Goal: Transaction & Acquisition: Purchase product/service

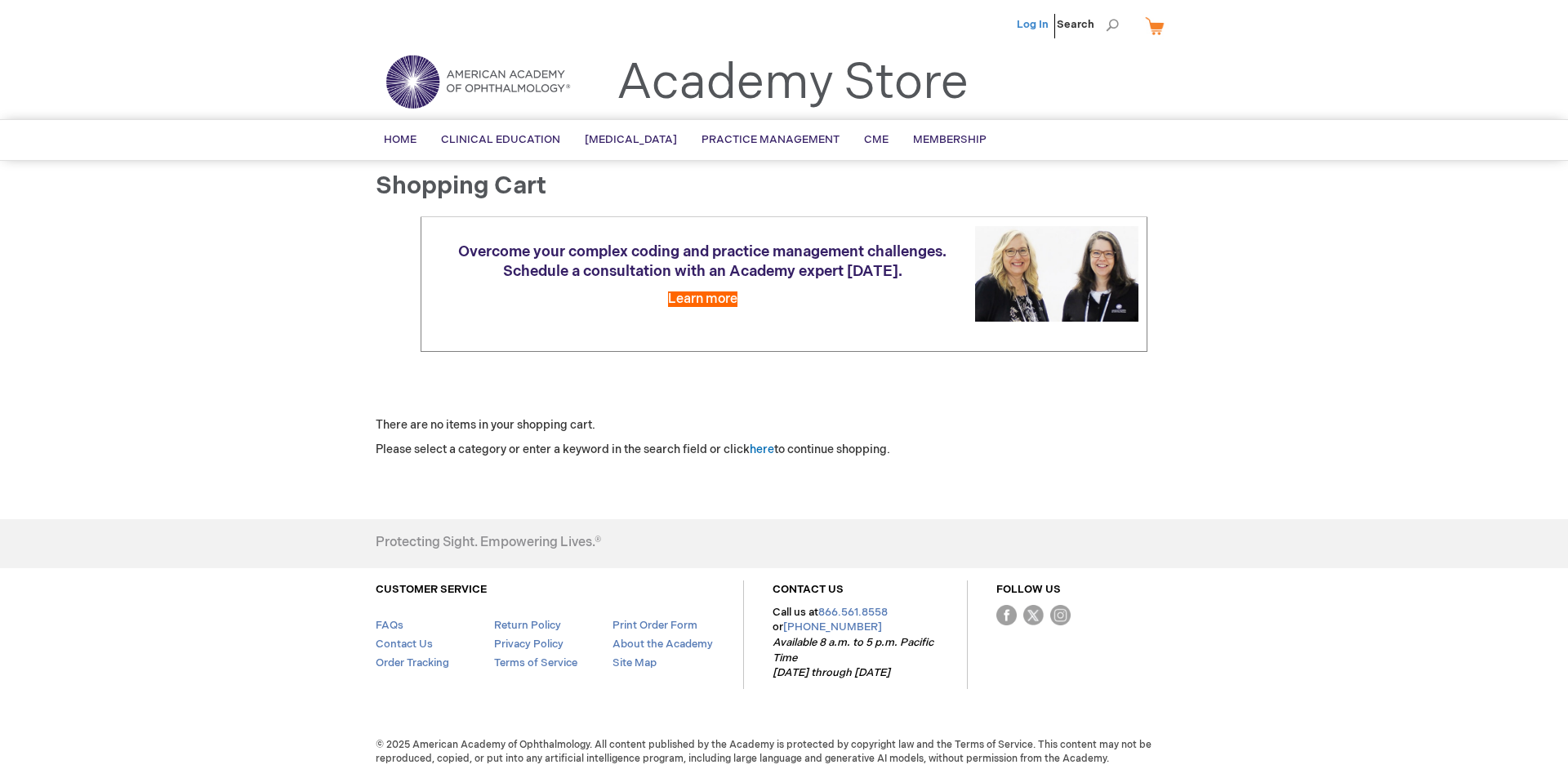
click at [1024, 27] on link "Log In" at bounding box center [1032, 25] width 32 height 13
click at [1031, 26] on link "Log Out" at bounding box center [1029, 25] width 41 height 13
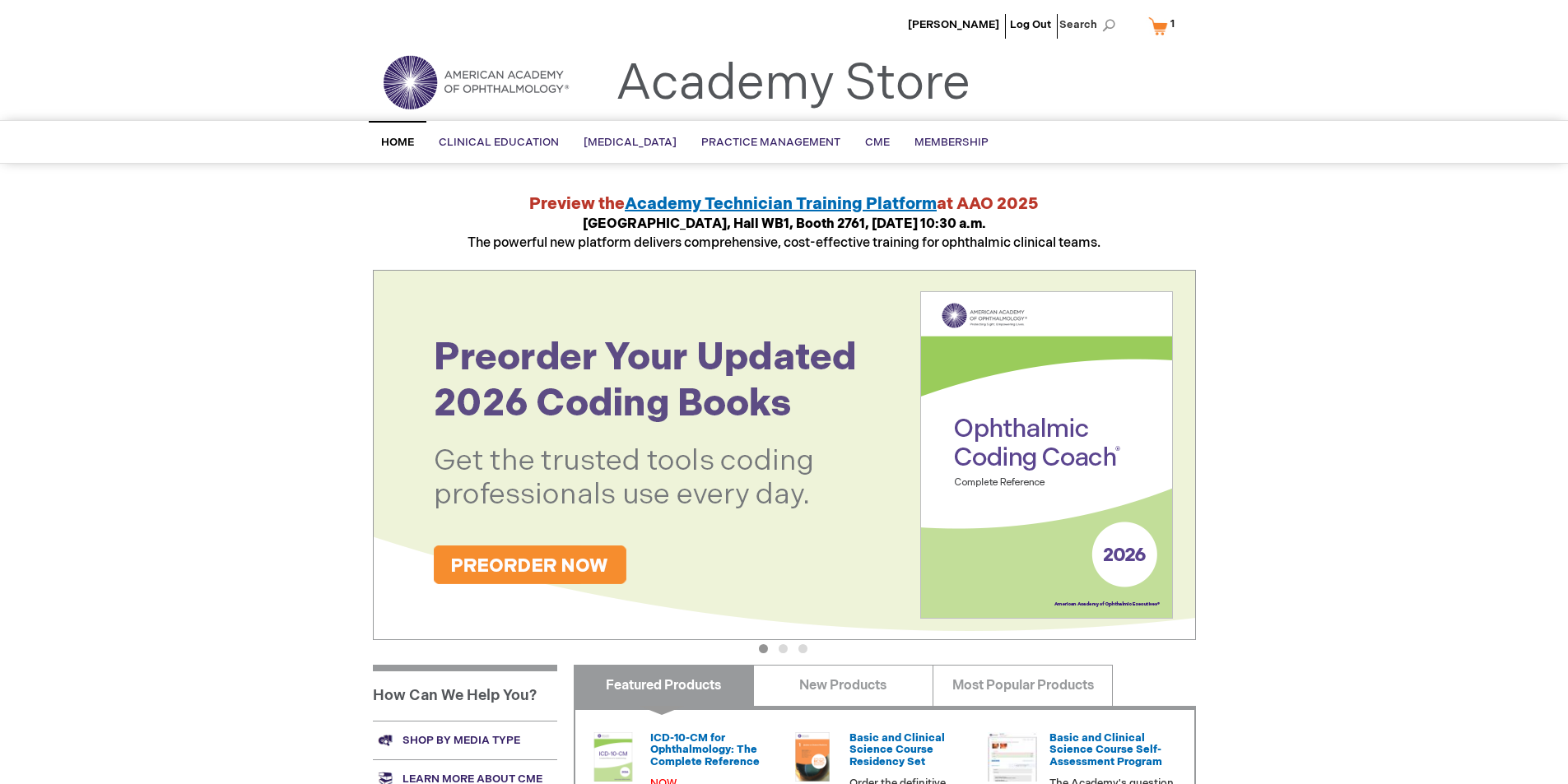
click at [1170, 27] on span "1" at bounding box center [1172, 24] width 4 height 13
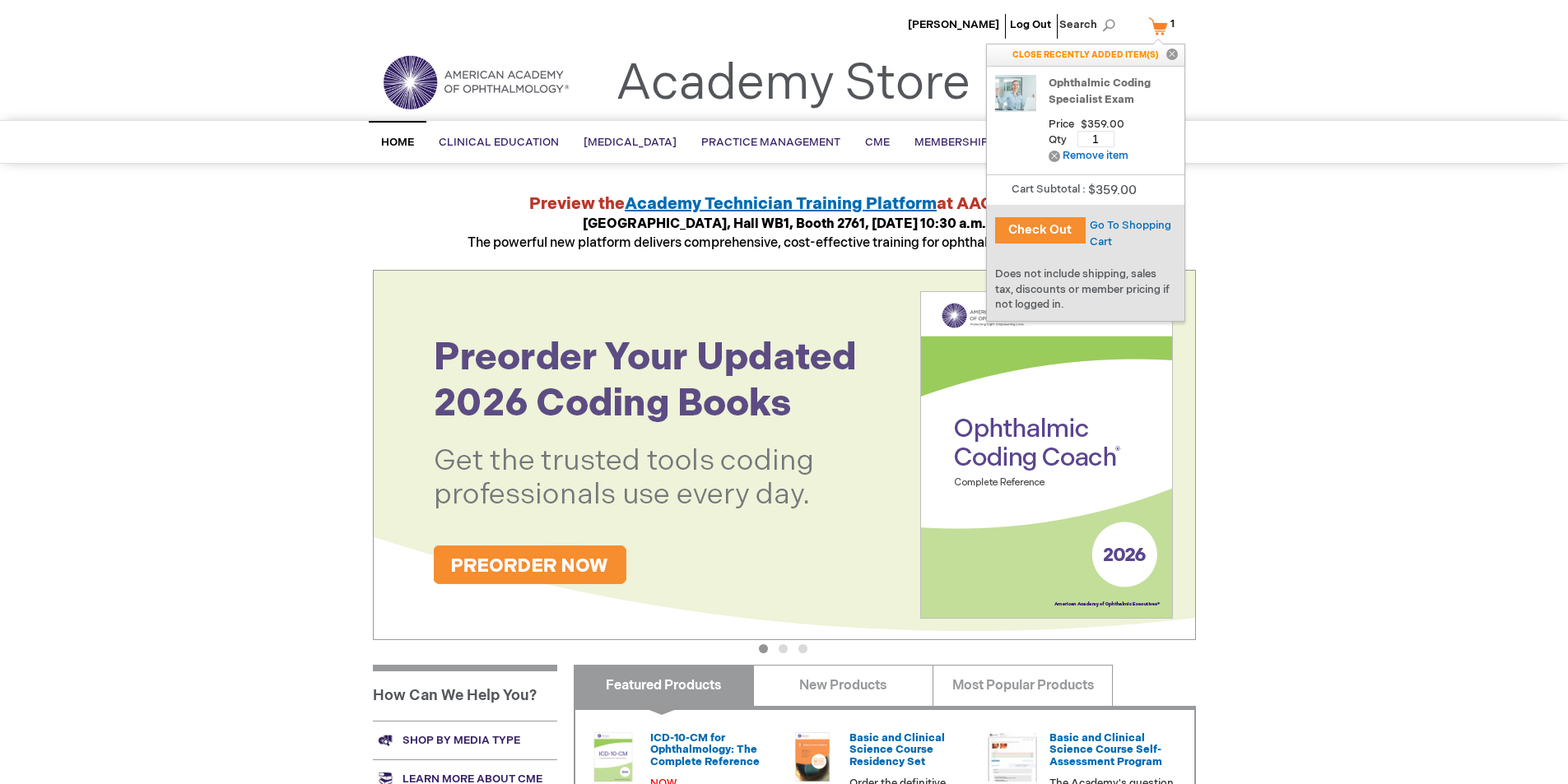
click at [1142, 92] on link "Ophthalmic Coding Specialist Exam" at bounding box center [1112, 91] width 128 height 33
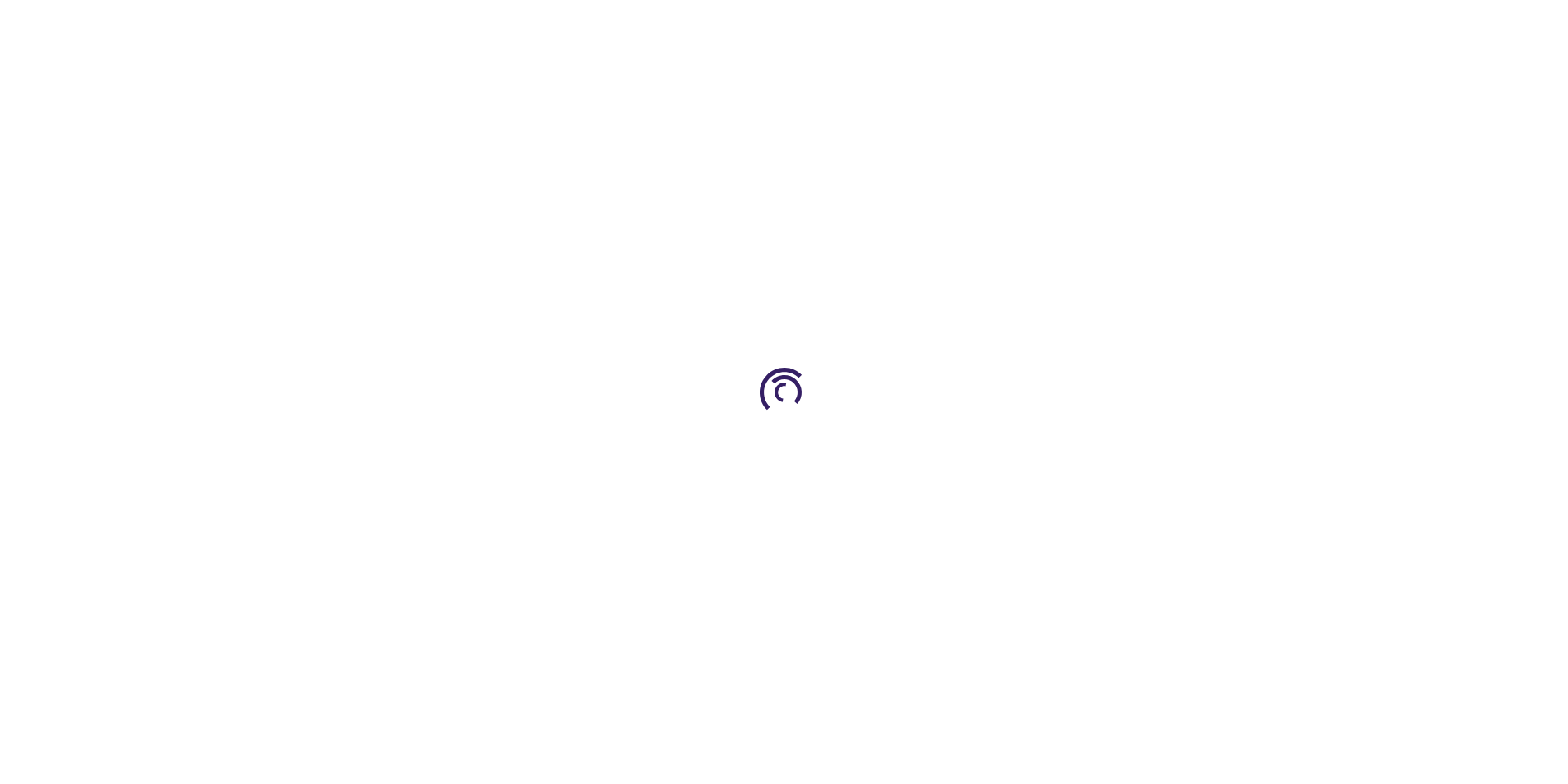
type input "1"
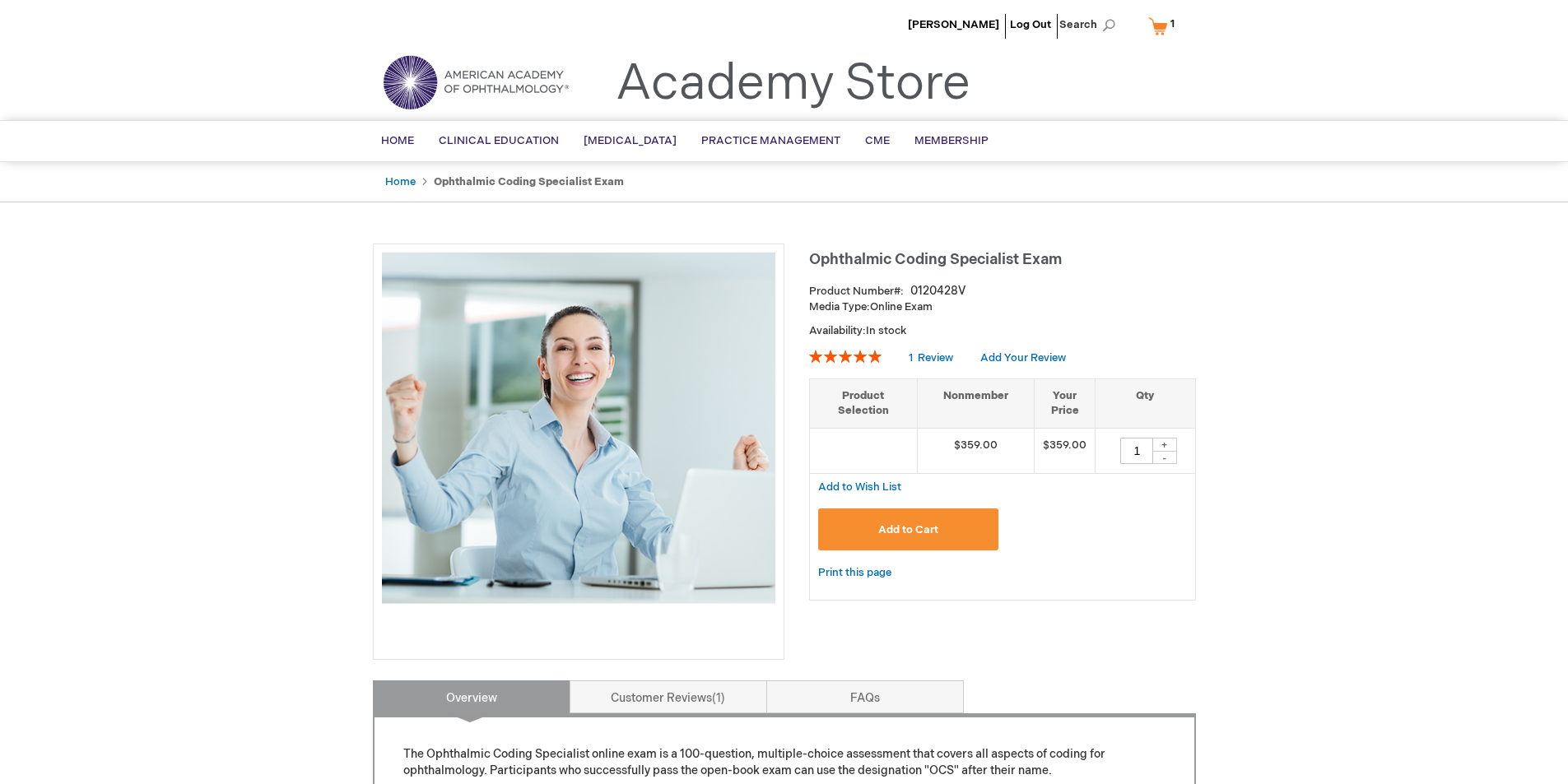
click at [967, 256] on span "Ophthalmic Coding Specialist Exam" at bounding box center [935, 259] width 253 height 17
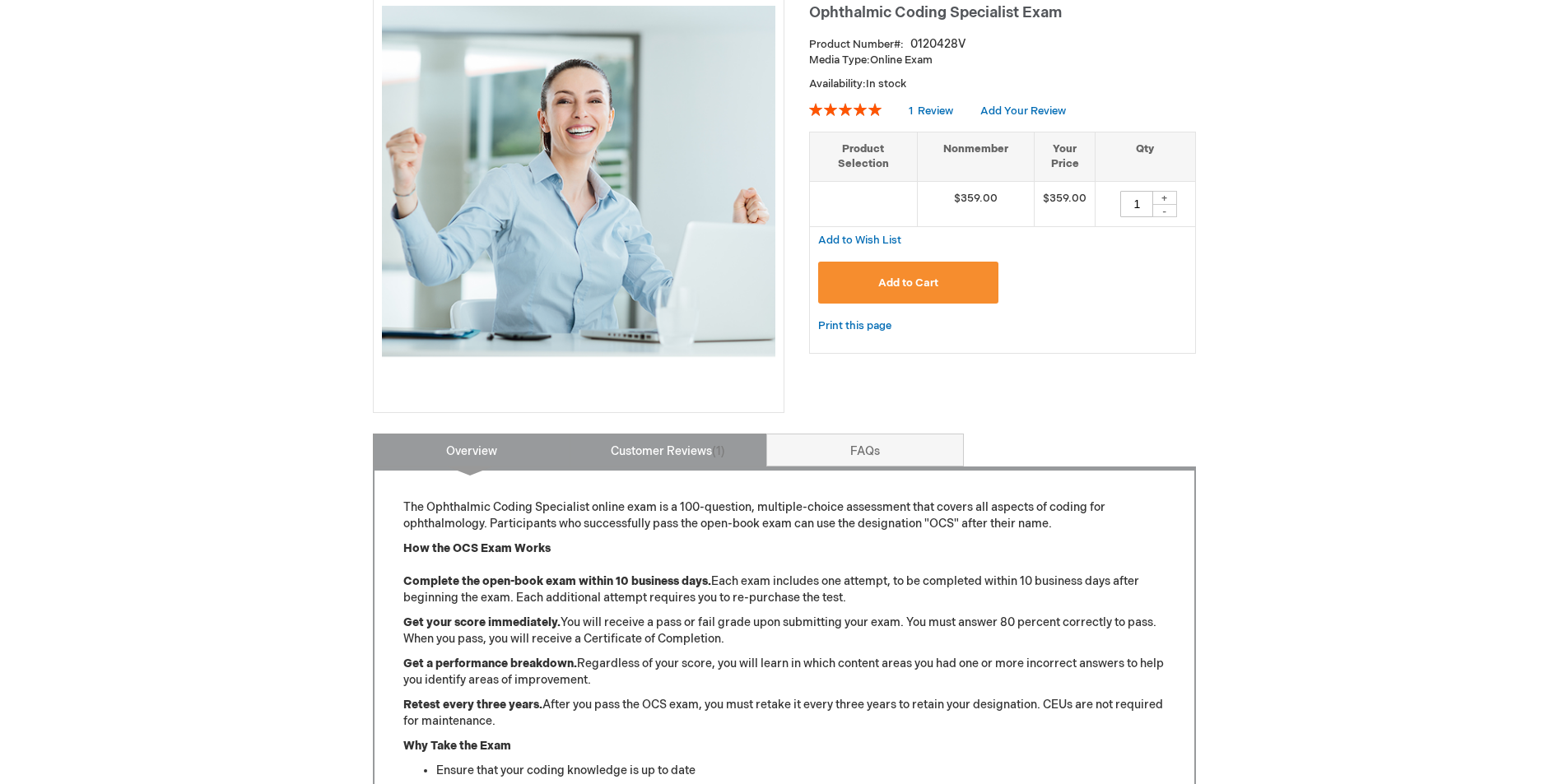
click at [651, 436] on link "Customer Reviews 1" at bounding box center [668, 450] width 198 height 33
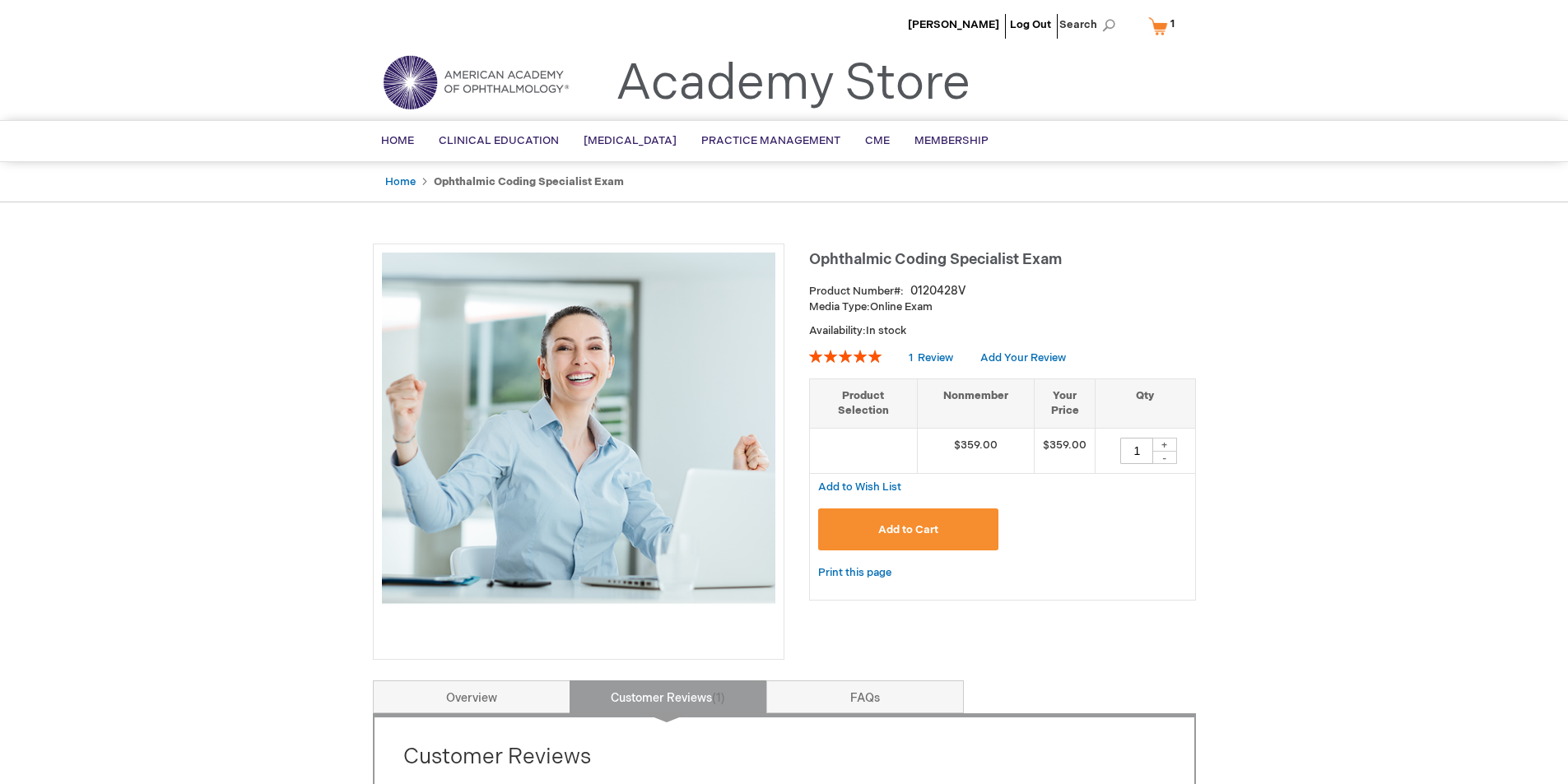
scroll to position [82, 0]
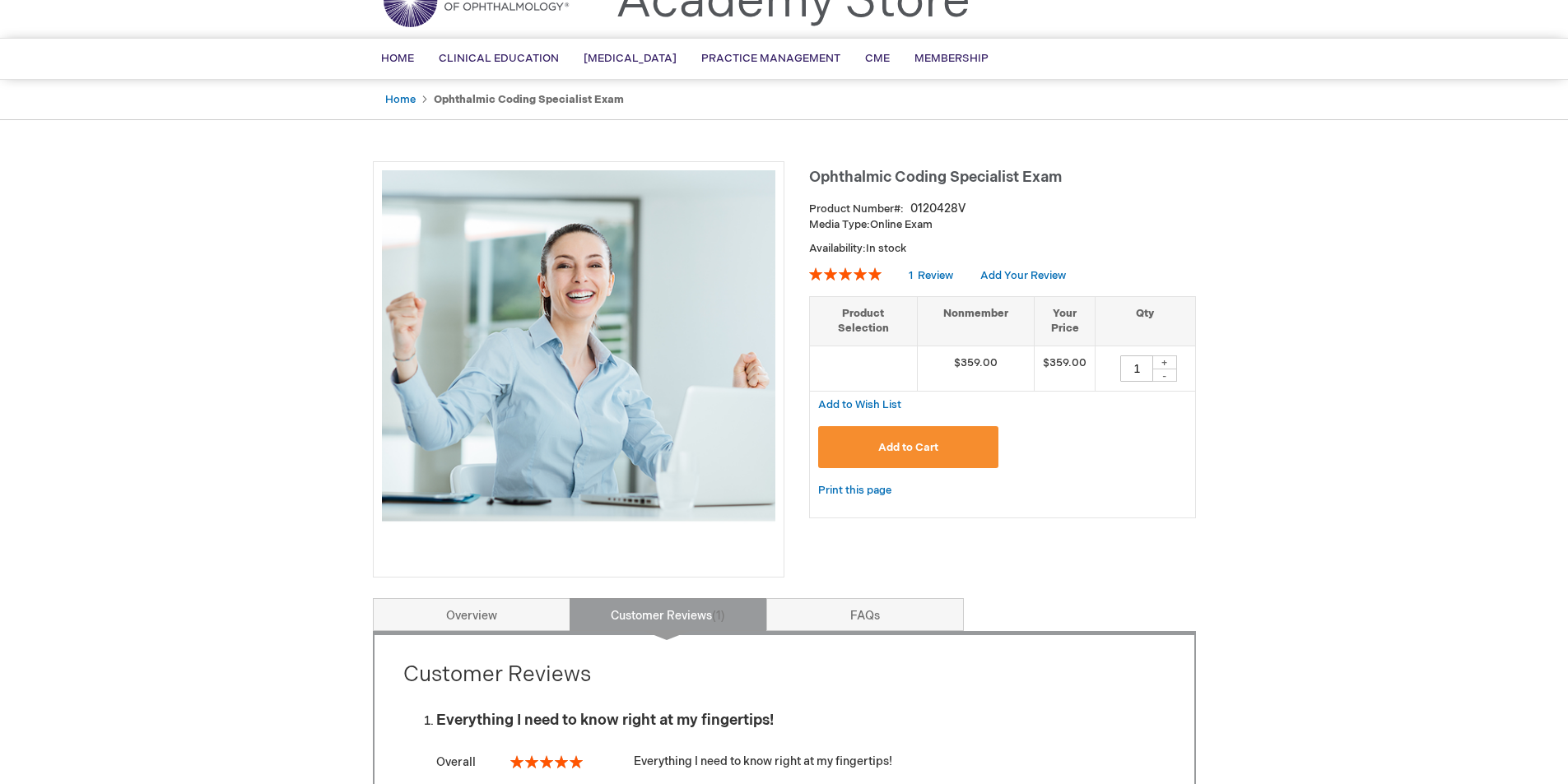
click at [1012, 176] on span "Ophthalmic Coding Specialist Exam" at bounding box center [935, 177] width 253 height 17
click at [861, 221] on strong "Media Type:" at bounding box center [840, 224] width 61 height 13
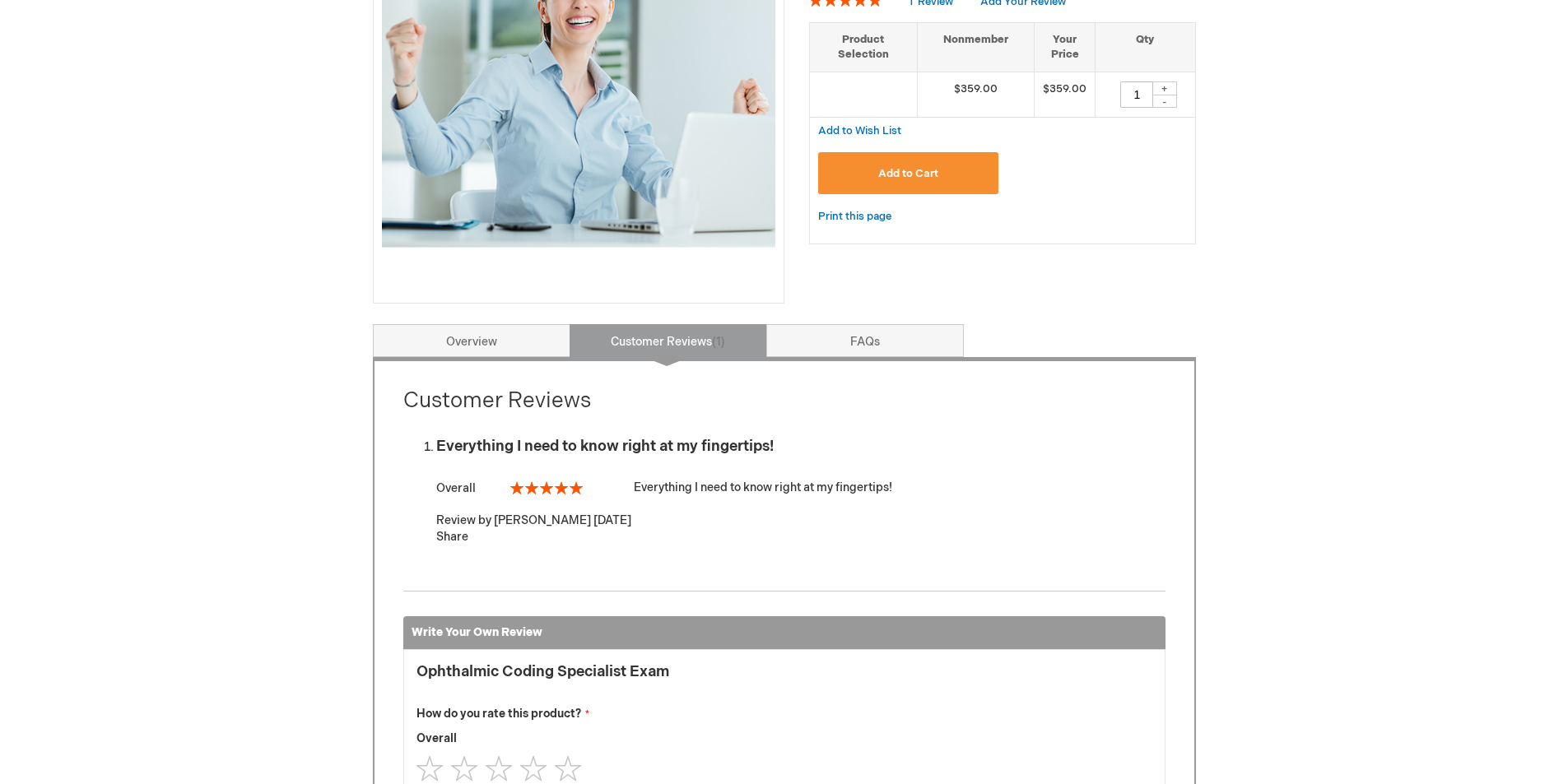
scroll to position [411, 0]
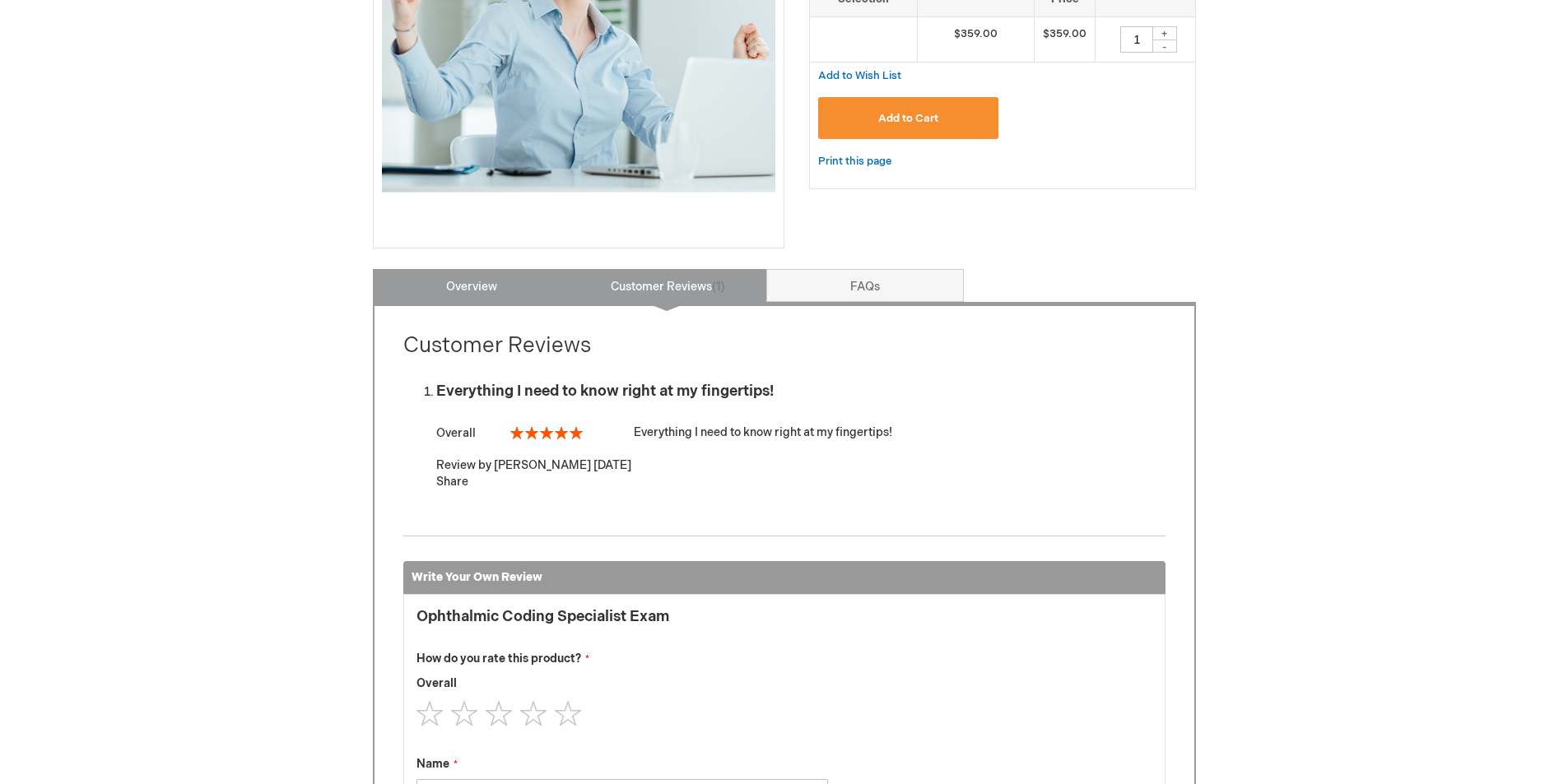
click at [466, 283] on link "Overview" at bounding box center [471, 286] width 198 height 33
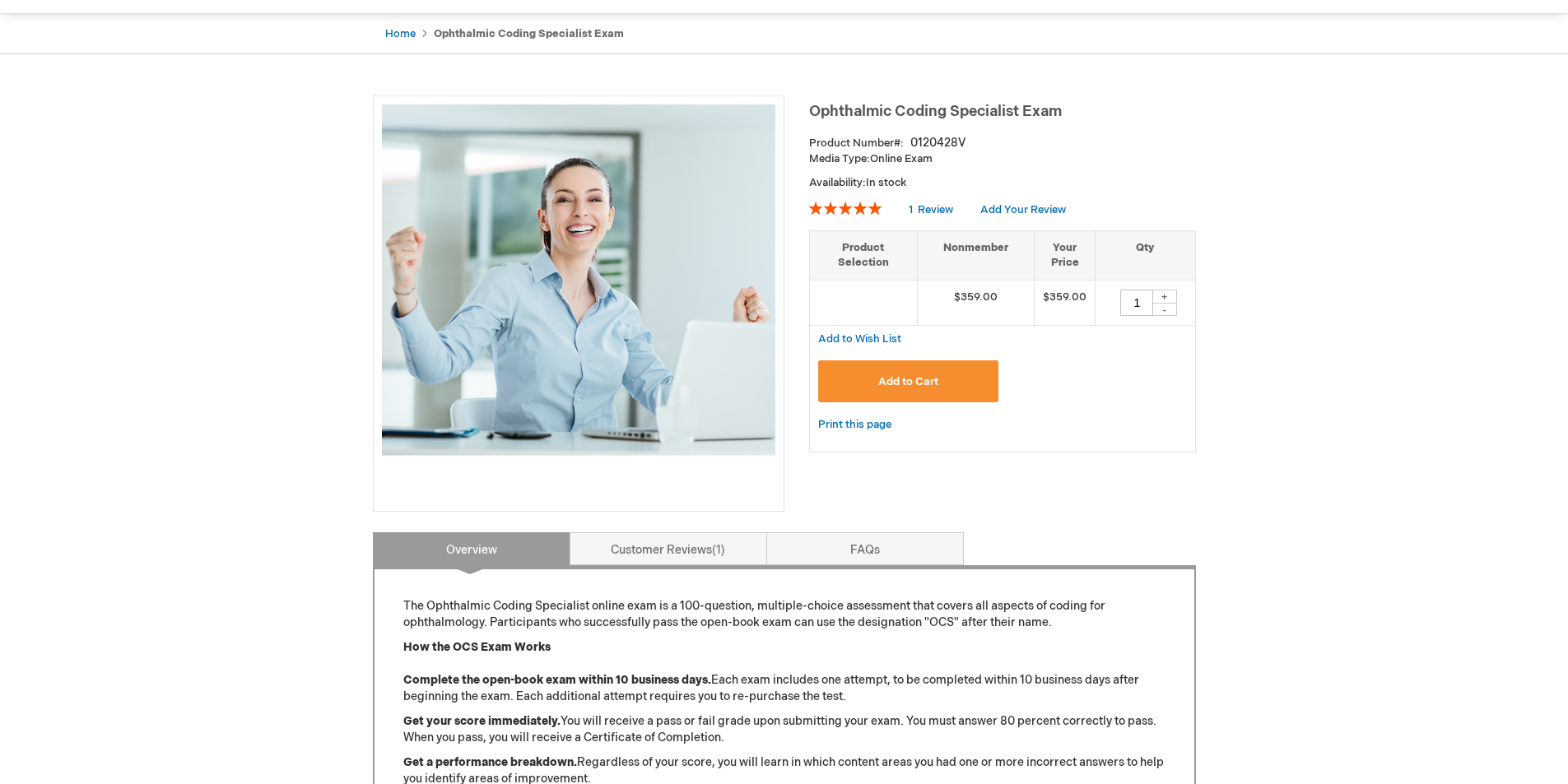
scroll to position [0, 0]
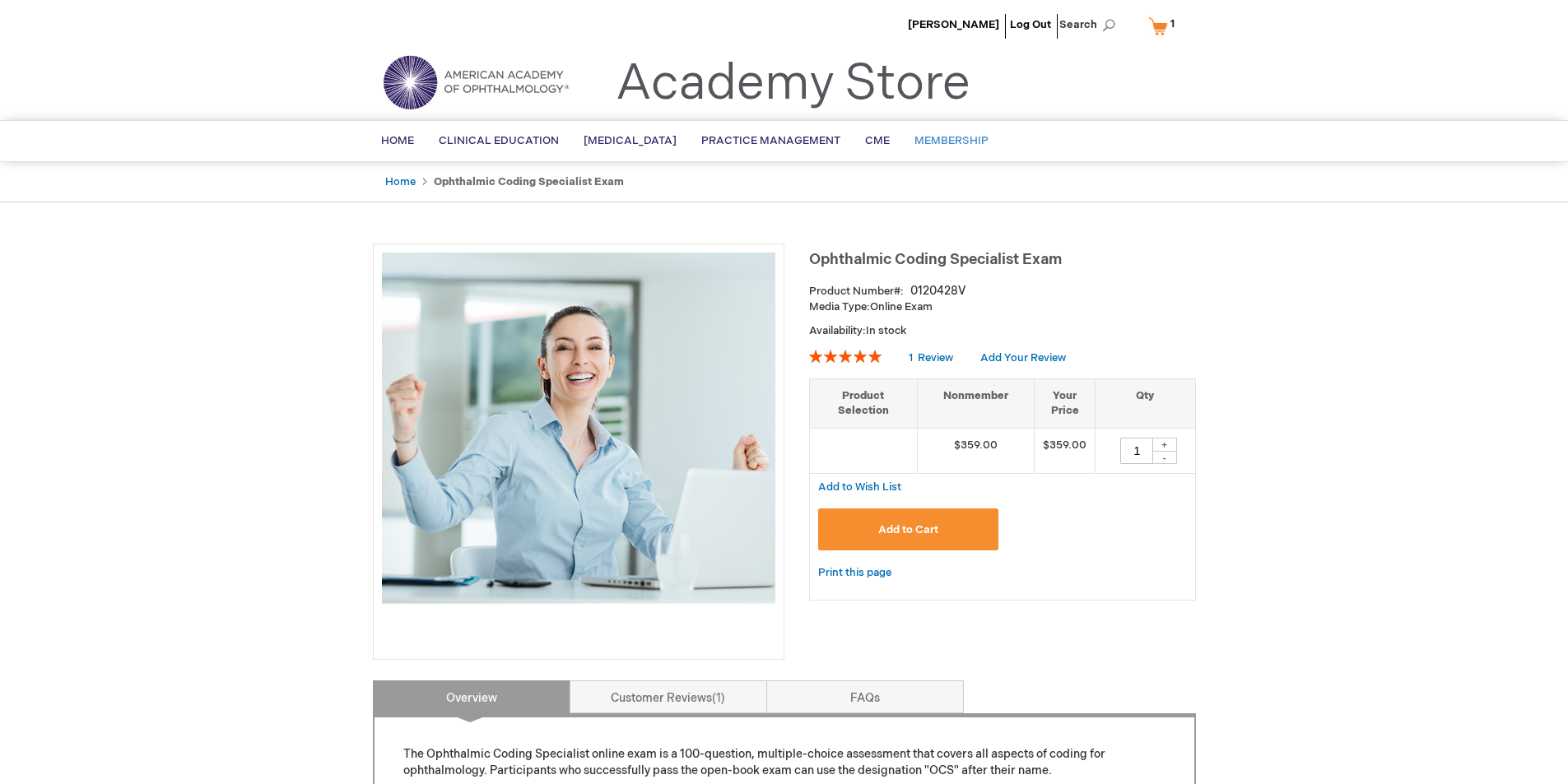
click at [968, 140] on span "Membership" at bounding box center [951, 141] width 74 height 13
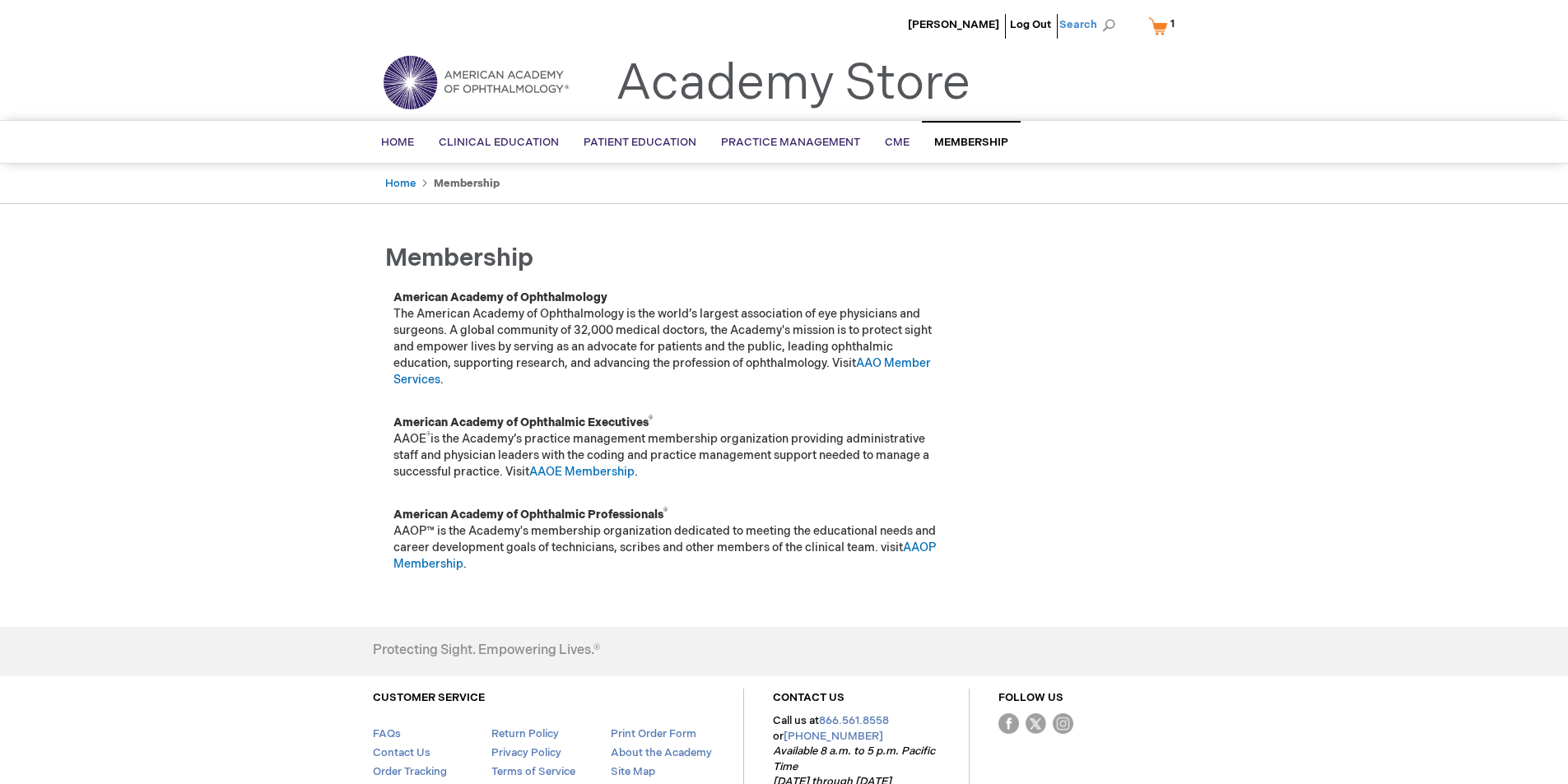
click at [1106, 28] on span "Search" at bounding box center [1091, 25] width 63 height 33
type input "coding test"
click at [1102, 12] on button "Search" at bounding box center [1109, 26] width 13 height 26
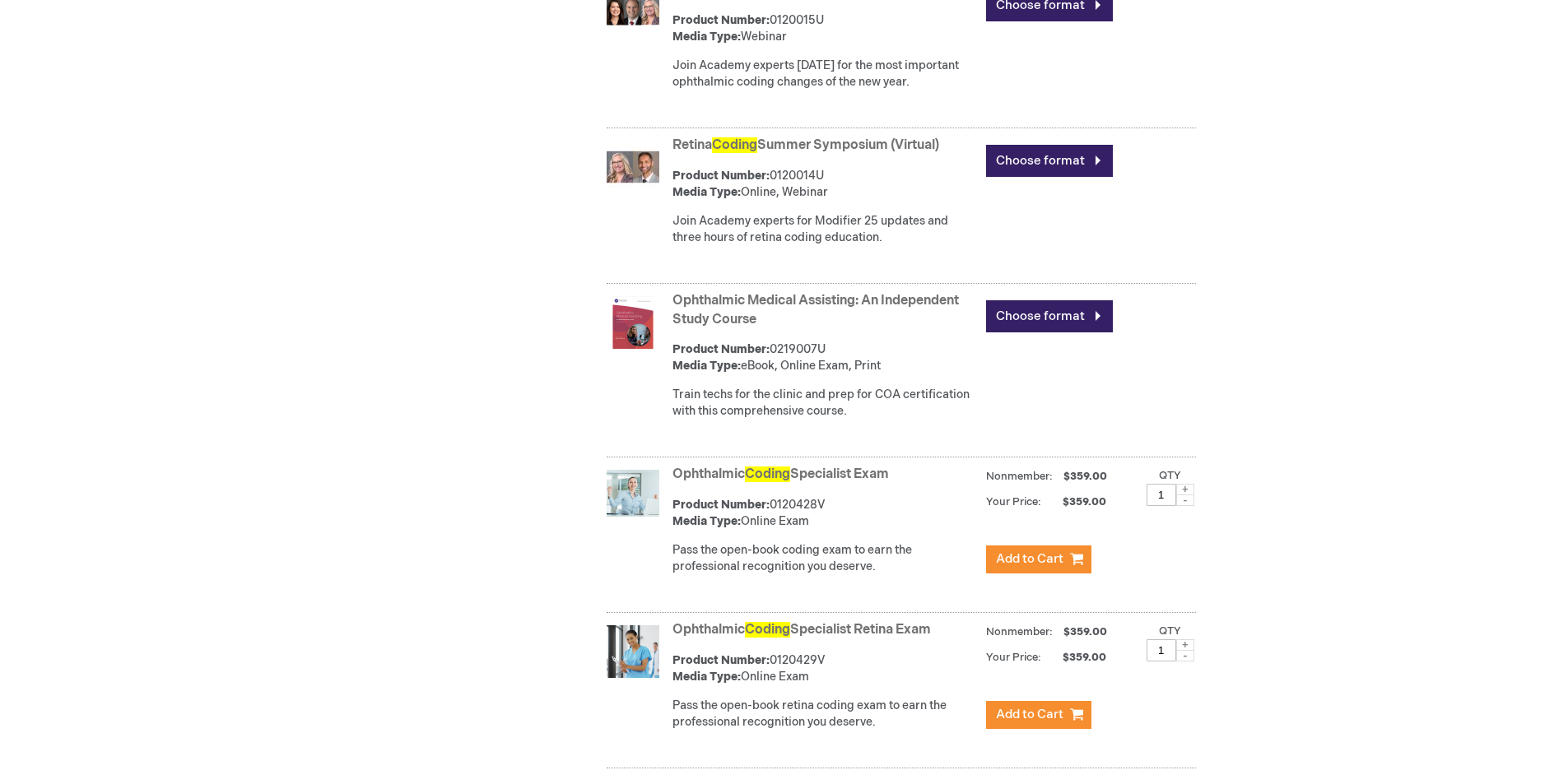
scroll to position [905, 0]
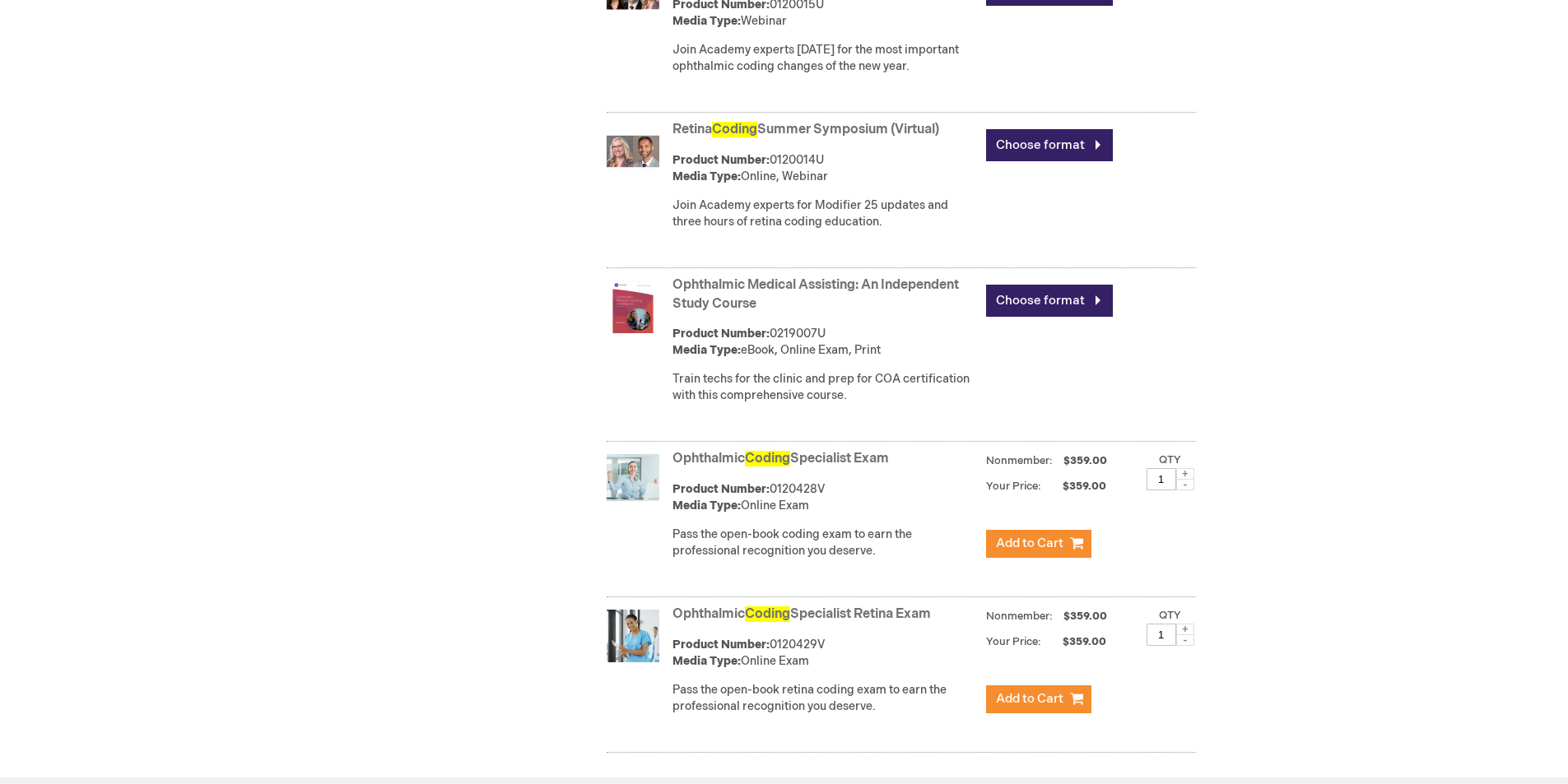
click at [732, 467] on link "Ophthalmic Coding Specialist Exam" at bounding box center [780, 459] width 216 height 16
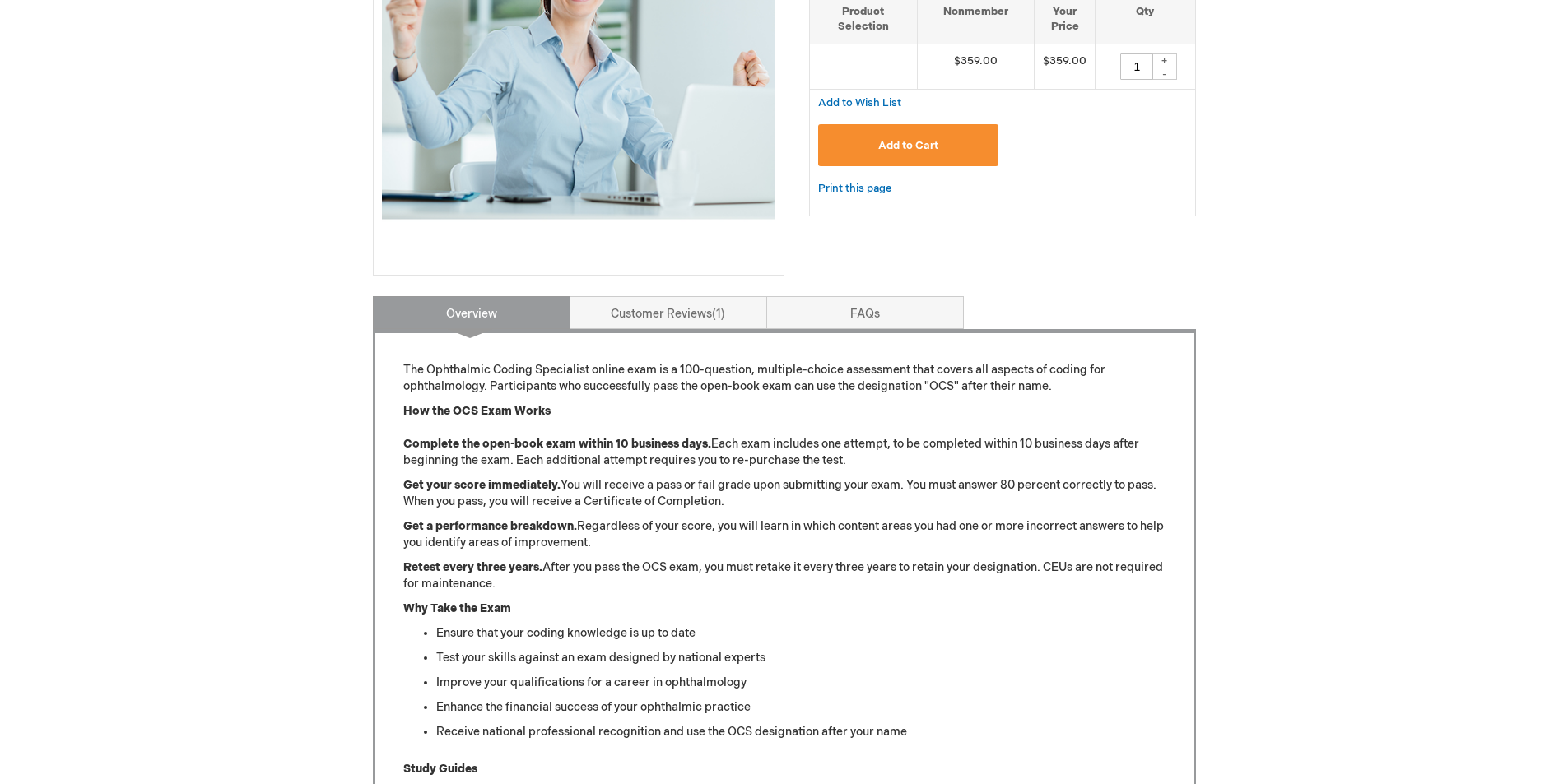
scroll to position [441, 0]
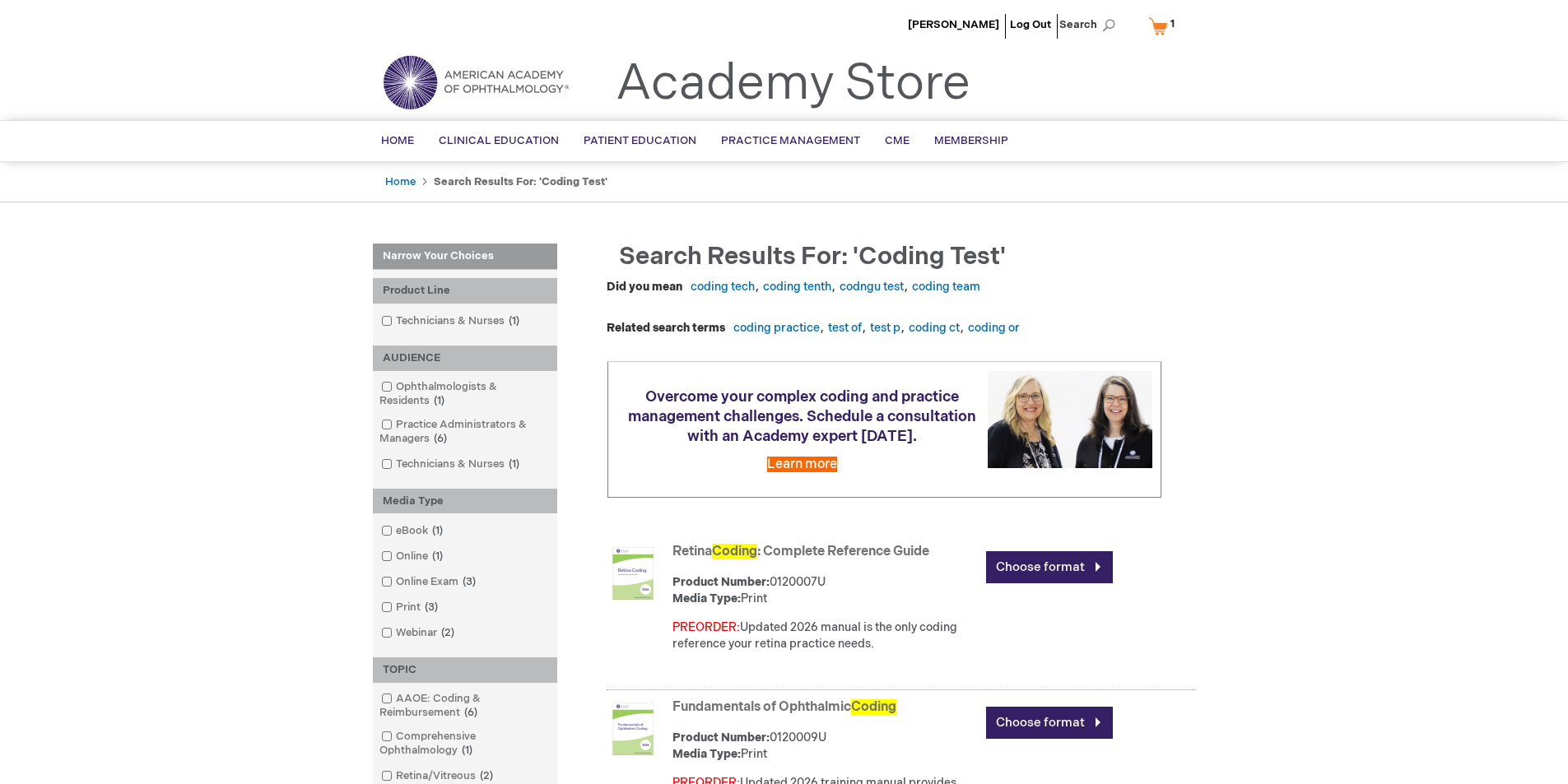
click at [1171, 17] on span "1 1 items" at bounding box center [1172, 24] width 9 height 20
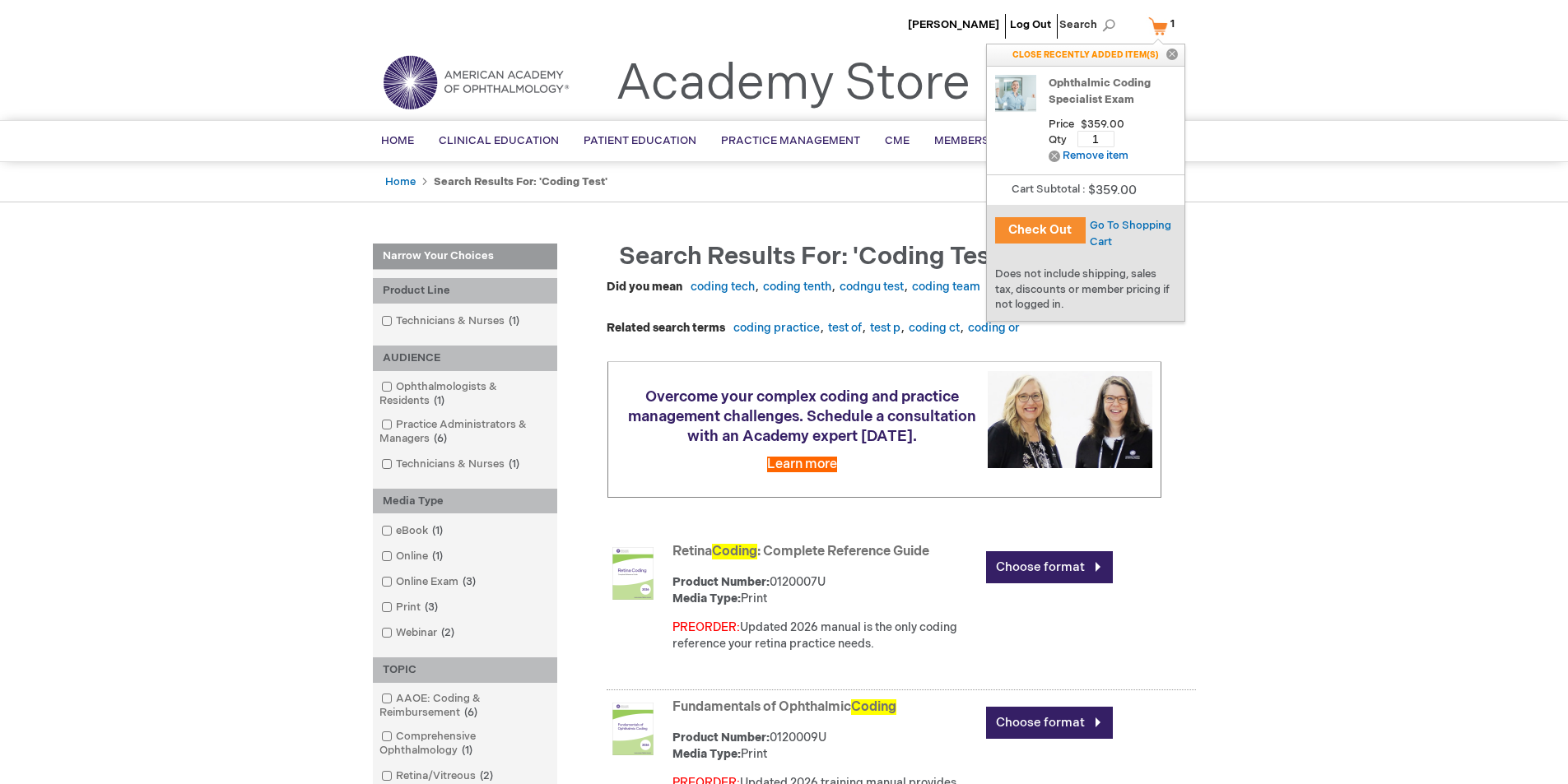
click at [1127, 101] on link "Ophthalmic Coding Specialist Exam" at bounding box center [1112, 91] width 128 height 33
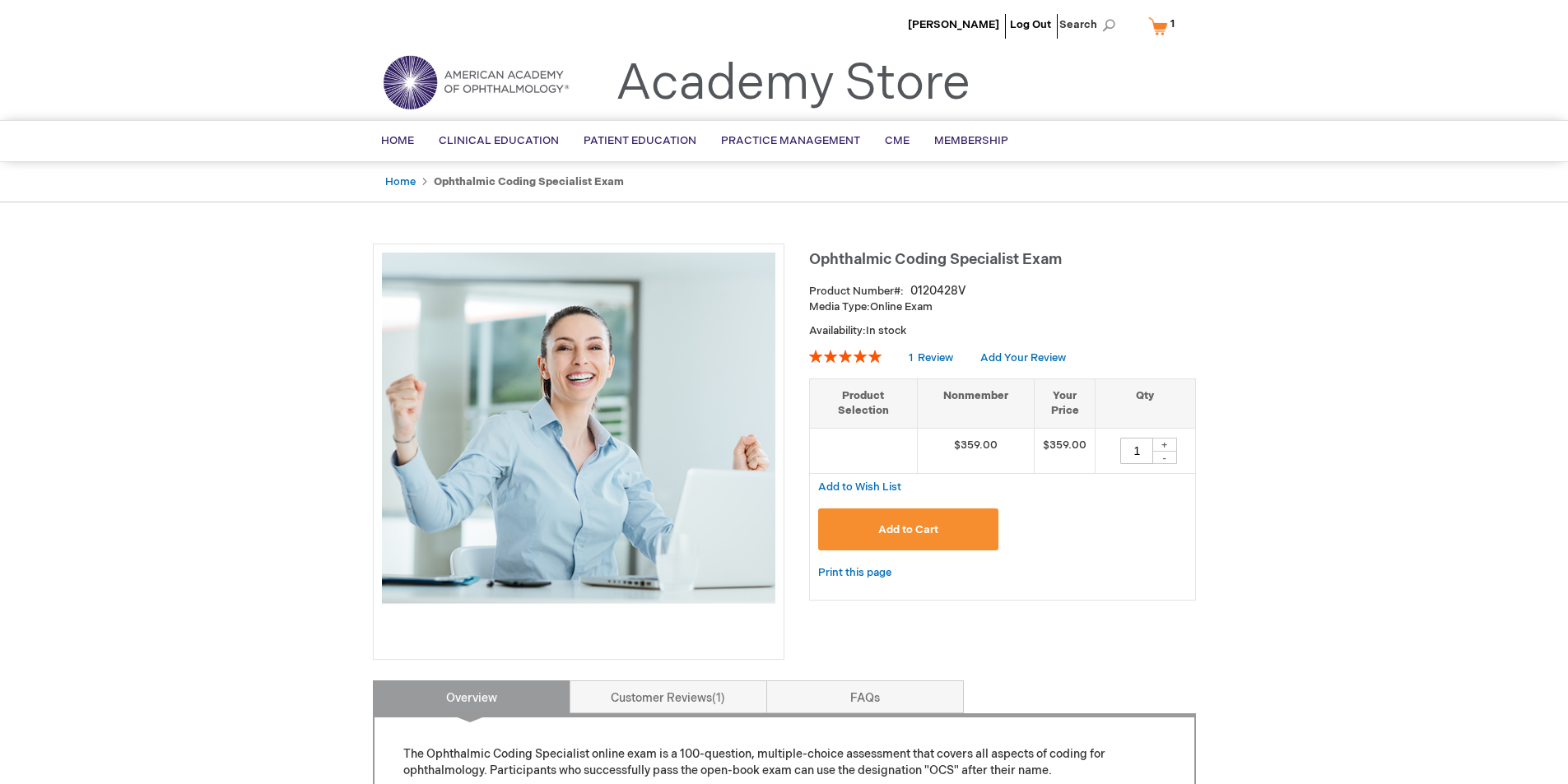
click at [1173, 23] on span "1" at bounding box center [1172, 24] width 4 height 13
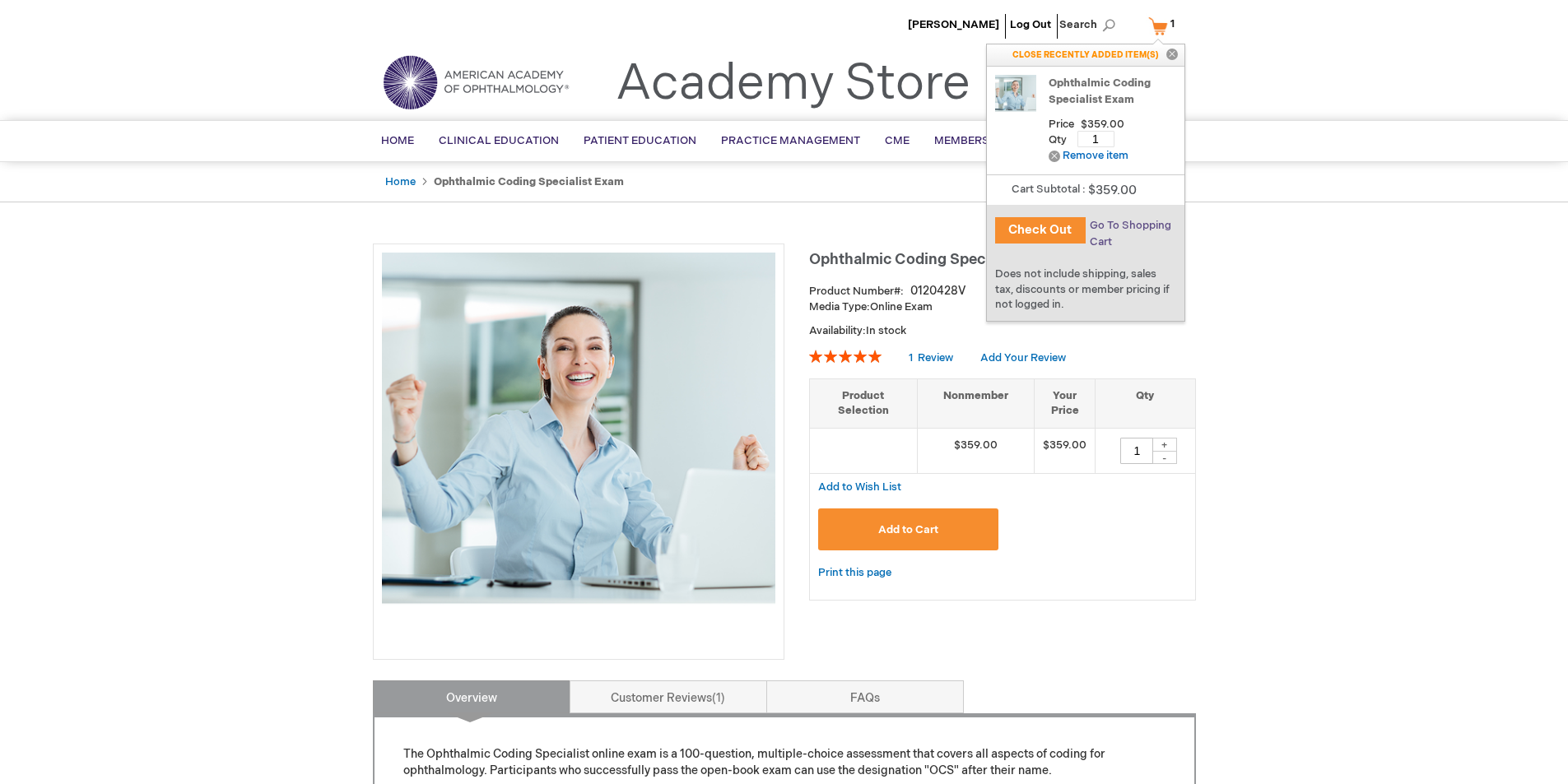
click at [1127, 224] on span "Go To Shopping Cart" at bounding box center [1131, 233] width 81 height 30
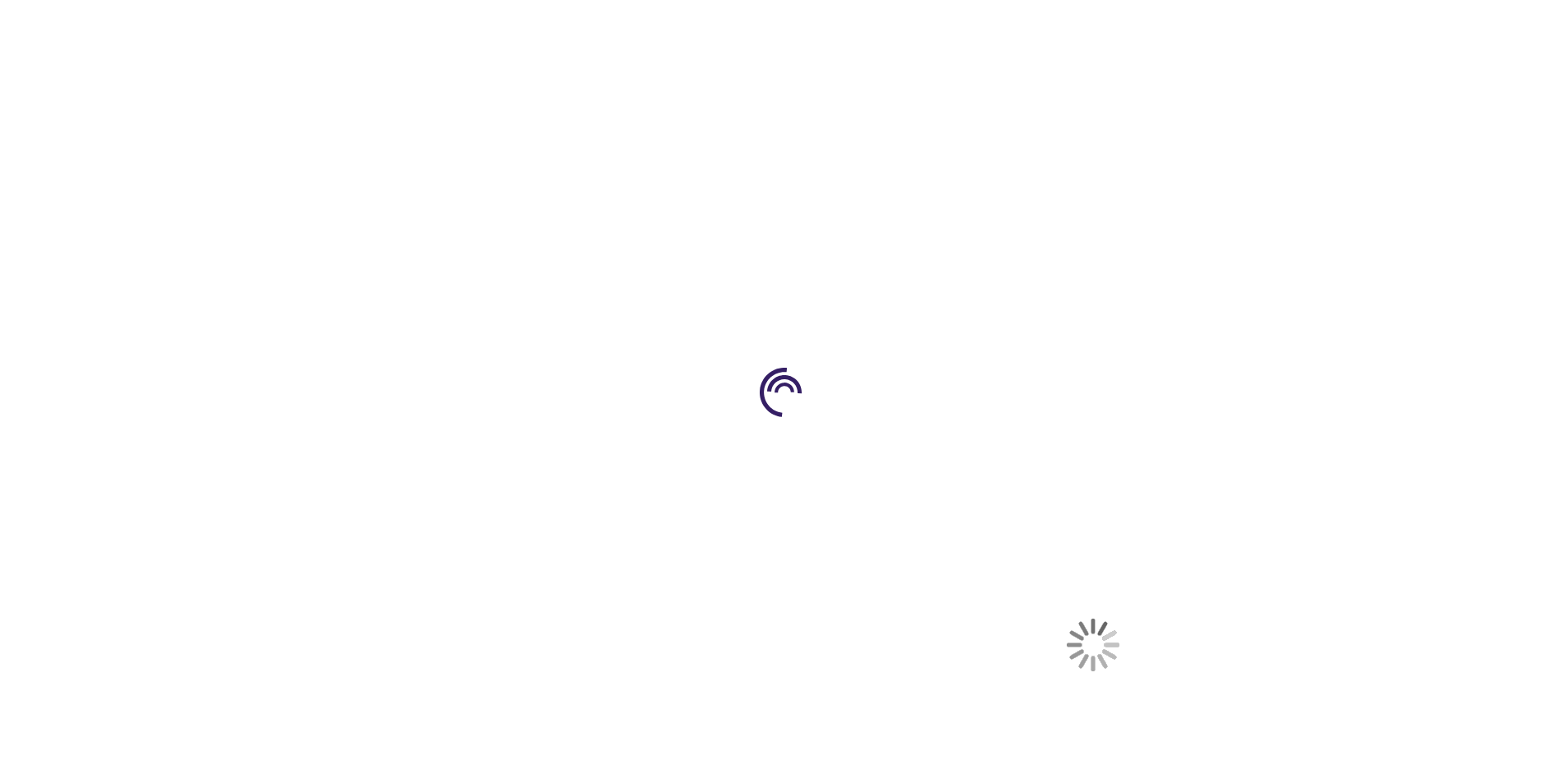
select select "US"
select select "57"
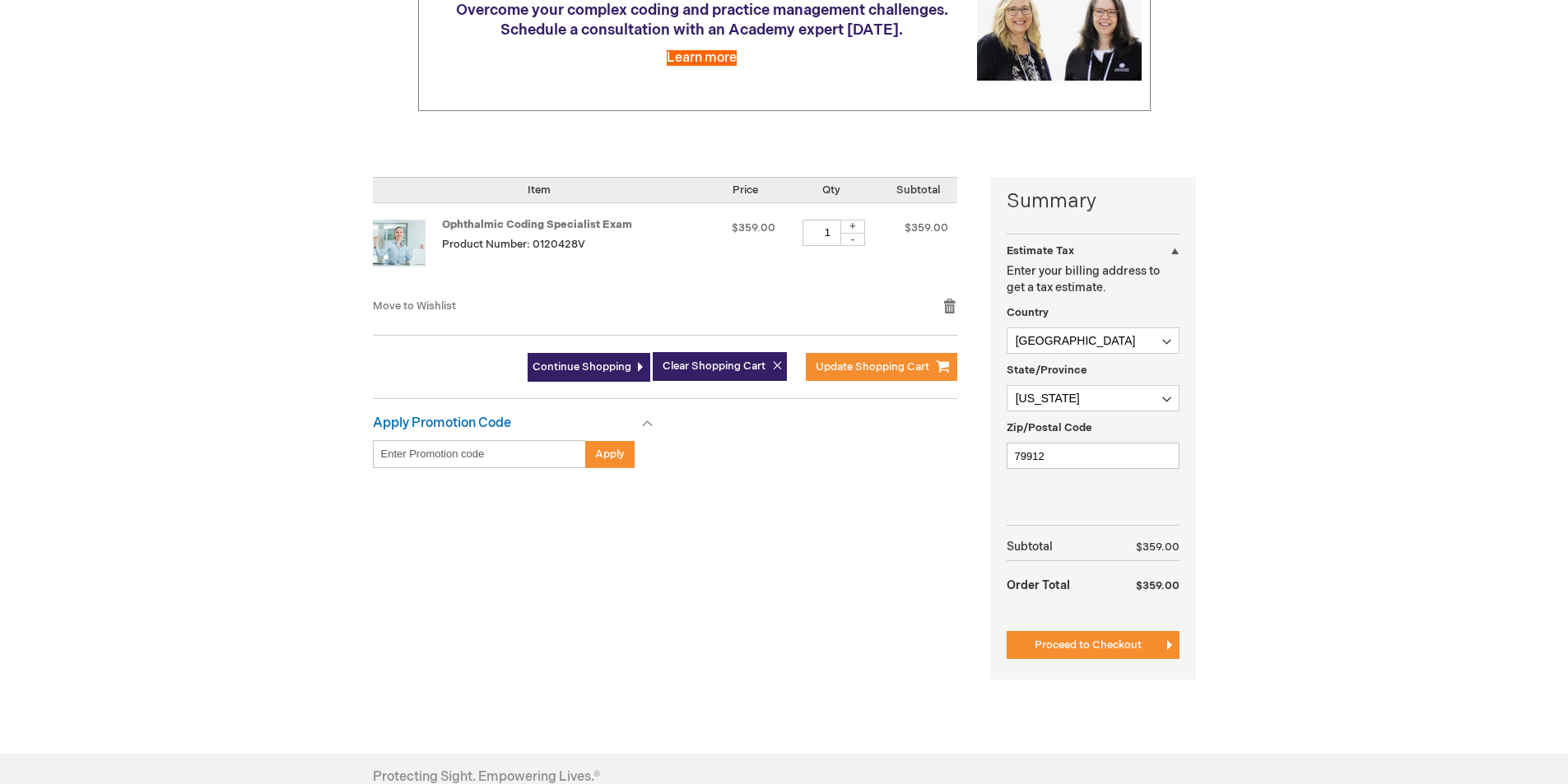
scroll to position [247, 0]
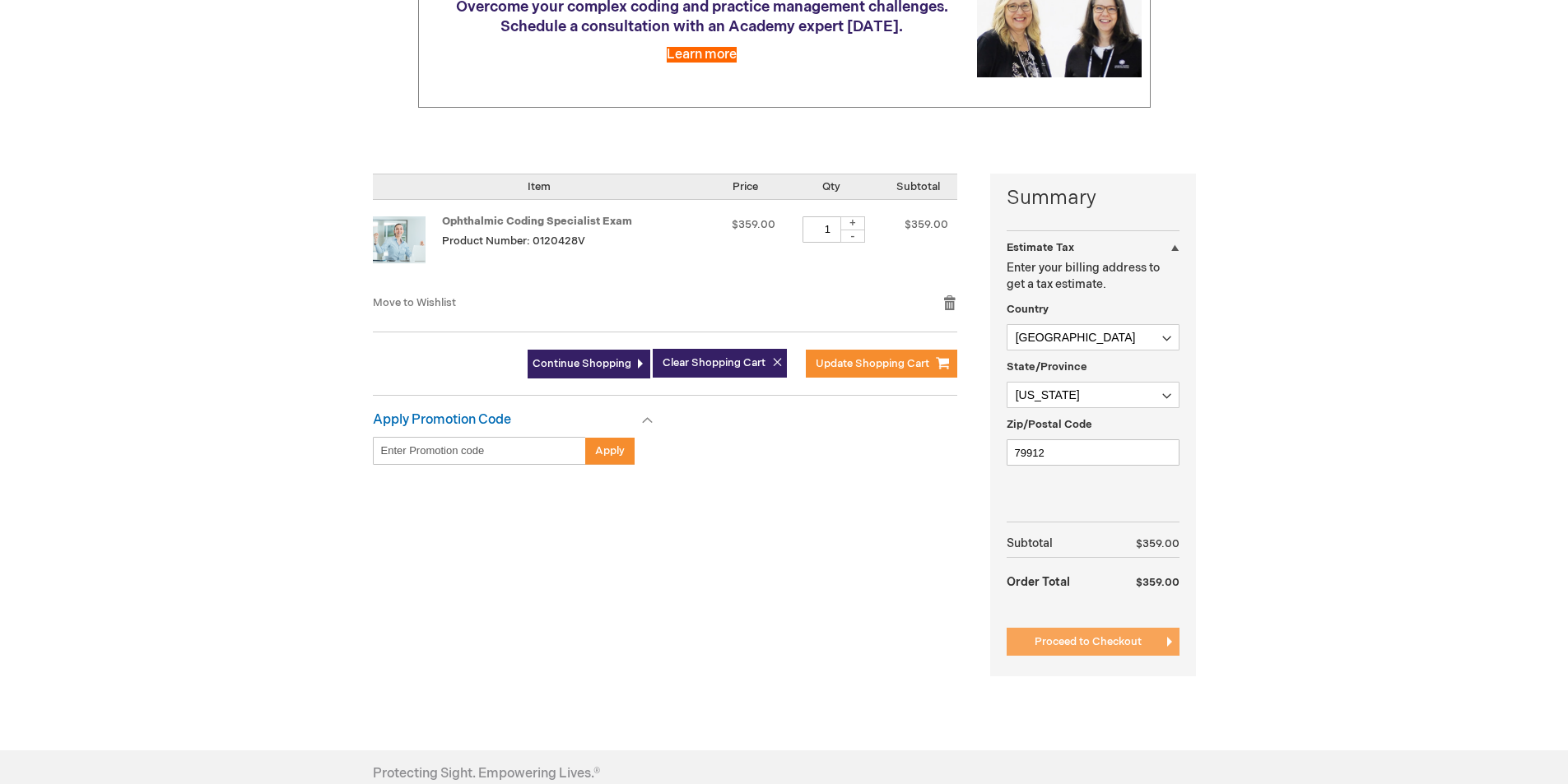
click at [1112, 645] on span "Proceed to Checkout" at bounding box center [1088, 642] width 107 height 13
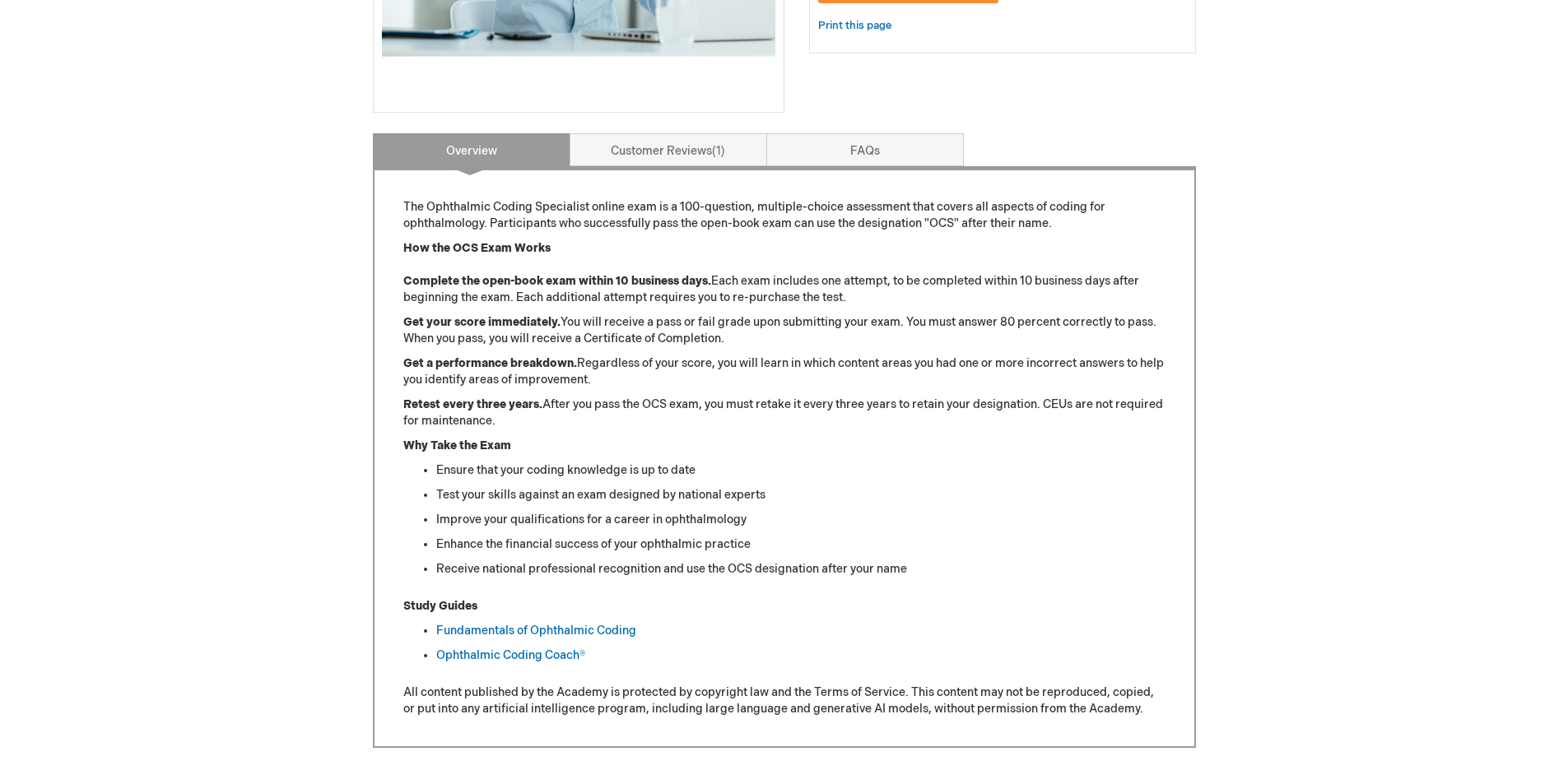
scroll to position [576, 0]
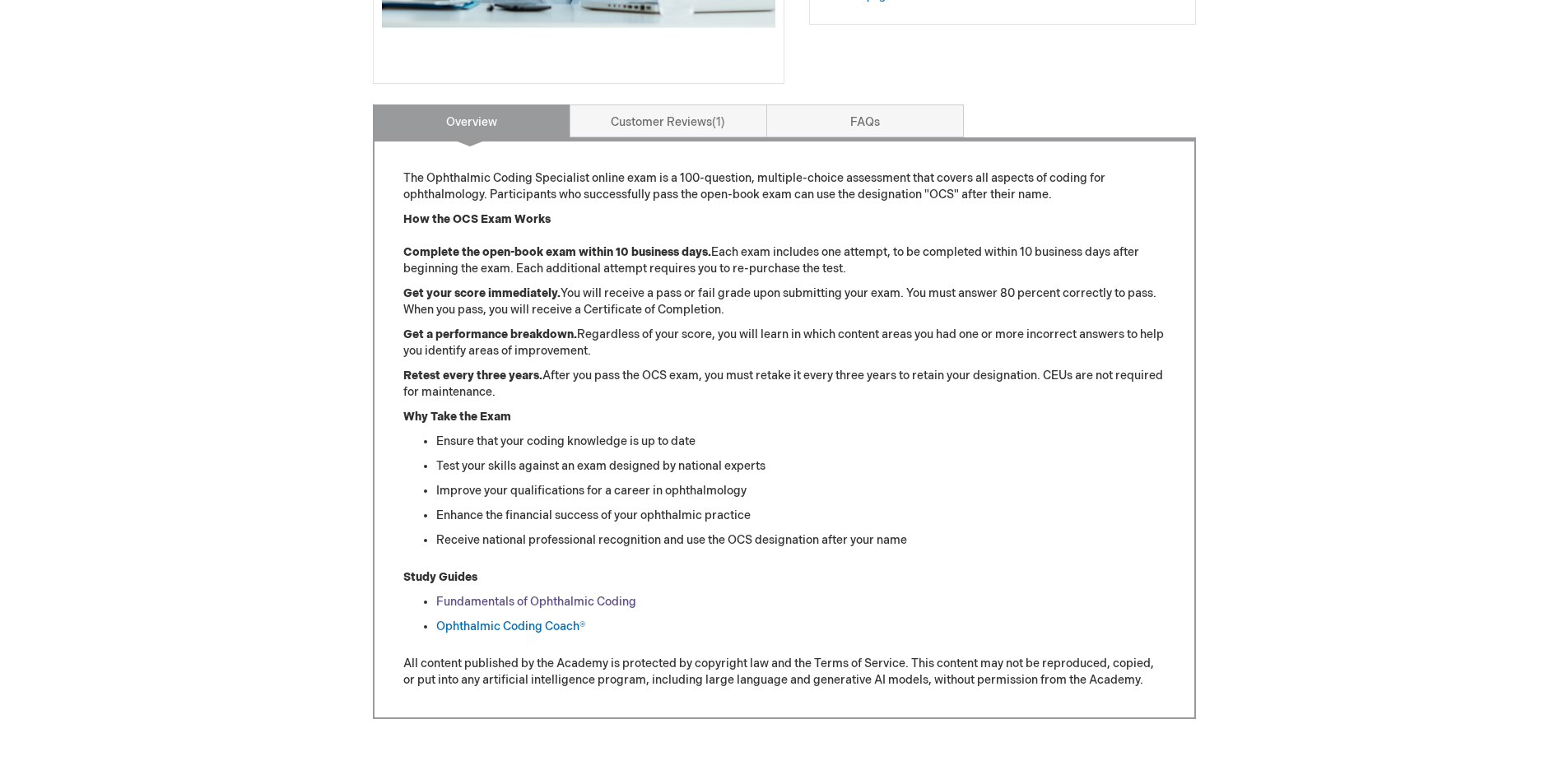
click at [512, 604] on link "Fundamentals of Ophthalmic Coding" at bounding box center [537, 602] width 200 height 14
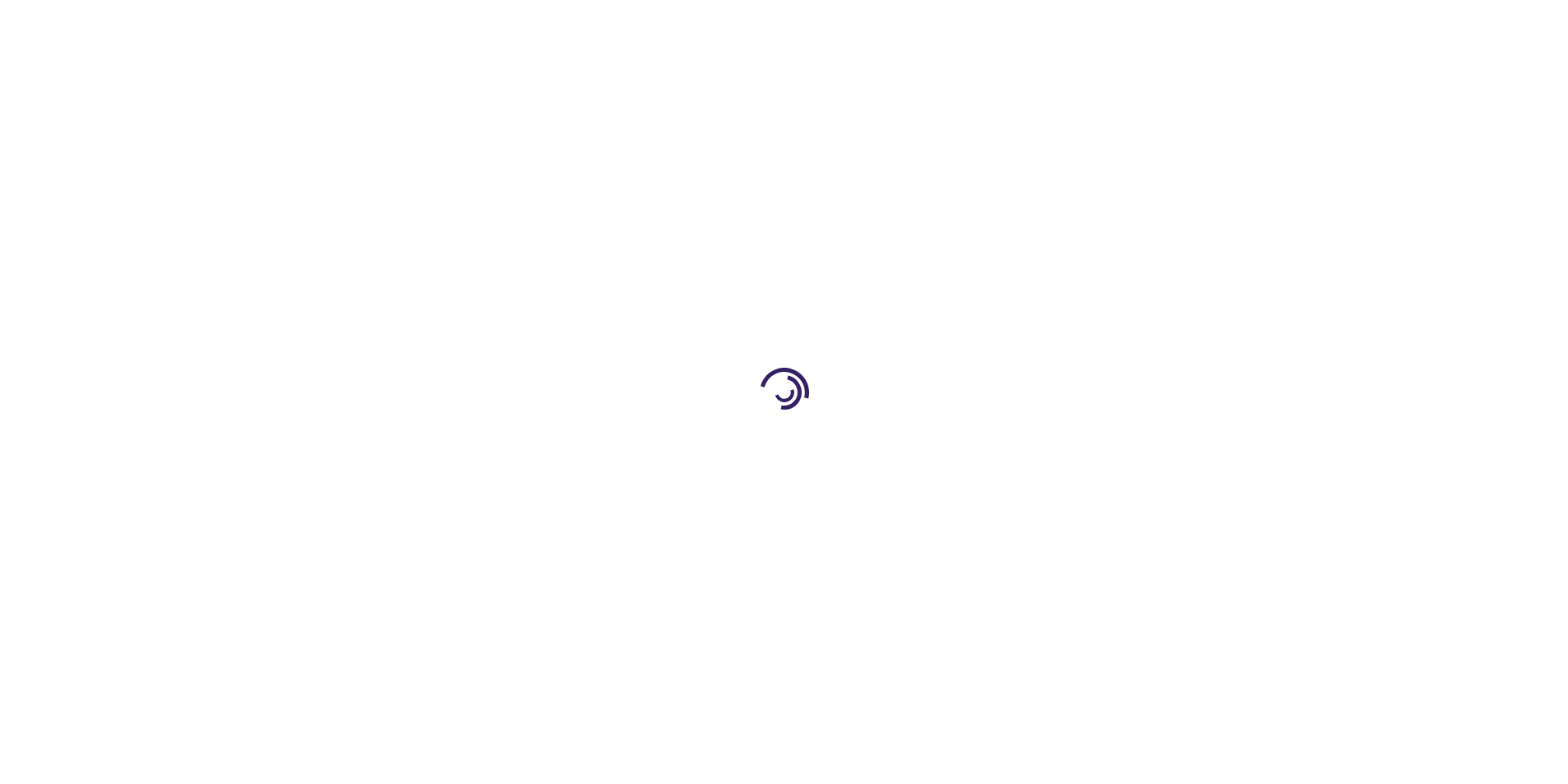
type input "0"
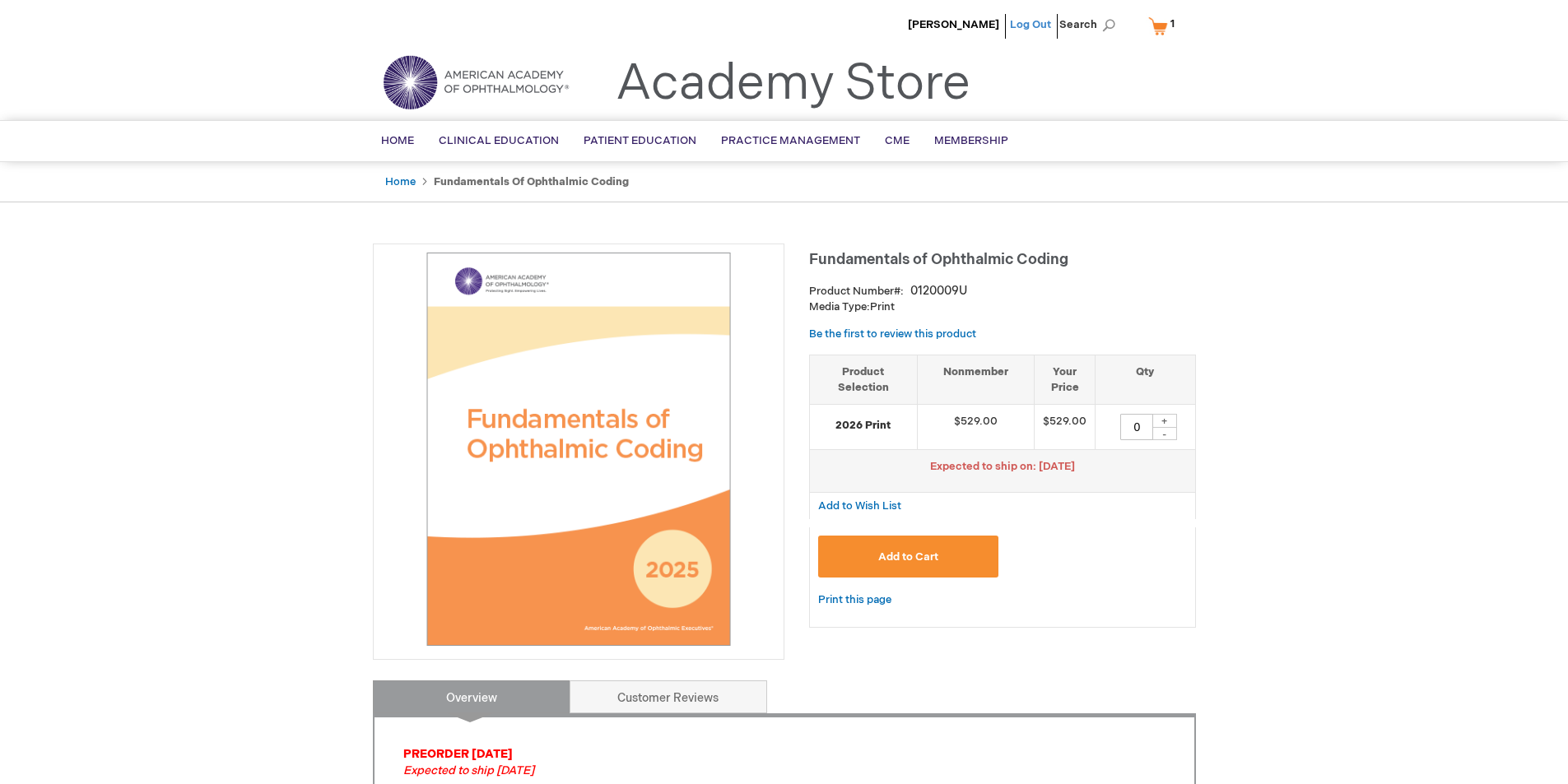
click at [1030, 26] on link "Log Out" at bounding box center [1031, 25] width 41 height 13
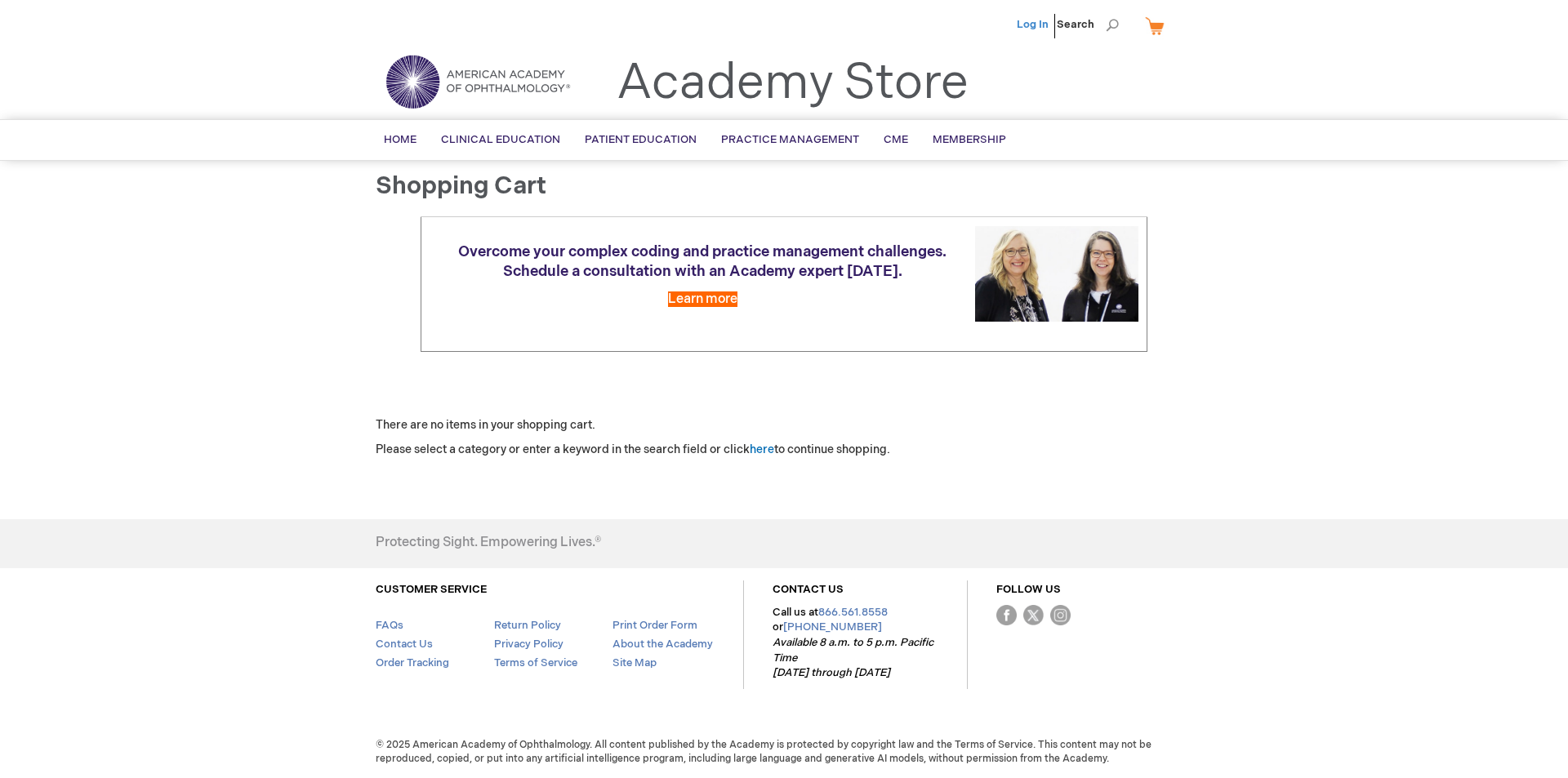
click at [1030, 19] on link "Log In" at bounding box center [1032, 25] width 32 height 13
click at [972, 142] on span "Membership" at bounding box center [969, 140] width 73 height 13
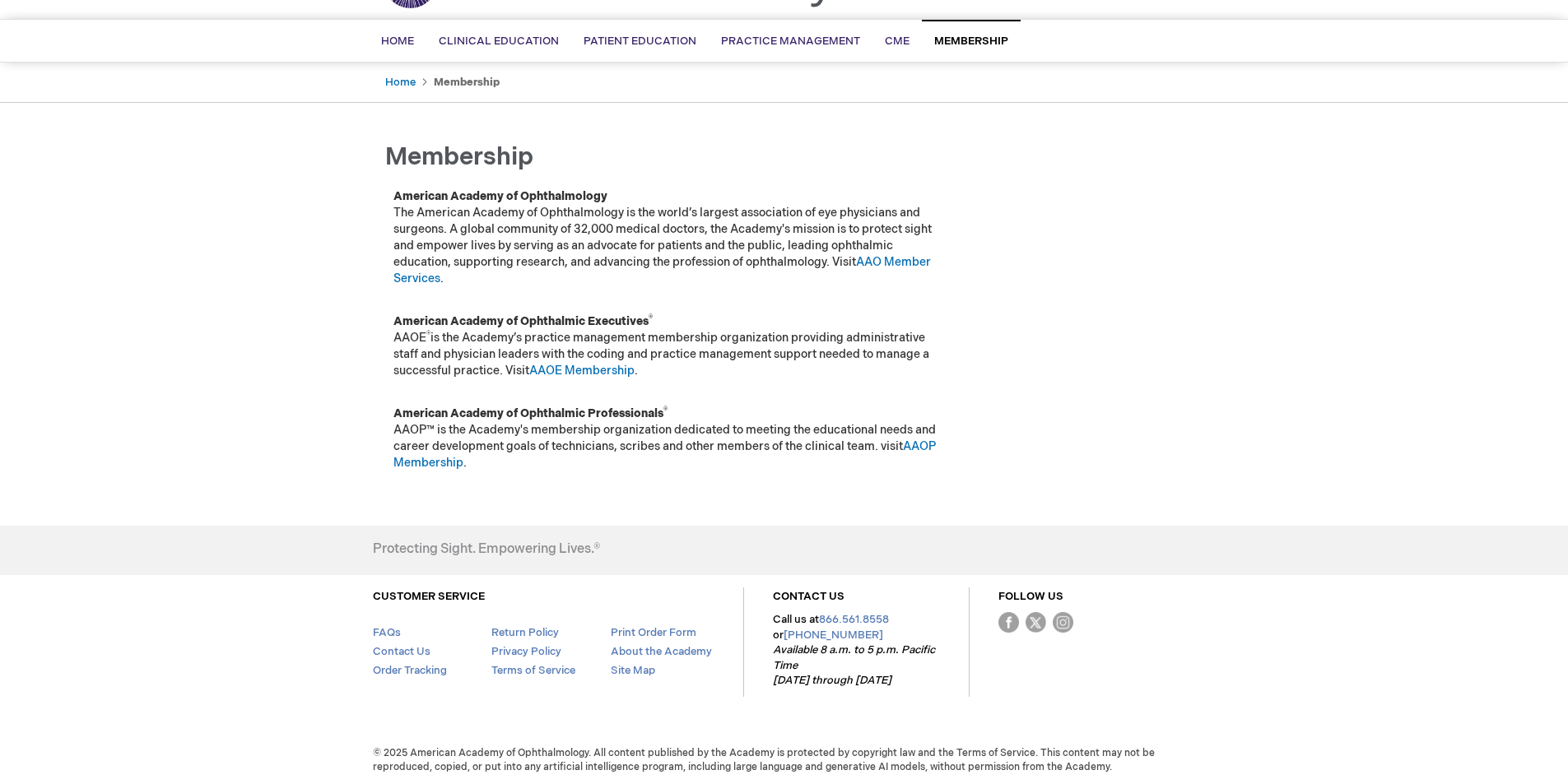
scroll to position [103, 0]
click at [924, 445] on link "AAOP Membership" at bounding box center [664, 452] width 543 height 31
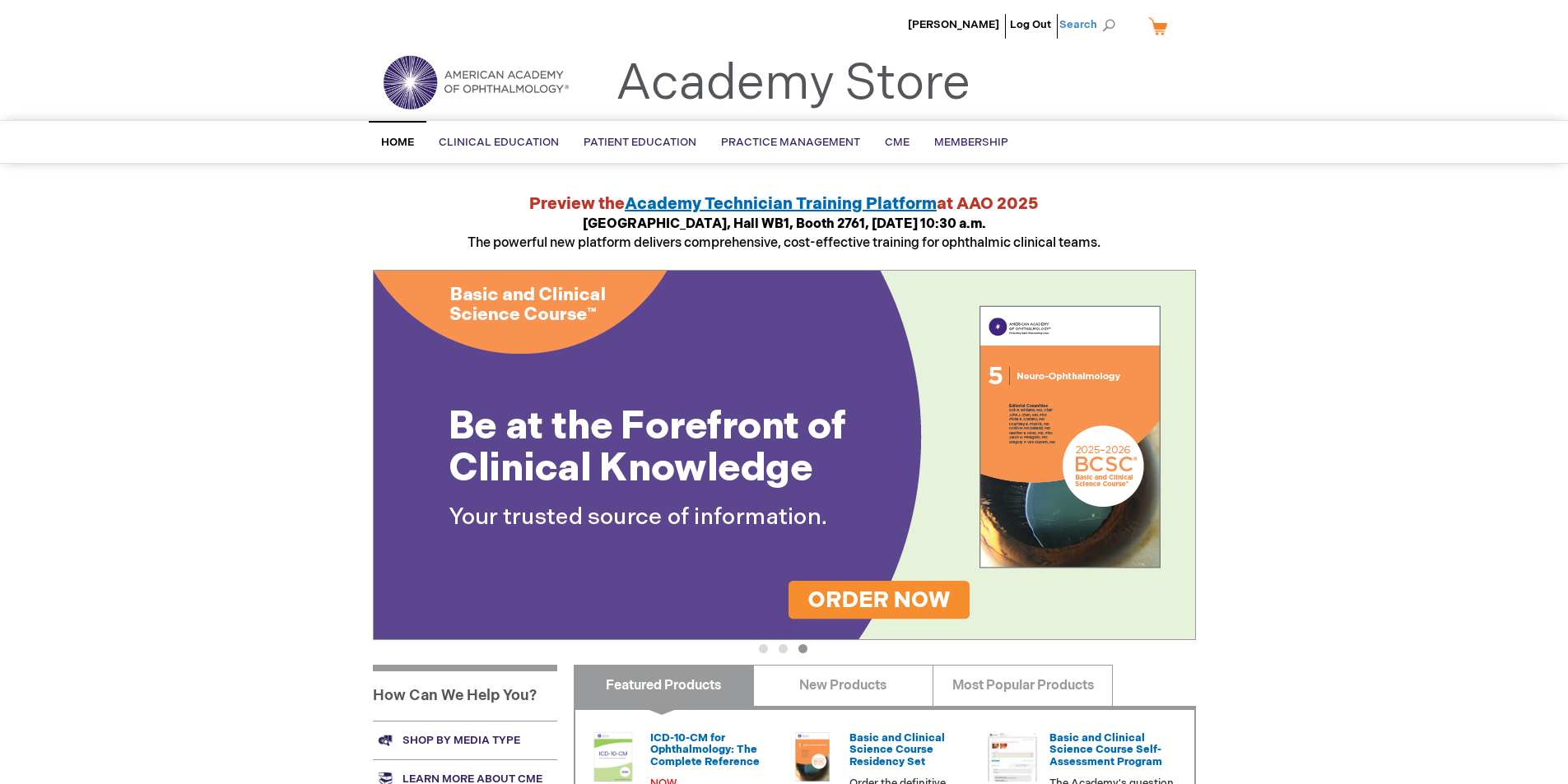
click at [1095, 27] on span "Search" at bounding box center [1091, 25] width 63 height 33
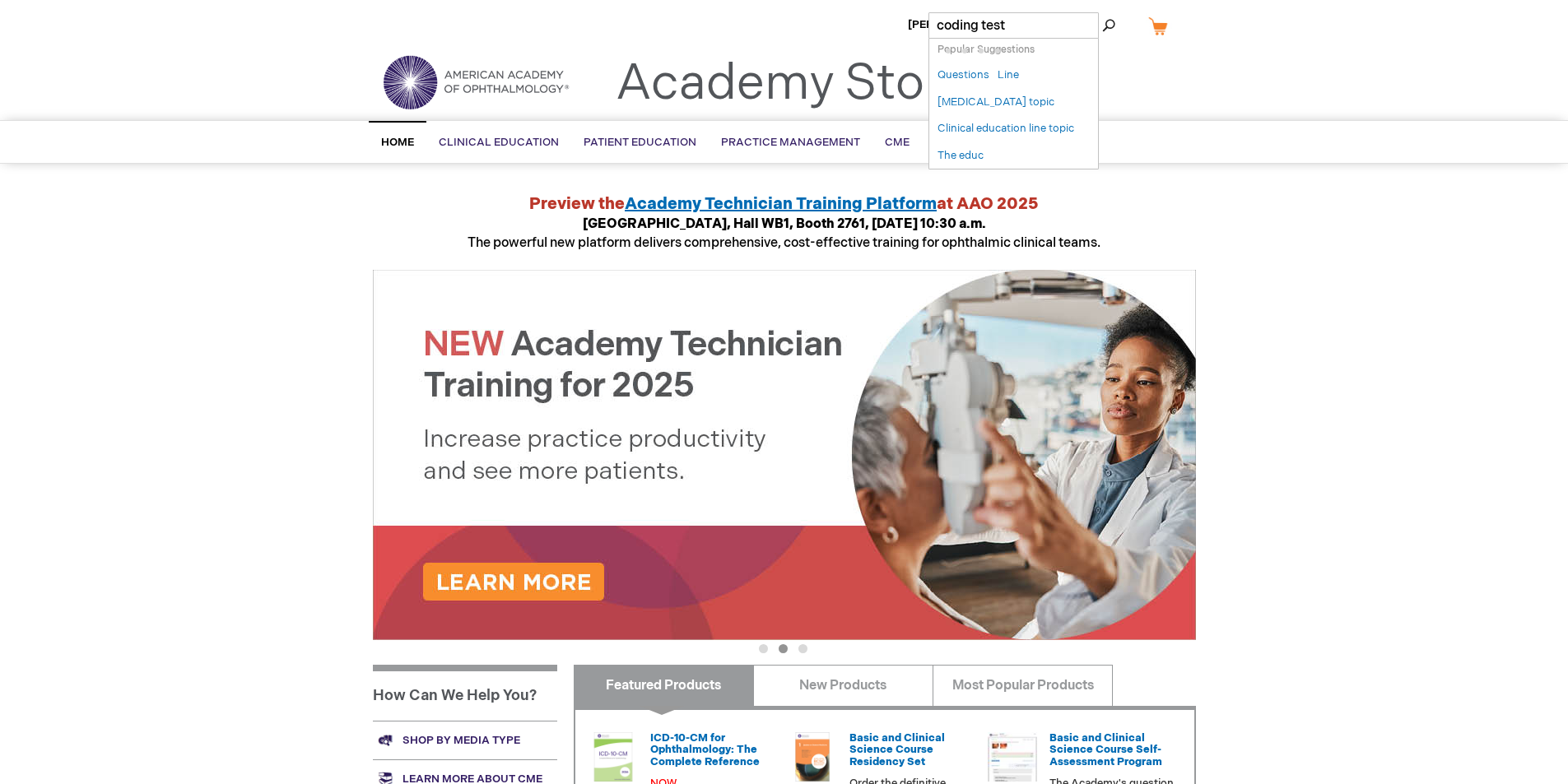
click at [1102, 12] on button "Search" at bounding box center [1109, 26] width 13 height 26
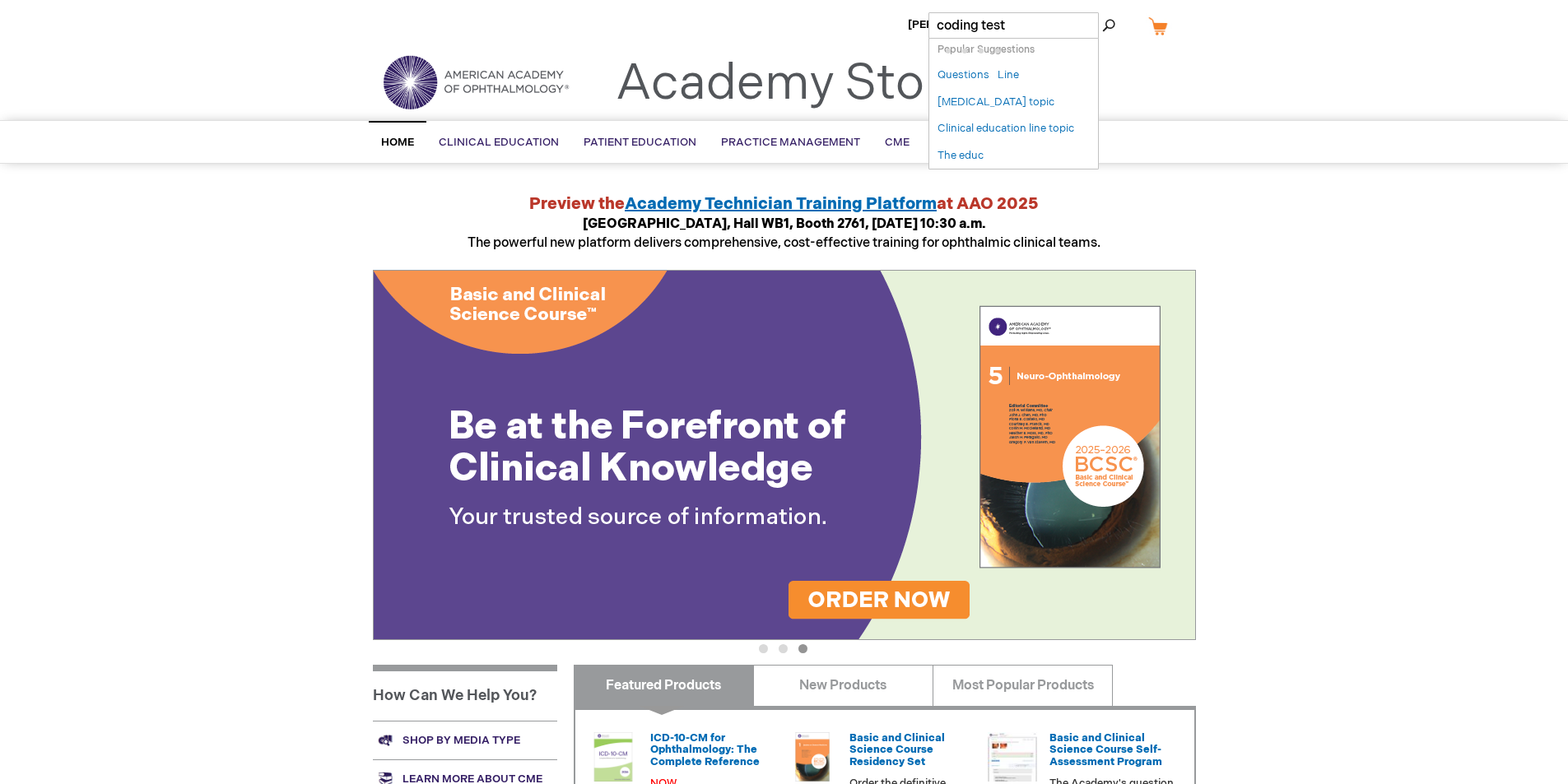
type input "coding test"
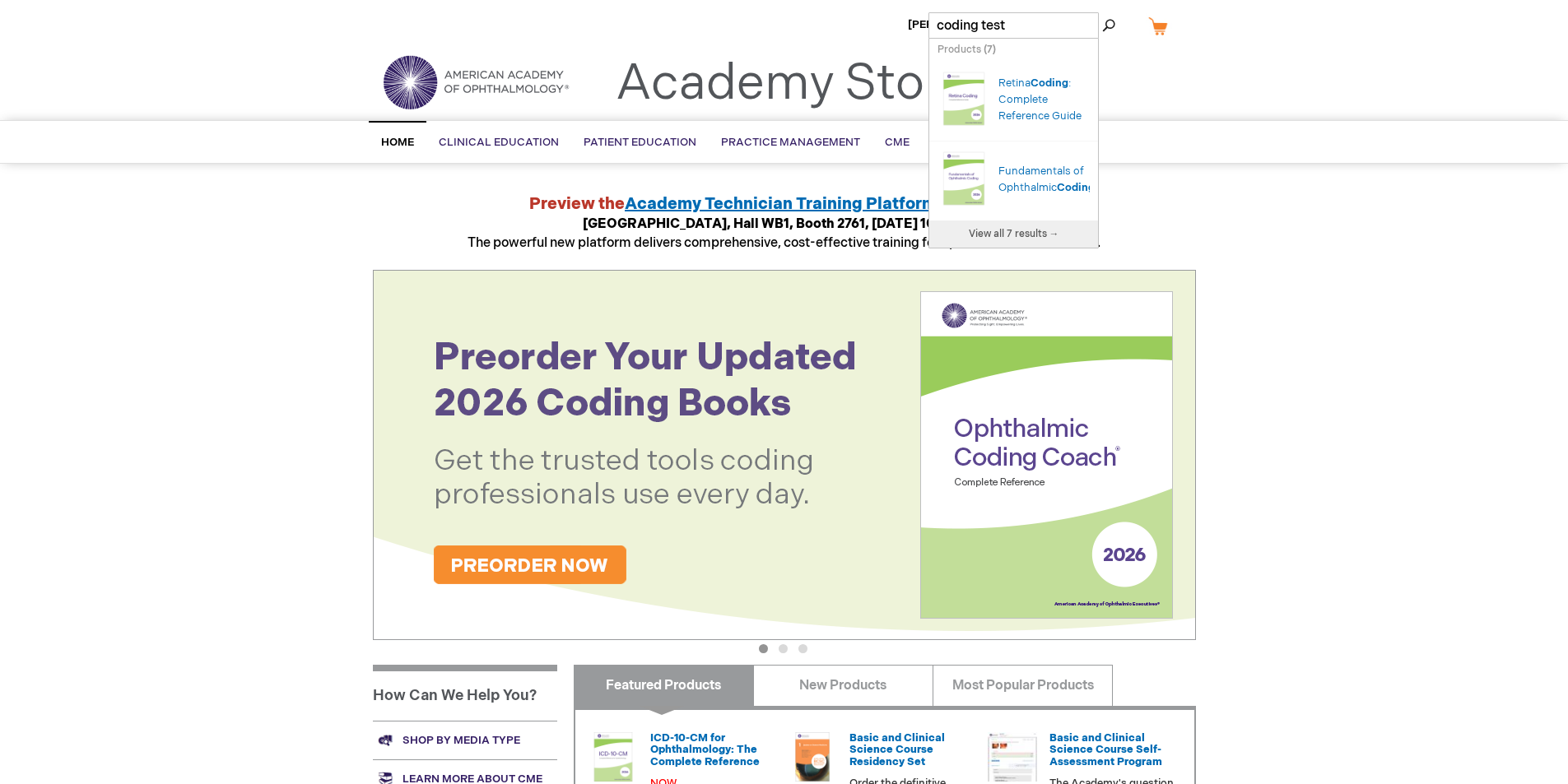
click at [1455, 365] on div "Monica Valdez Log Out Search My Cart CLOSE RECENTLY ADDED ITEM(S) Close There a…" at bounding box center [784, 618] width 1568 height 1237
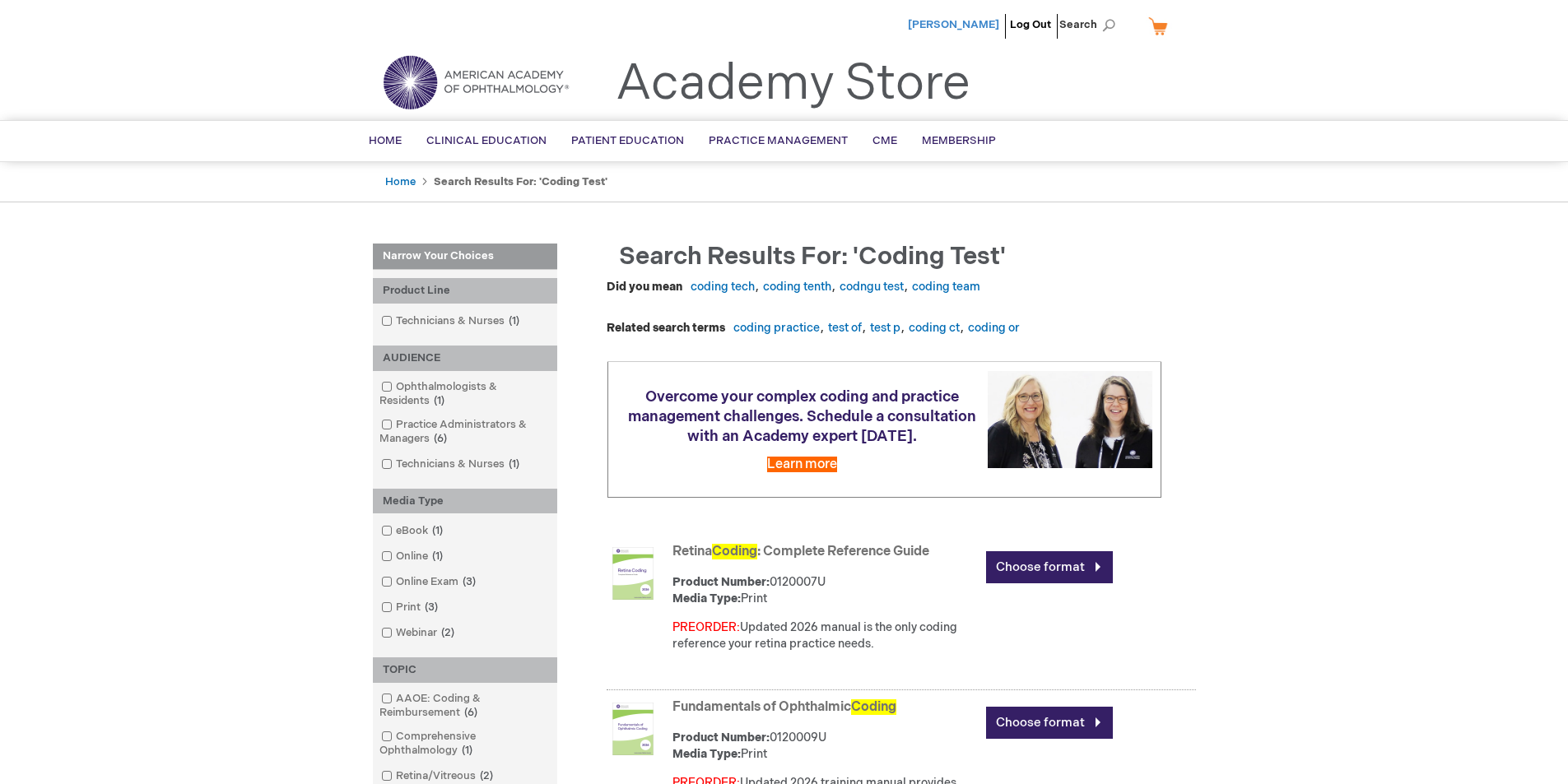
click at [966, 23] on span "[PERSON_NAME]" at bounding box center [953, 25] width 91 height 13
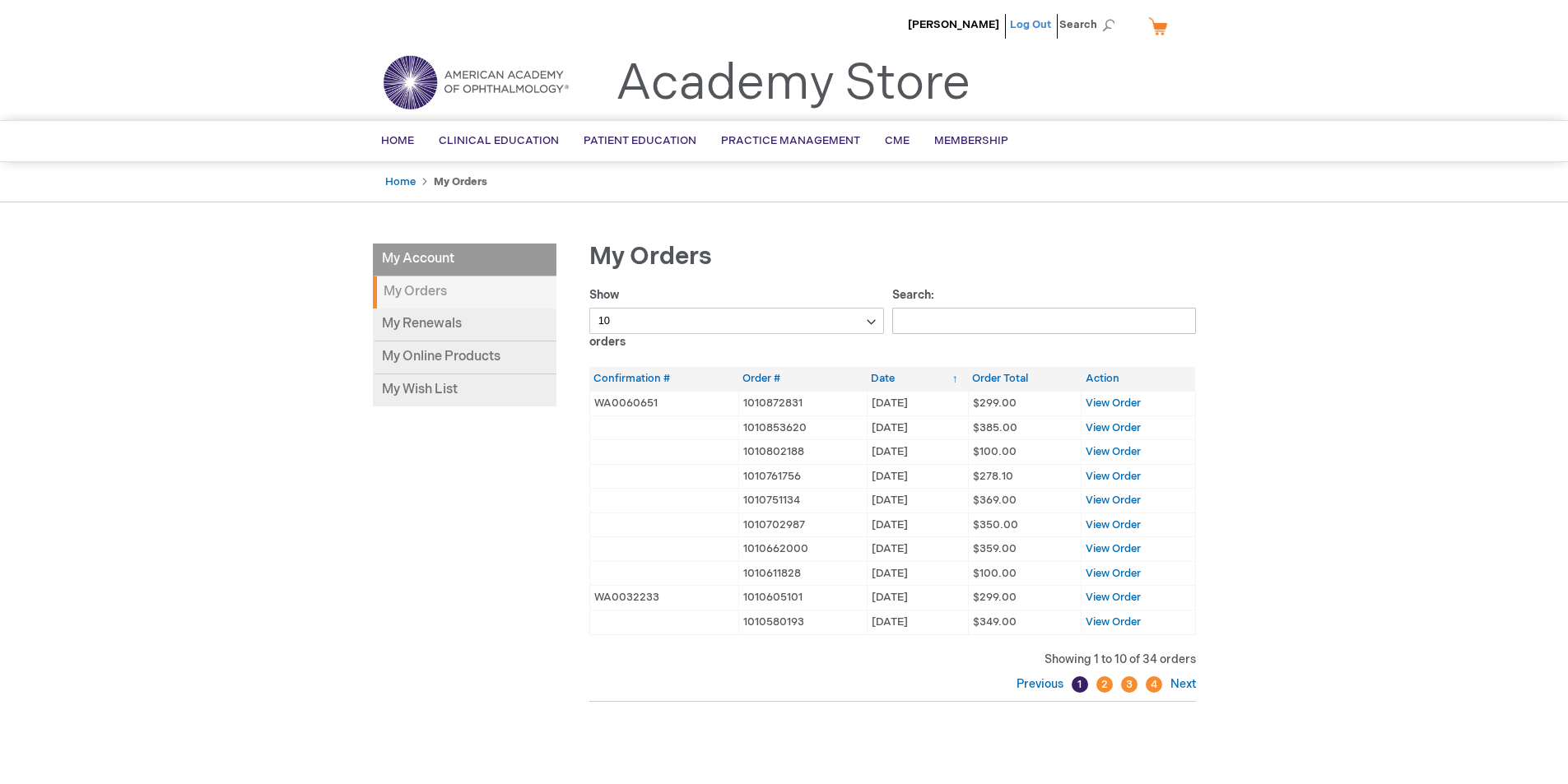
click at [1020, 24] on link "Log Out" at bounding box center [1031, 25] width 41 height 13
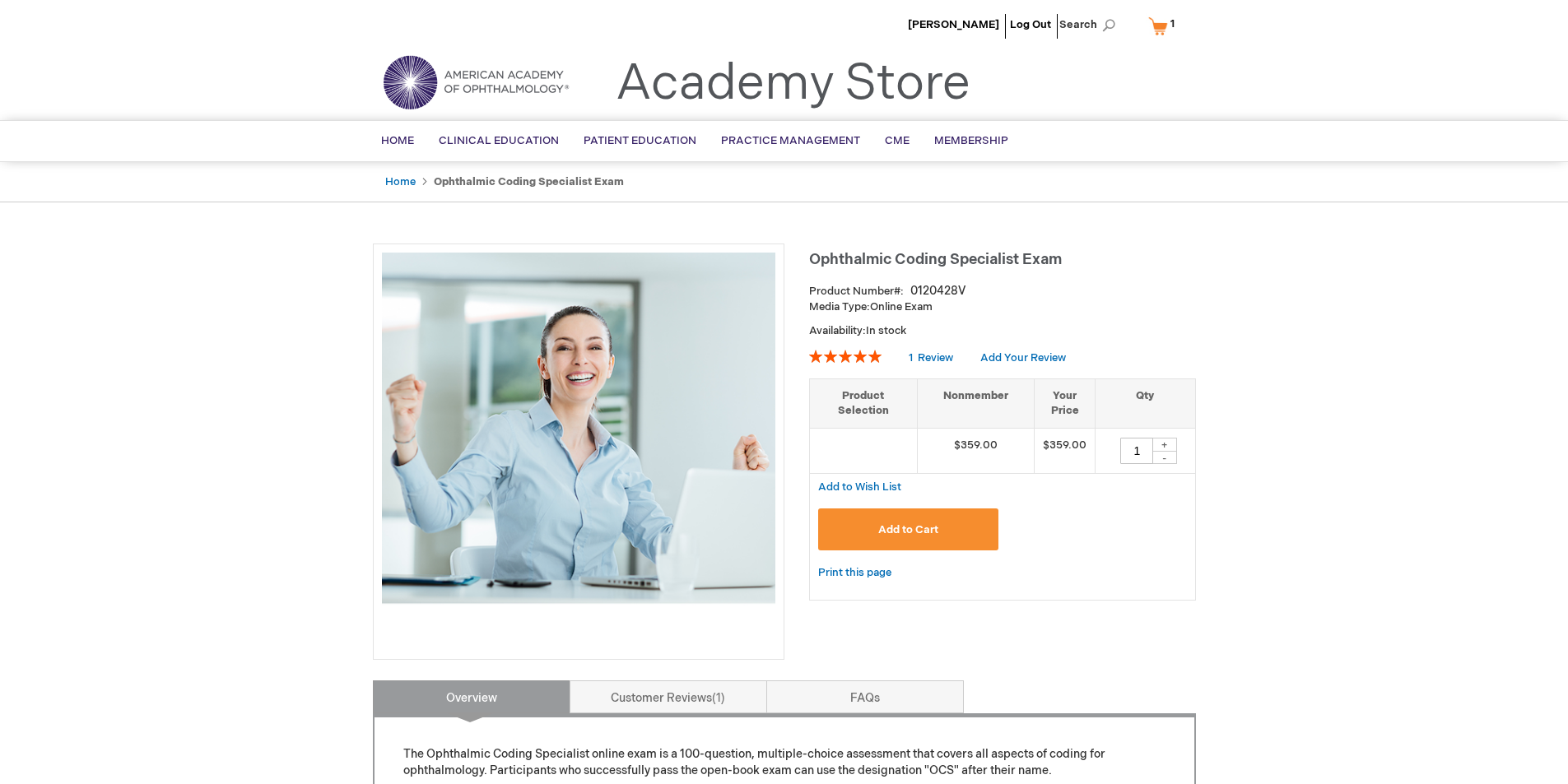
click at [1172, 20] on span "1" at bounding box center [1172, 24] width 4 height 13
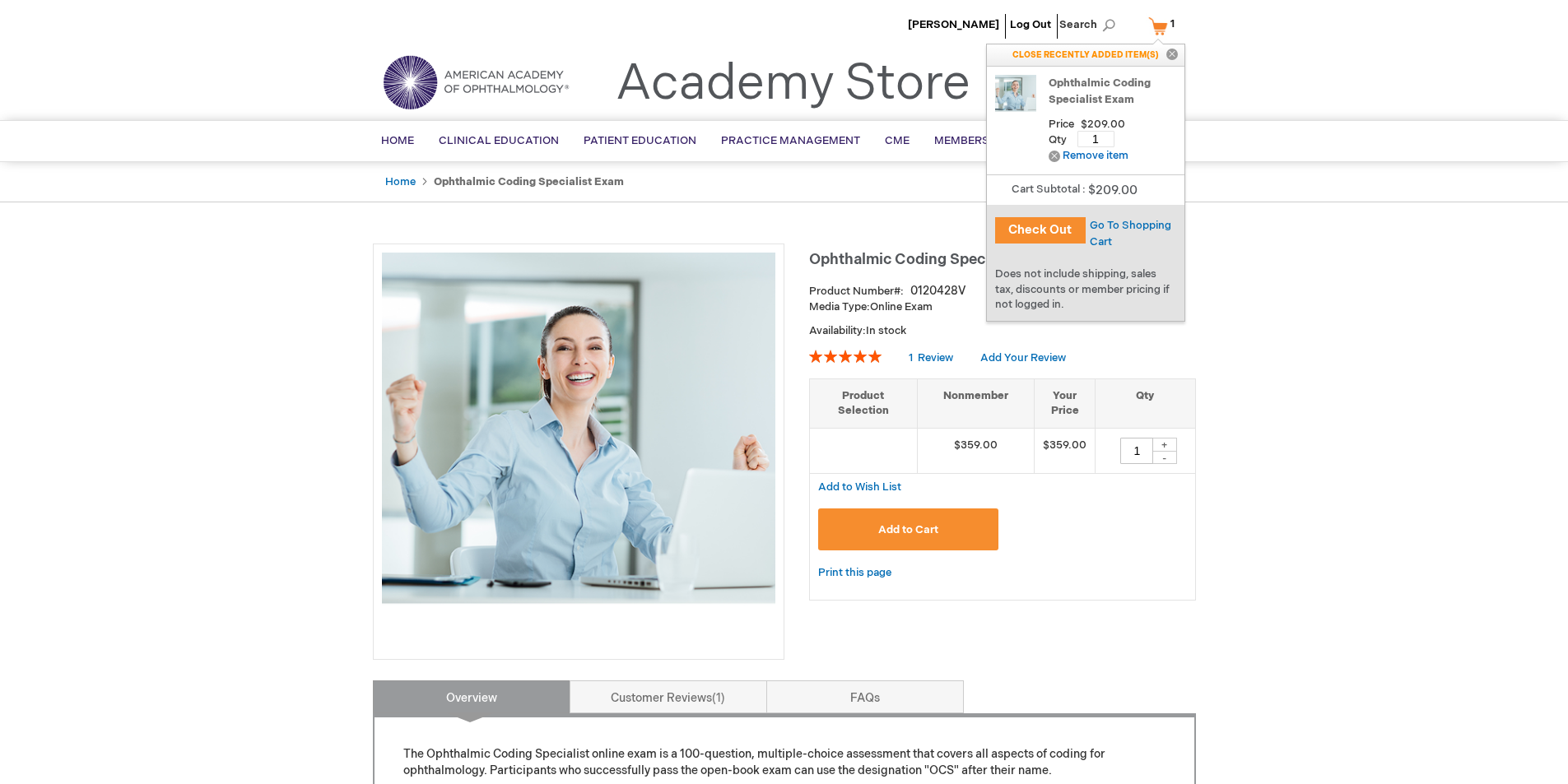
click at [1038, 225] on button "Check Out" at bounding box center [1040, 230] width 90 height 26
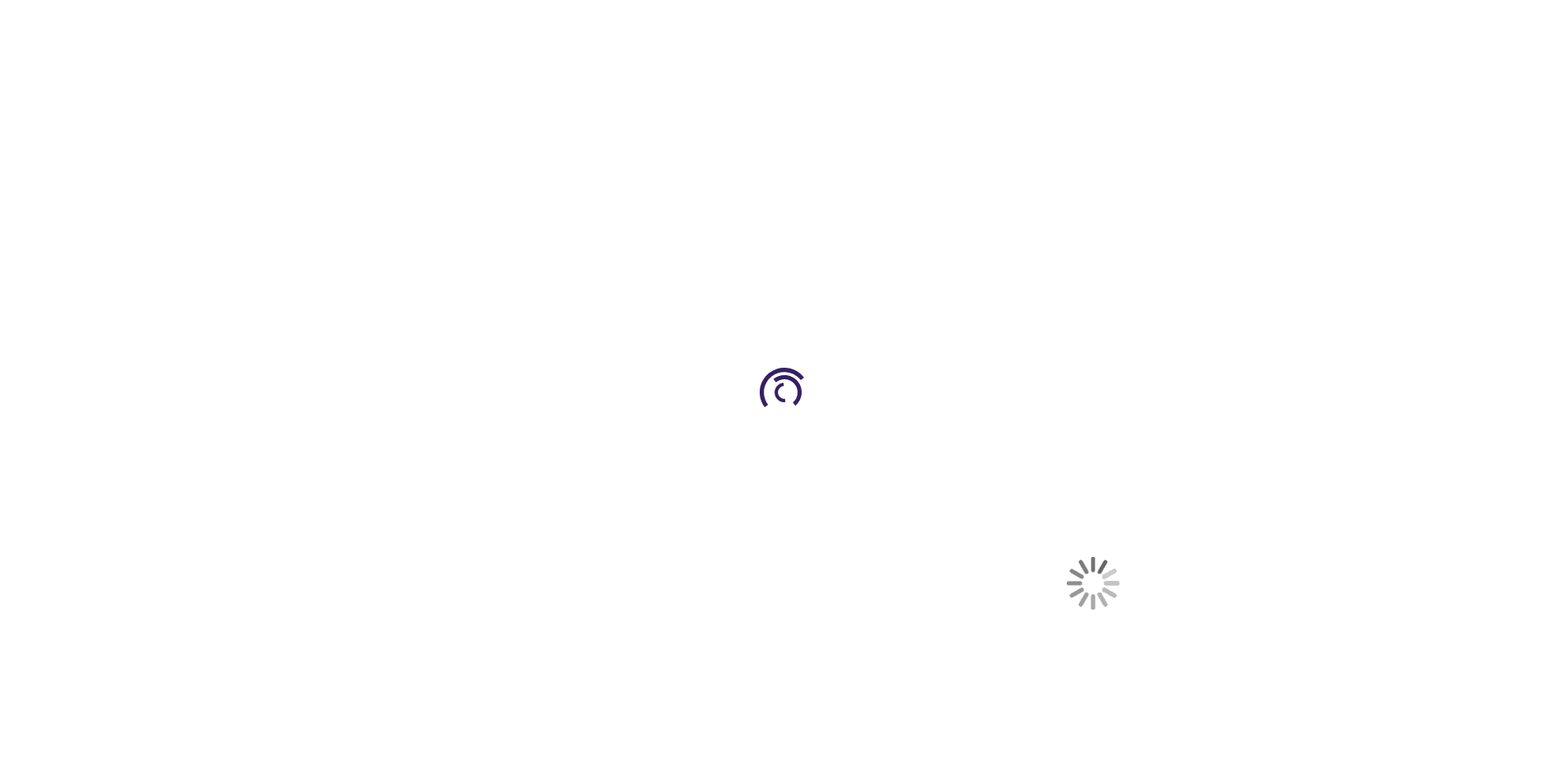
select select "US"
select select "57"
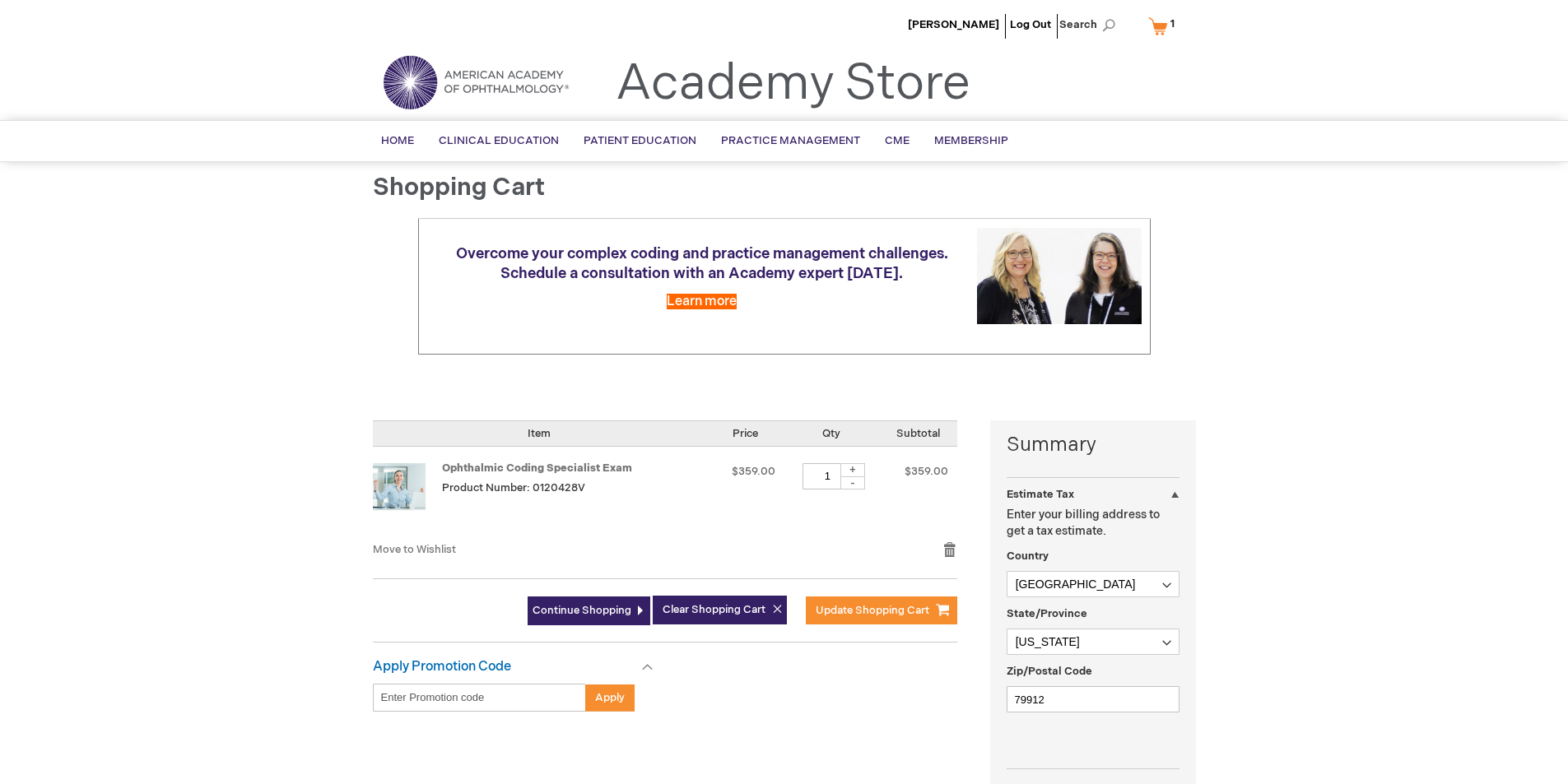
scroll to position [165, 0]
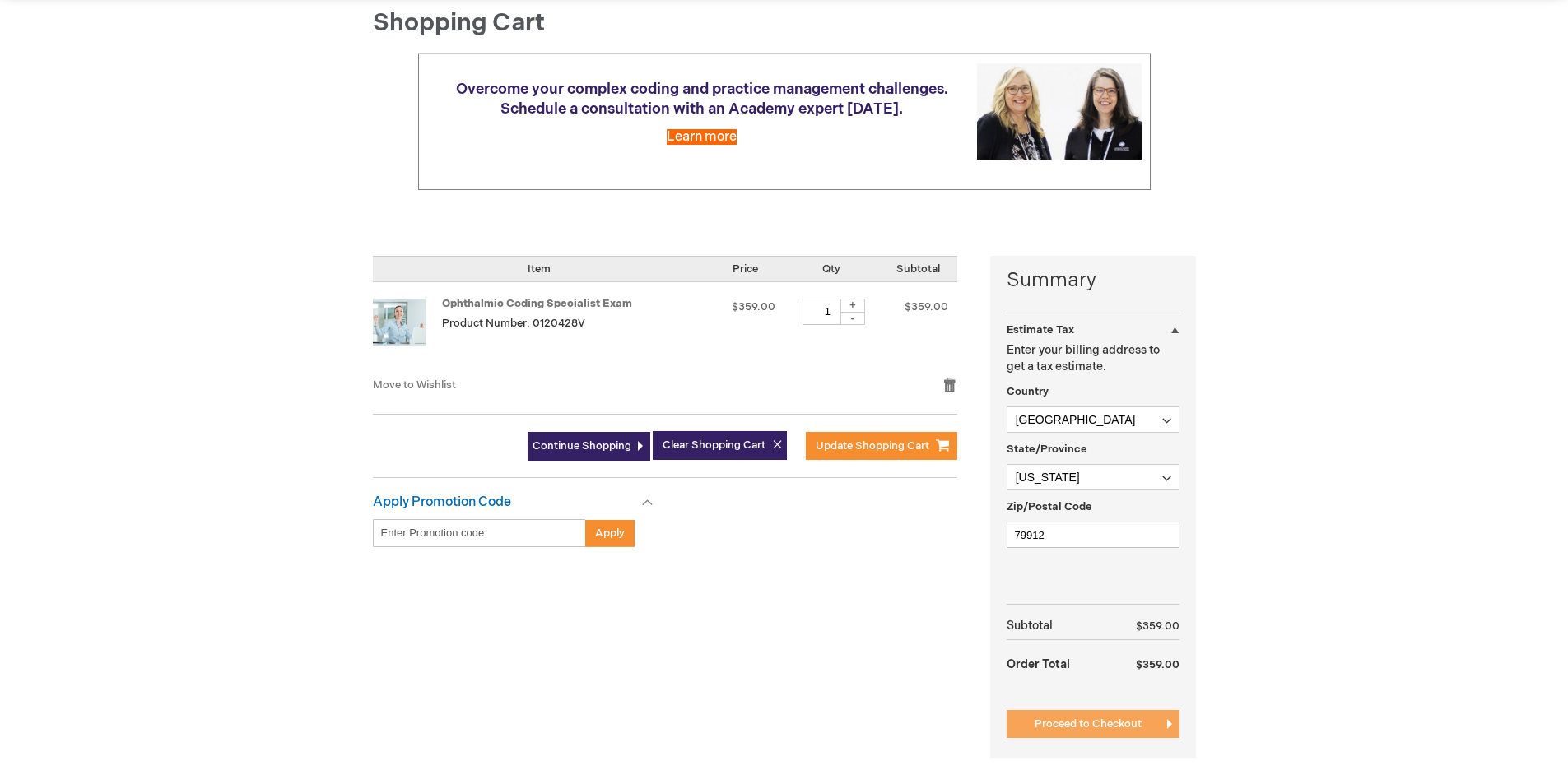
click at [1076, 724] on span "Proceed to Checkout" at bounding box center [1088, 724] width 107 height 13
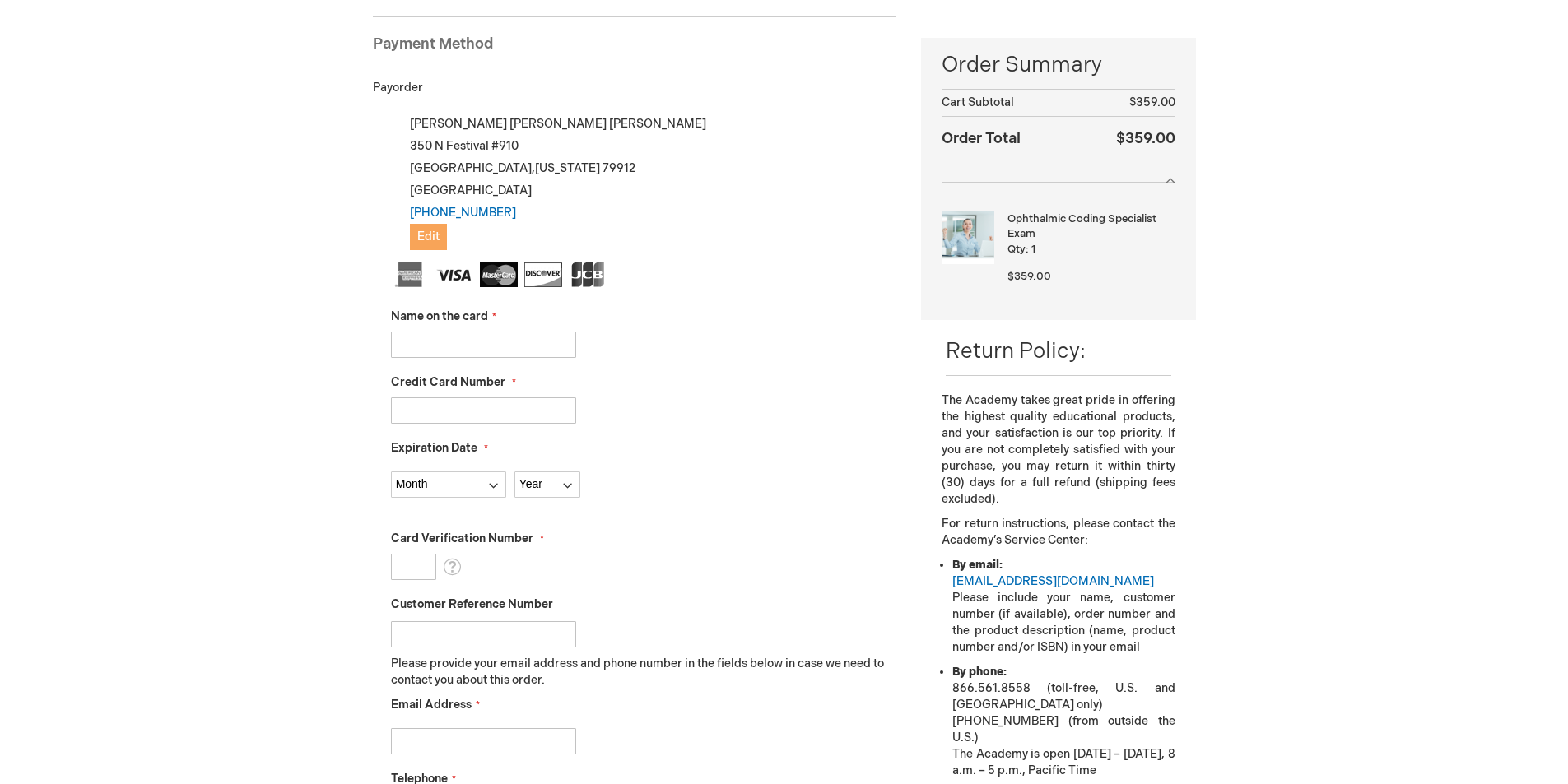
click at [418, 240] on span "Edit" at bounding box center [428, 236] width 22 height 14
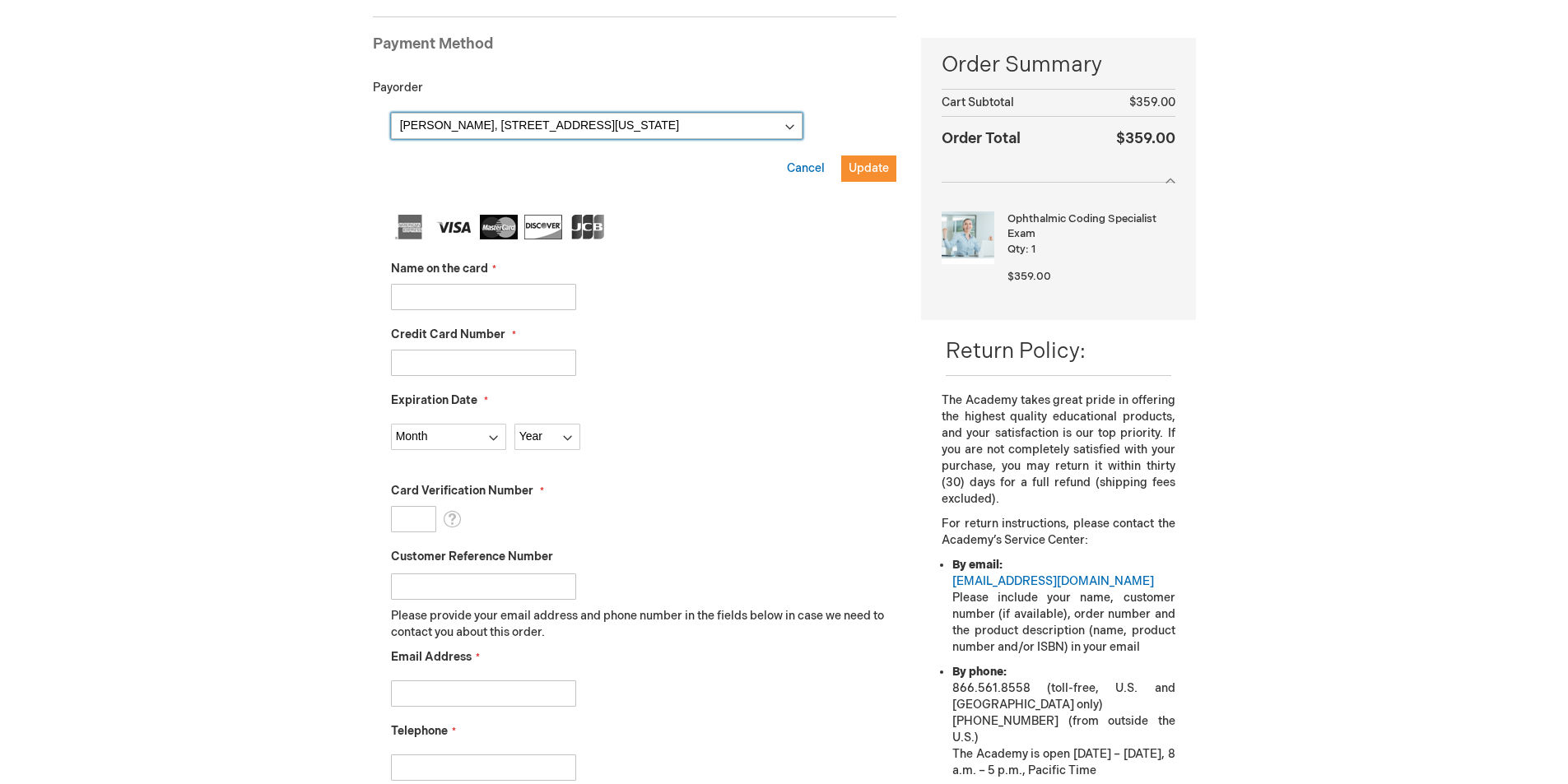
click at [796, 128] on select "Maria Carrola-Mena, 350 N Festival #910 , El Paso, Texas 79912, United States N…" at bounding box center [596, 126] width 412 height 26
select select
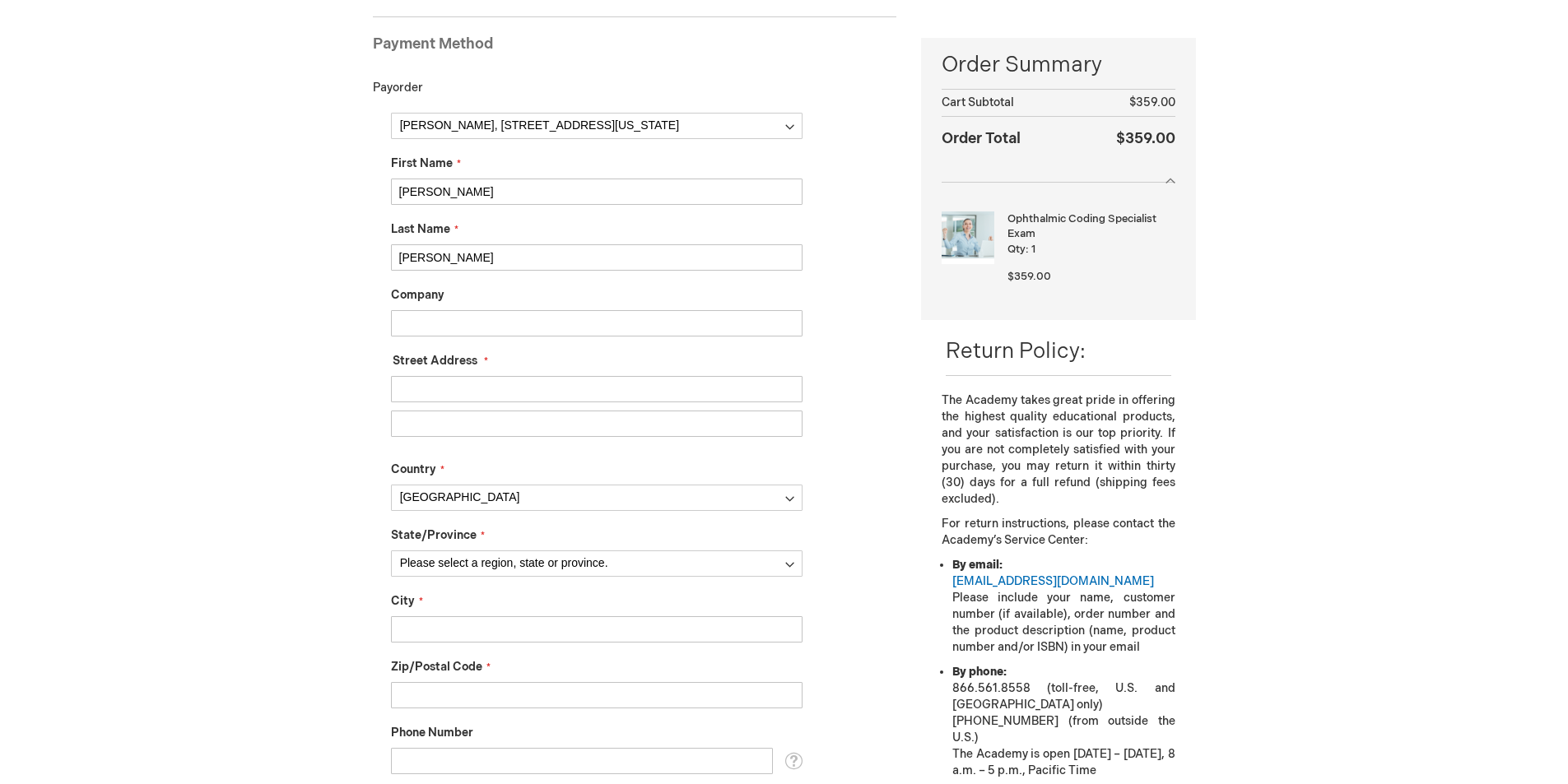
drag, startPoint x: 427, startPoint y: 334, endPoint x: 416, endPoint y: 320, distance: 17.8
click at [427, 334] on input "Company" at bounding box center [596, 324] width 412 height 26
type input "Buena vista eye care"
type input "1300 Murchison Ste 140"
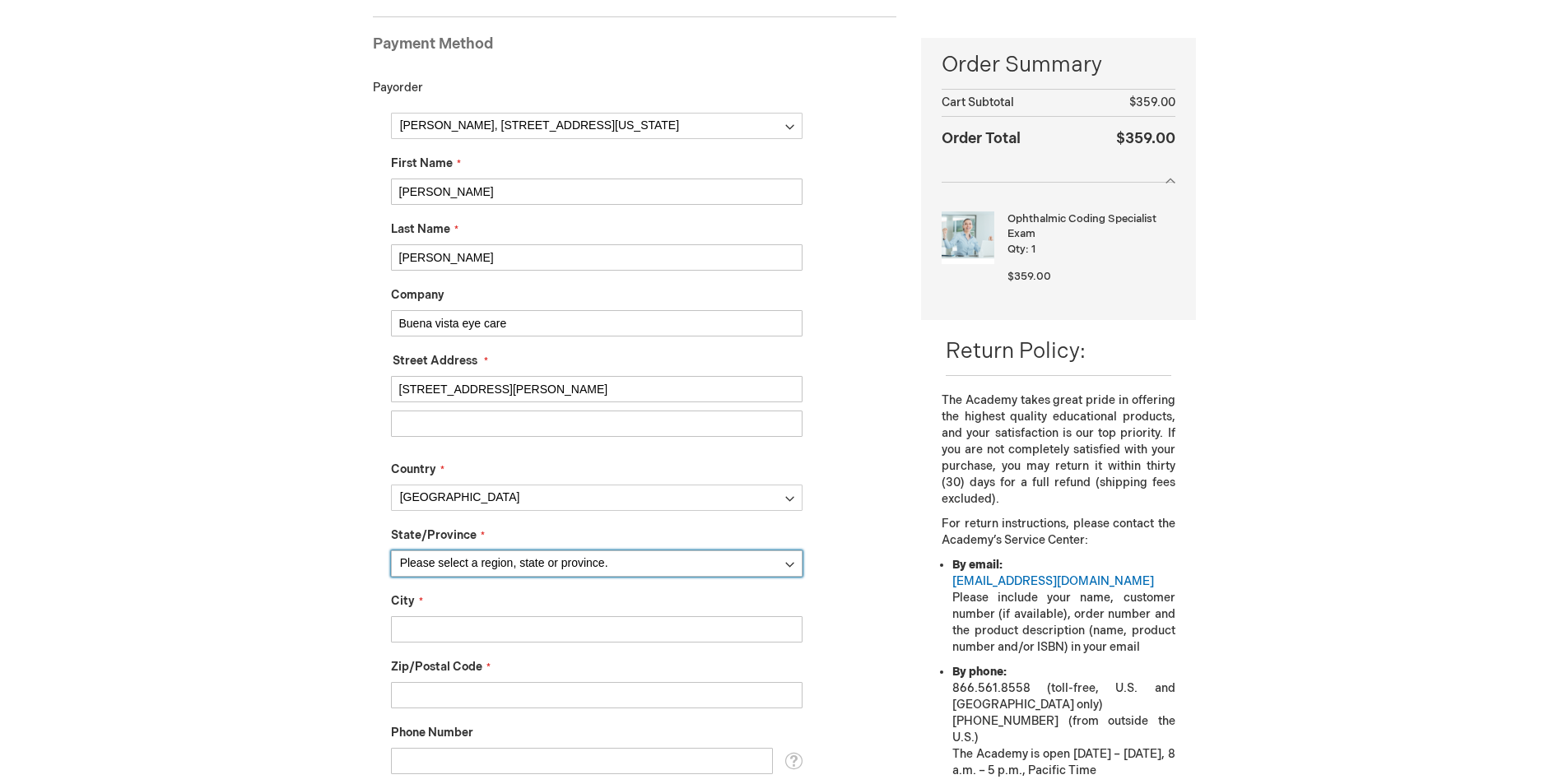
select select "57"
type input "el paso"
type input "79902"
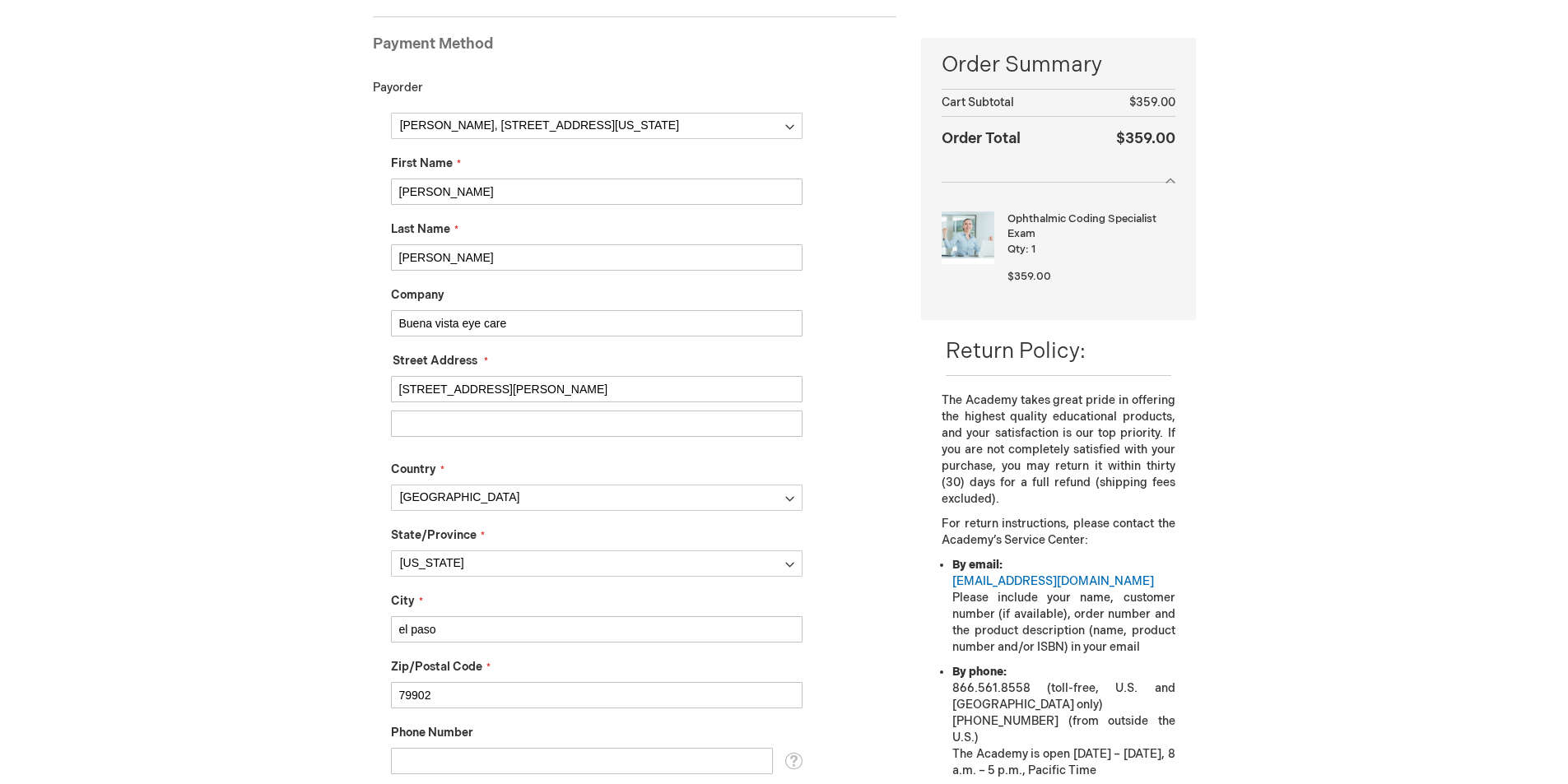
type input "9156306463"
type input "rivascarrola@gmail.com"
drag, startPoint x: 533, startPoint y: 335, endPoint x: 218, endPoint y: 317, distance: 315.5
drag, startPoint x: 581, startPoint y: 383, endPoint x: 300, endPoint y: 375, distance: 281.1
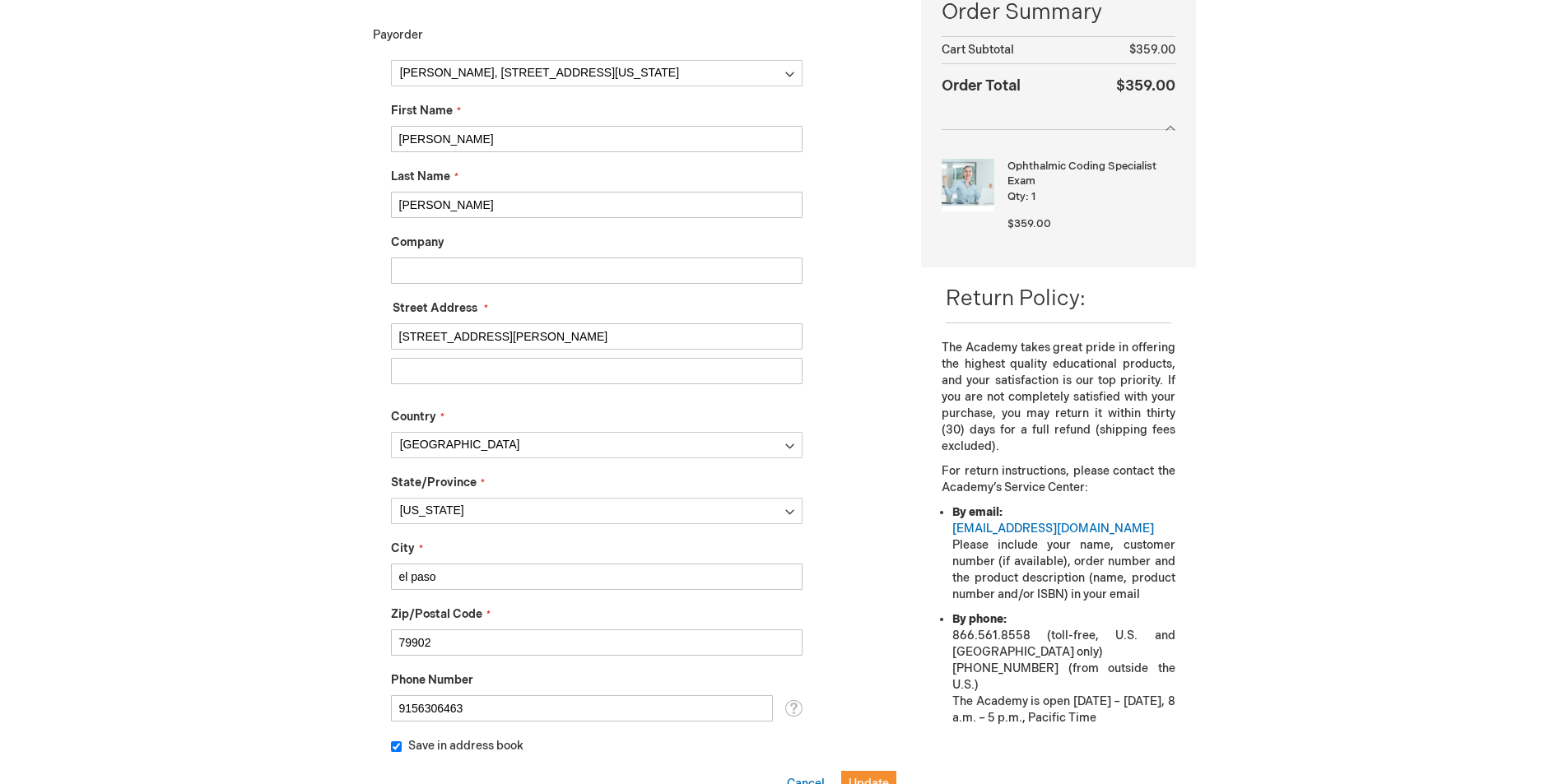
scroll to position [308, 0]
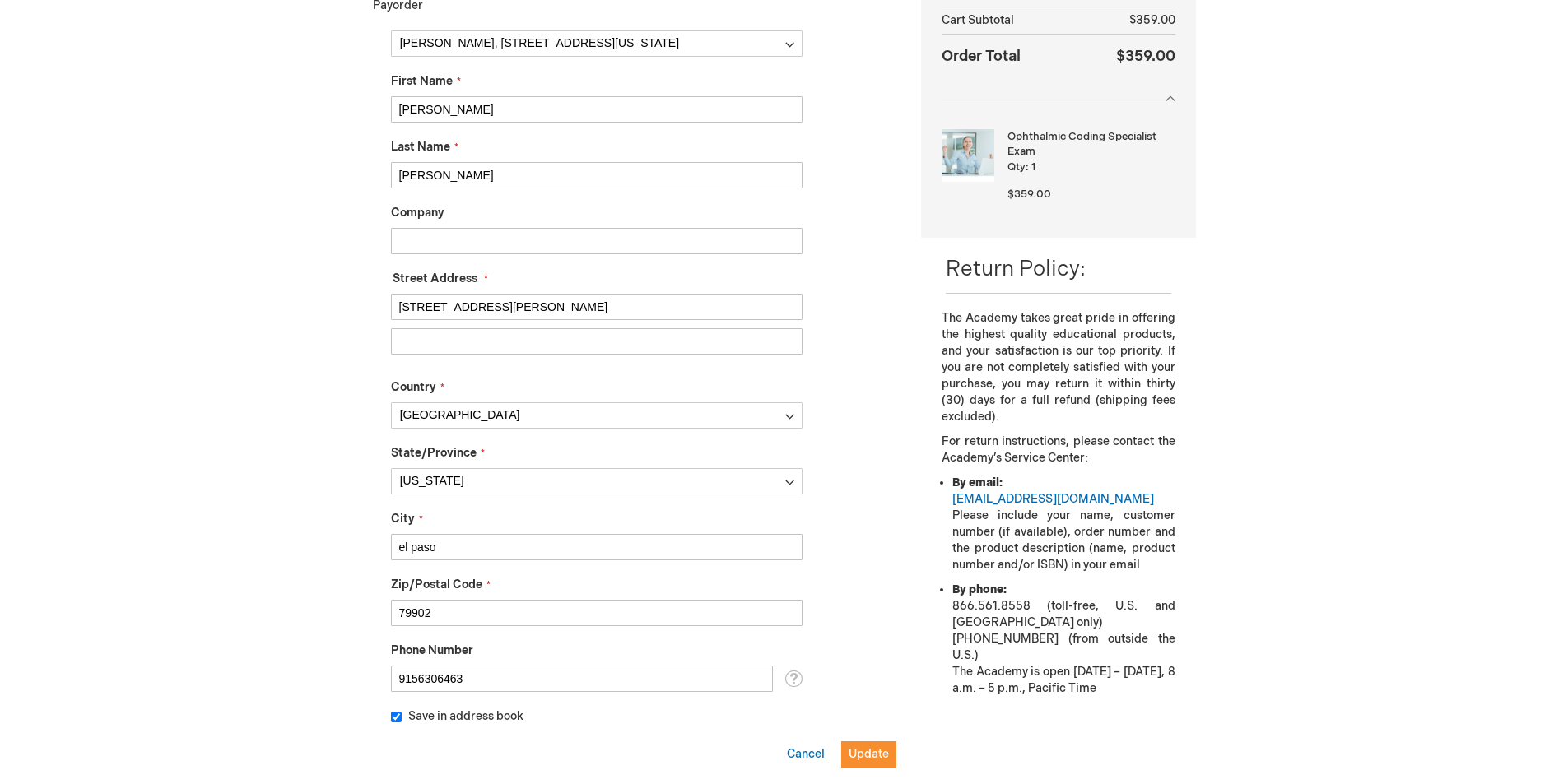
type input "[STREET_ADDRESS][PERSON_NAME]"
drag, startPoint x: 417, startPoint y: 613, endPoint x: 452, endPoint y: 608, distance: 35.4
click at [452, 608] on input "79902" at bounding box center [596, 613] width 412 height 26
type input "79912"
drag, startPoint x: 506, startPoint y: 689, endPoint x: 301, endPoint y: 671, distance: 205.8
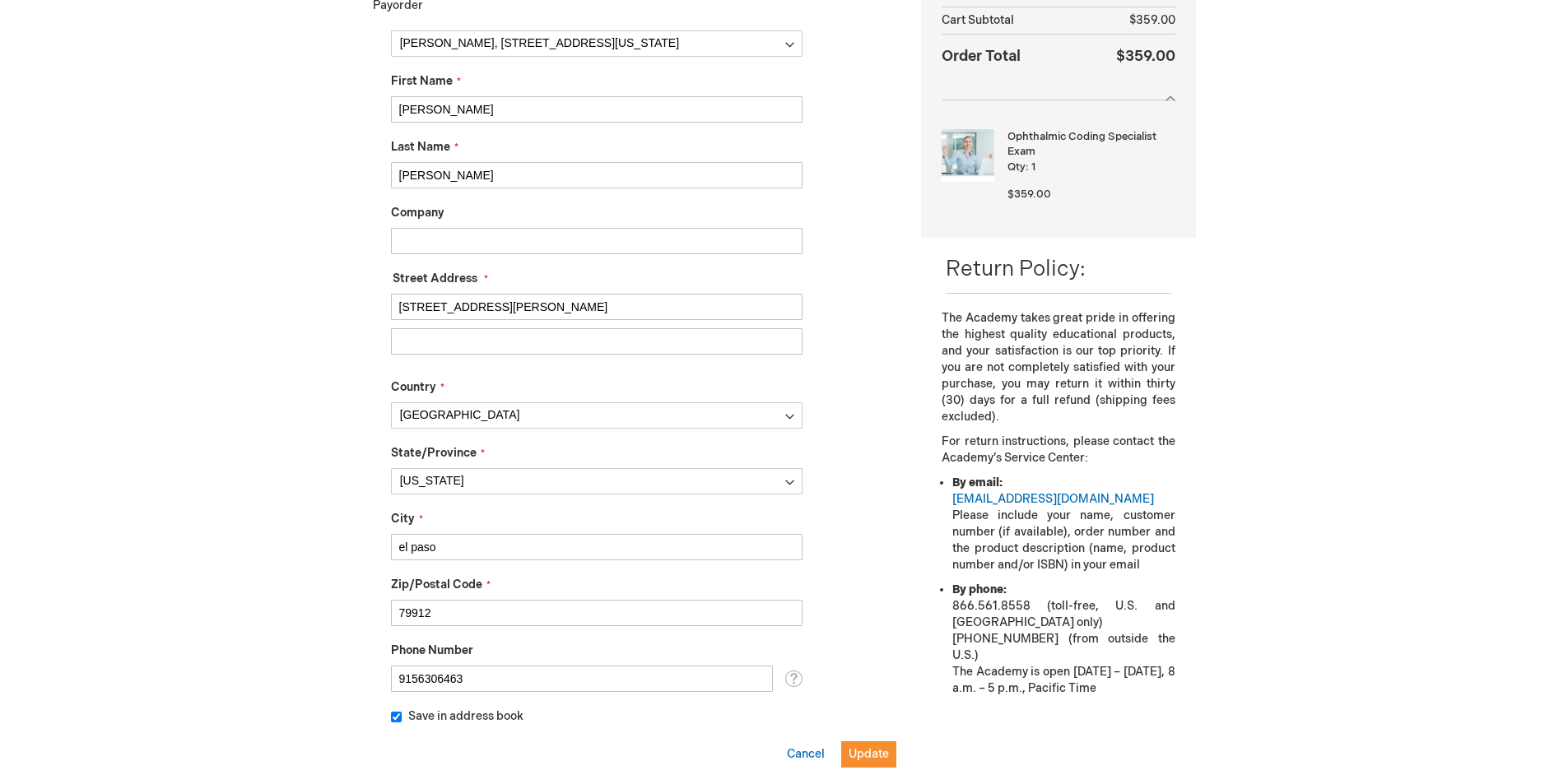
click at [445, 678] on input "915/781/5902" at bounding box center [581, 679] width 382 height 26
click at [426, 678] on input "915/781-5902" at bounding box center [581, 679] width 382 height 26
click at [423, 678] on input "915/781-5902" at bounding box center [581, 679] width 382 height 26
type input "915-781-5902"
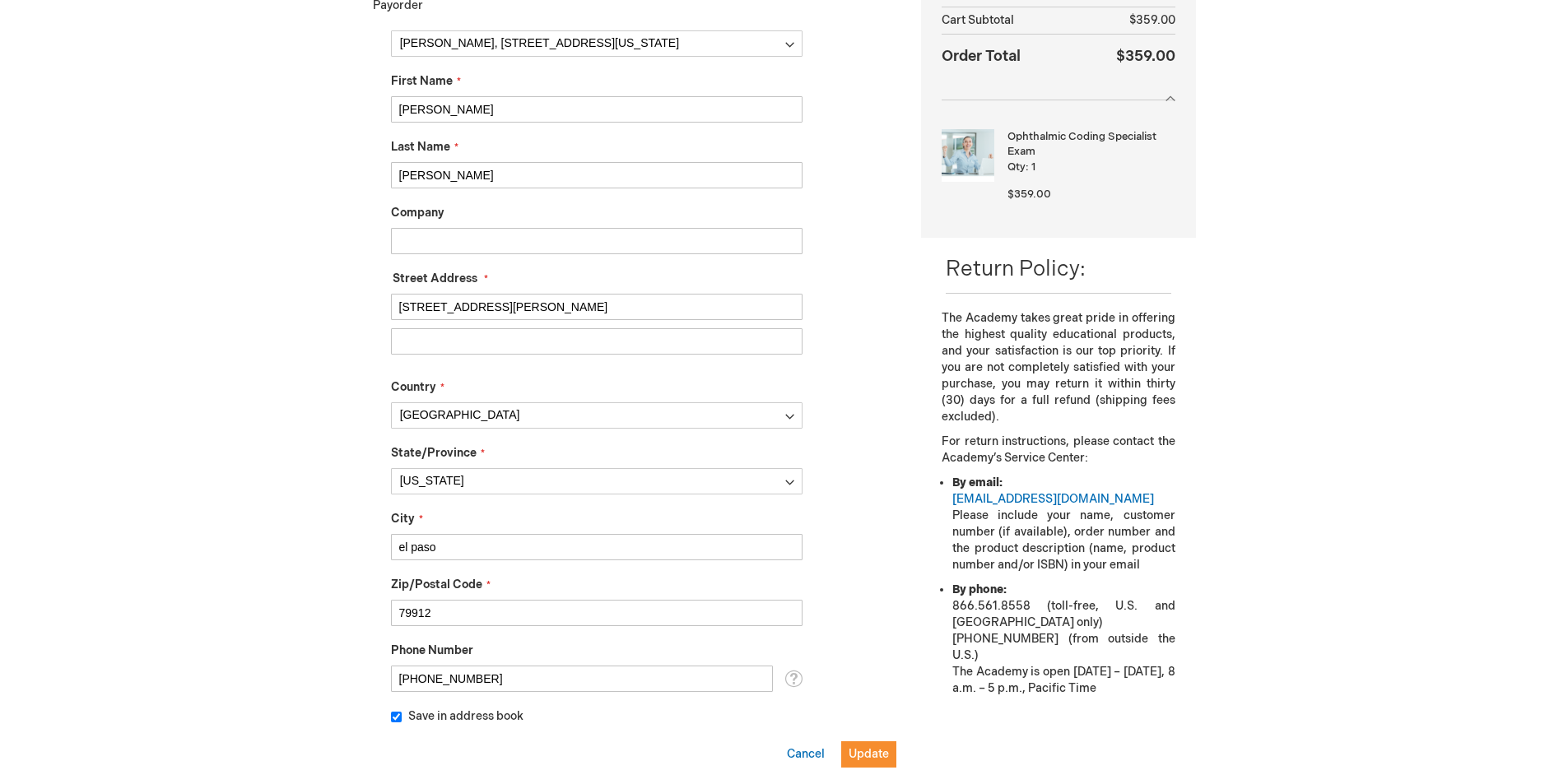
drag, startPoint x: 392, startPoint y: 550, endPoint x: 317, endPoint y: 546, distance: 75.1
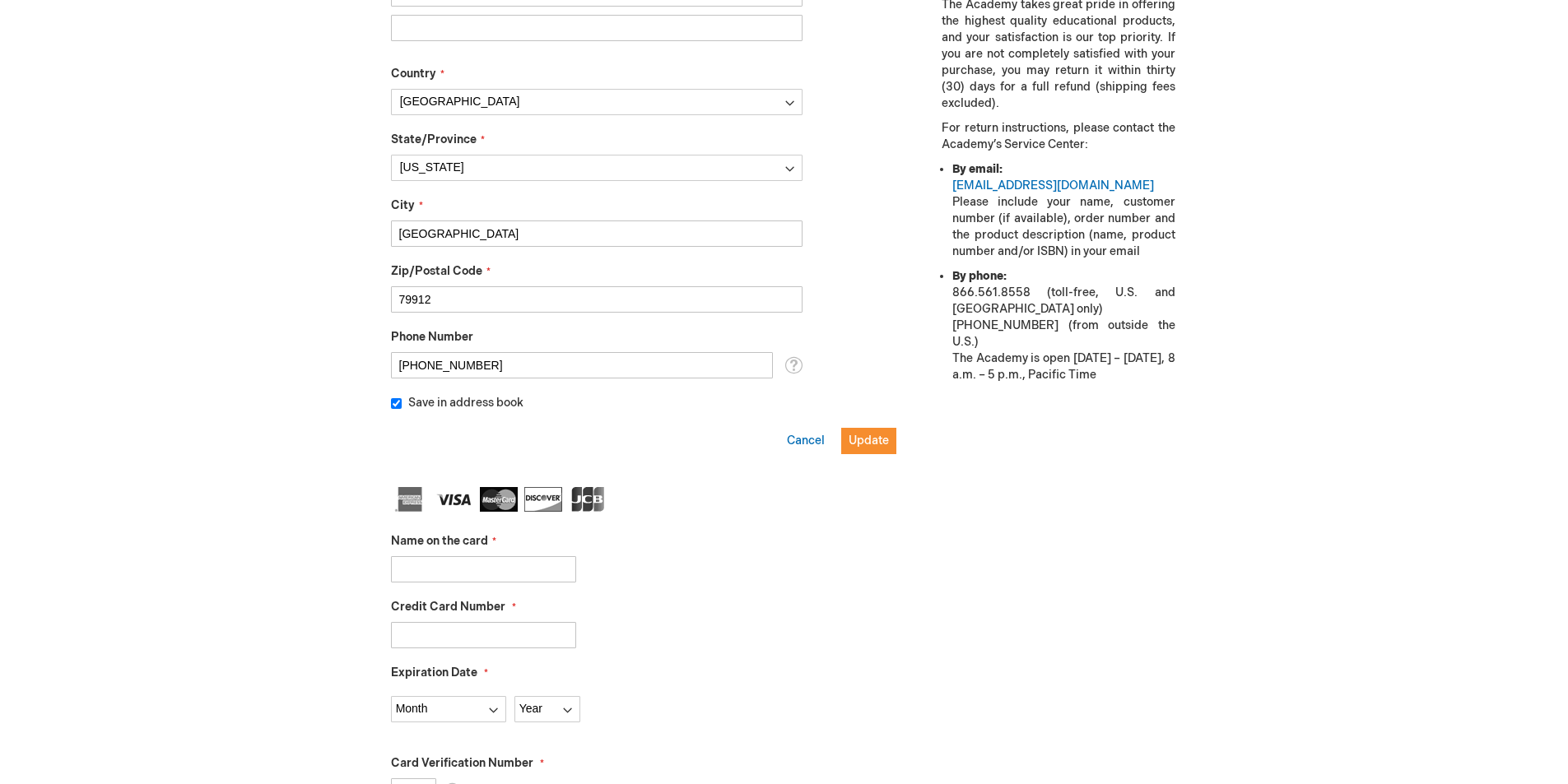
scroll to position [637, 0]
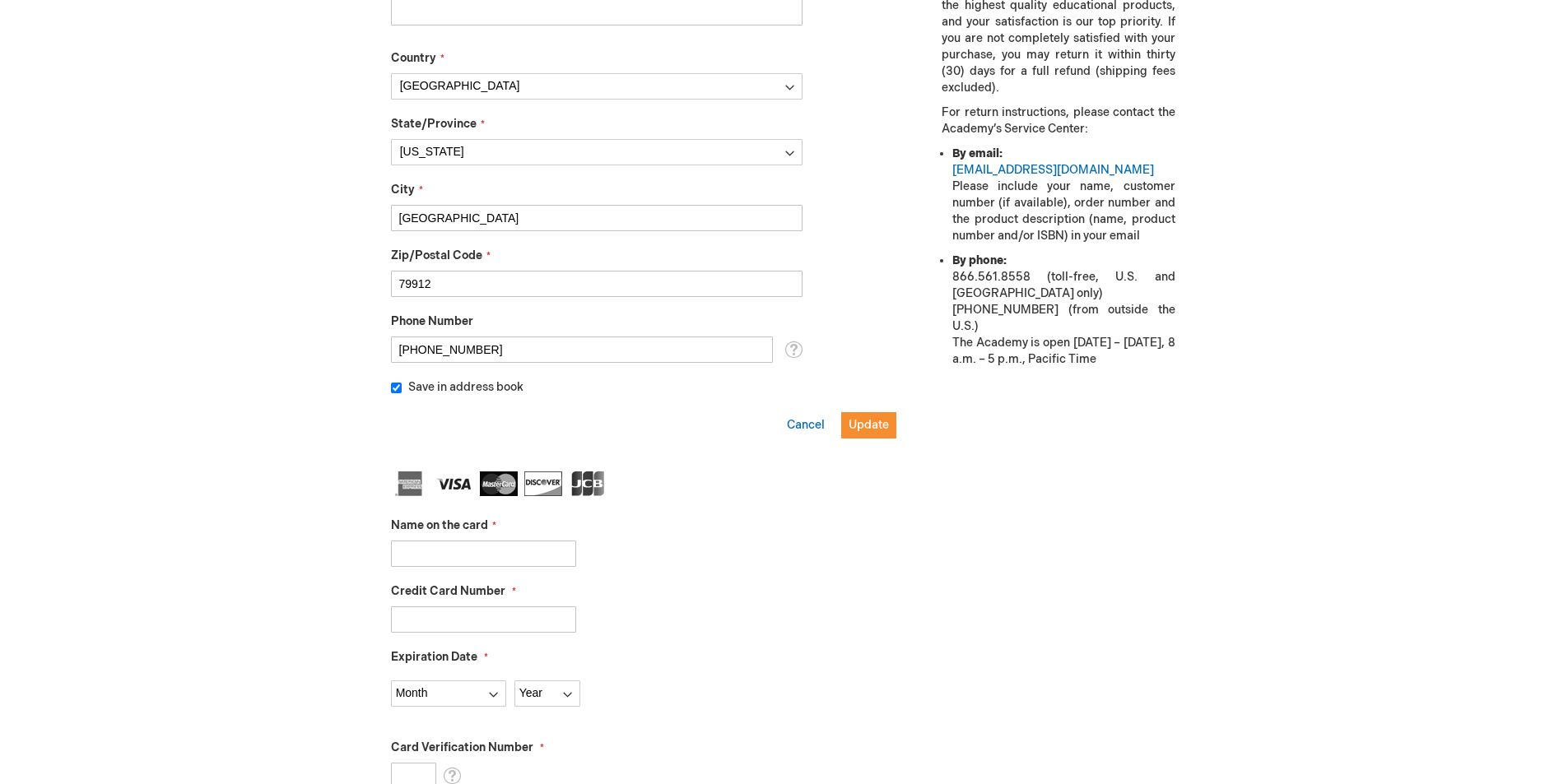
type input "El Paso"
click at [413, 548] on input "Name on the card" at bounding box center [484, 554] width 186 height 26
type input "Maria Carrola"
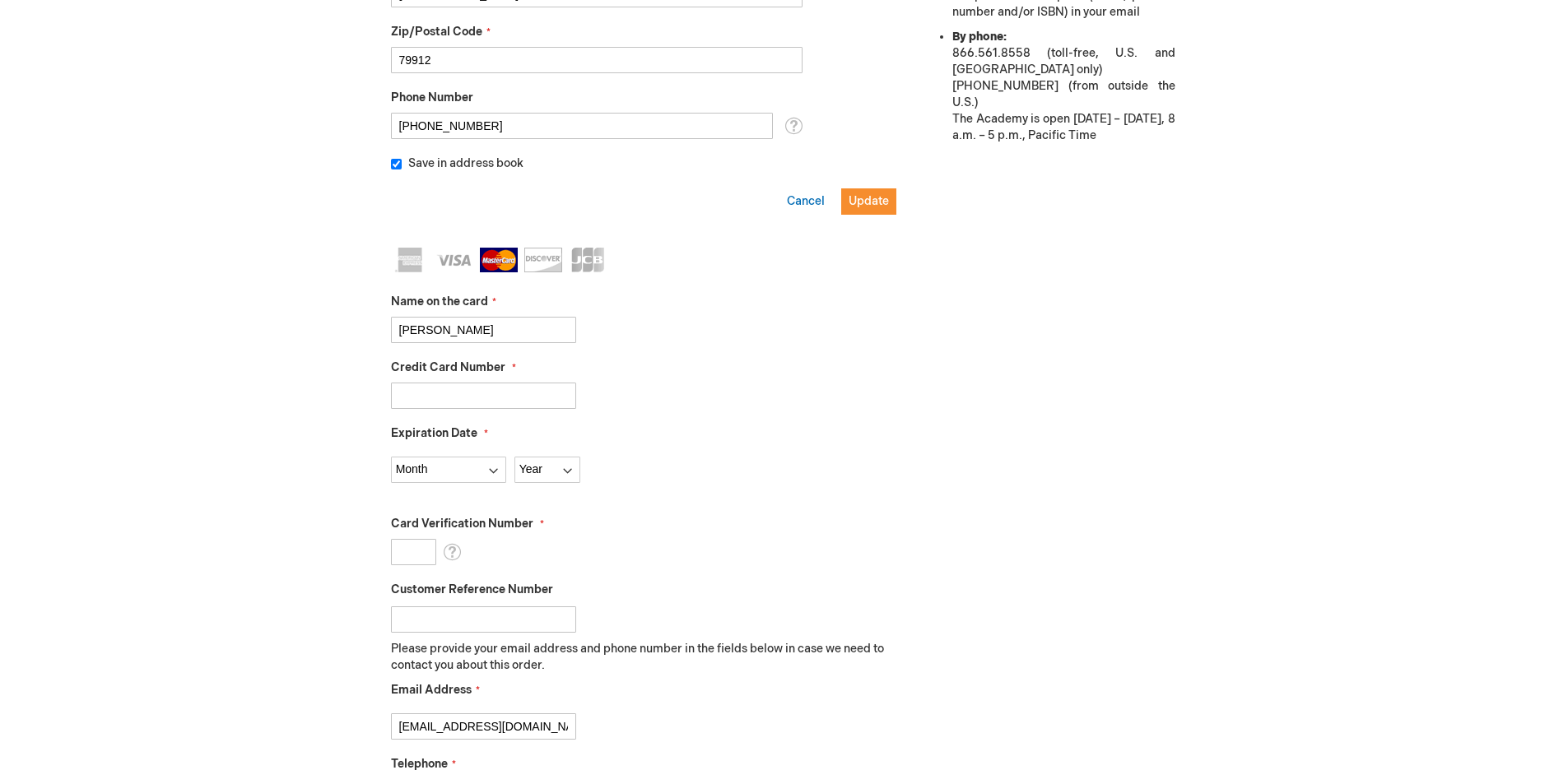
scroll to position [883, 0]
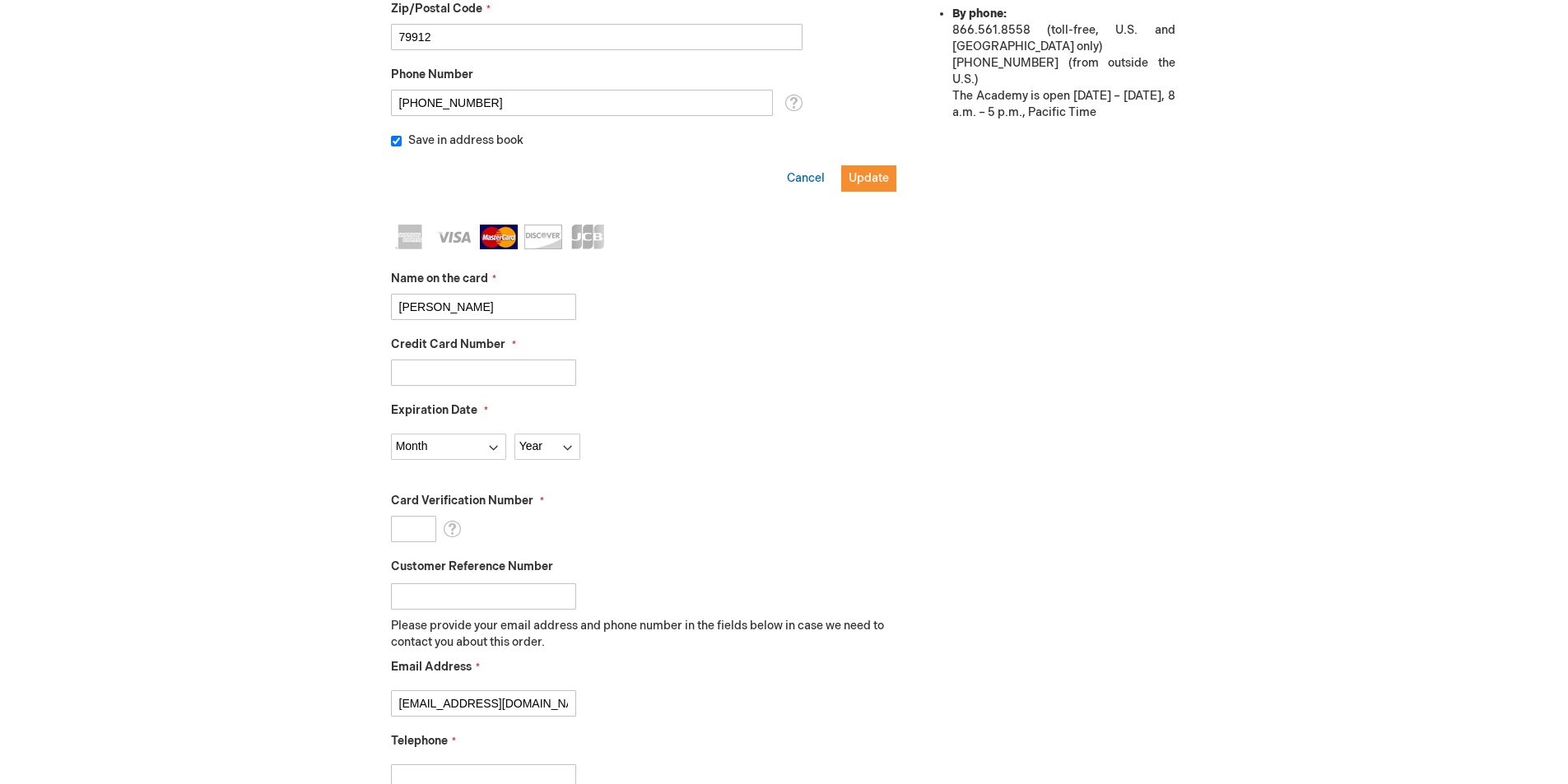
type input "5121079814663347"
click at [496, 451] on select "Month 01 - January 02 - February 03 - March 04 - April 05 - May 06 - June 07 - …" at bounding box center [448, 447] width 115 height 26
select select "11"
click at [391, 434] on select "Month 01 - January 02 - February 03 - March 04 - April 05 - May 06 - June 07 - …" at bounding box center [448, 447] width 115 height 26
click at [552, 459] on select "Year 2025 2026 2027 2028 2029 2030 2031 2032 2033 2034 2035" at bounding box center [548, 447] width 66 height 26
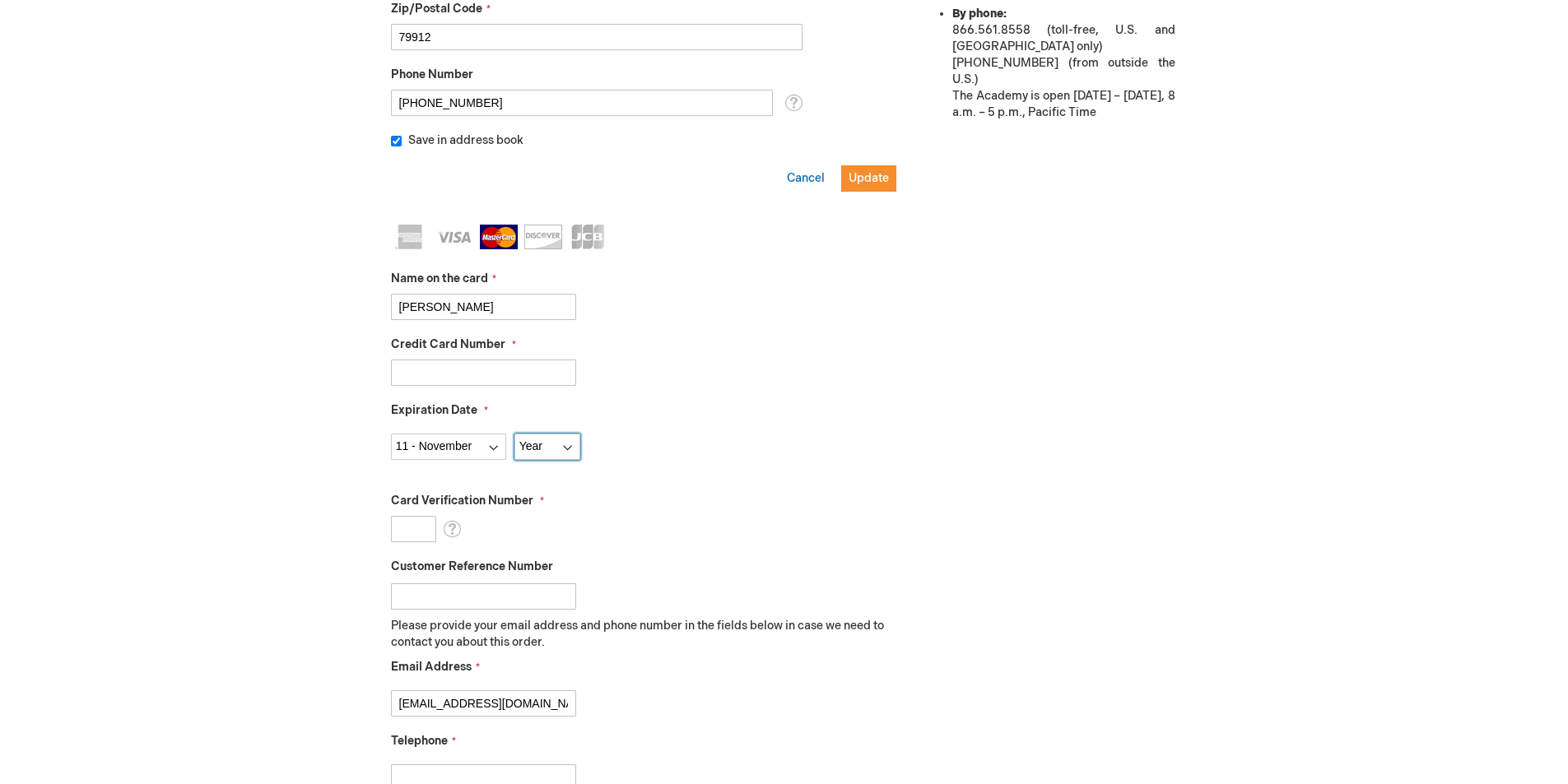
select select "2027"
click at [514, 434] on select "Year 2025 2026 2027 2028 2029 2030 2031 2032 2033 2034 2035" at bounding box center [548, 447] width 66 height 26
click at [424, 532] on input "Card Verification Number" at bounding box center [413, 529] width 46 height 26
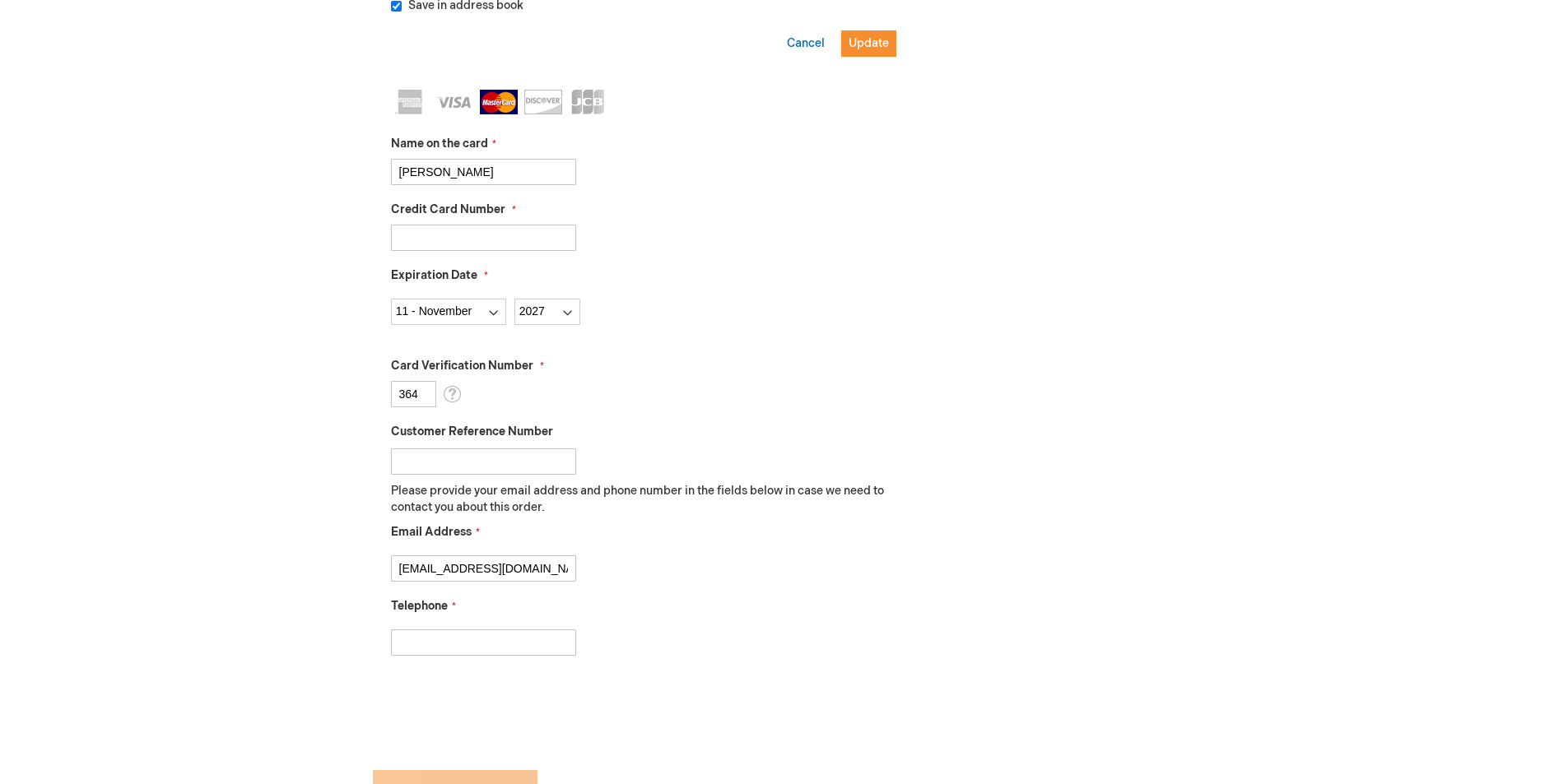
scroll to position [1048, 0]
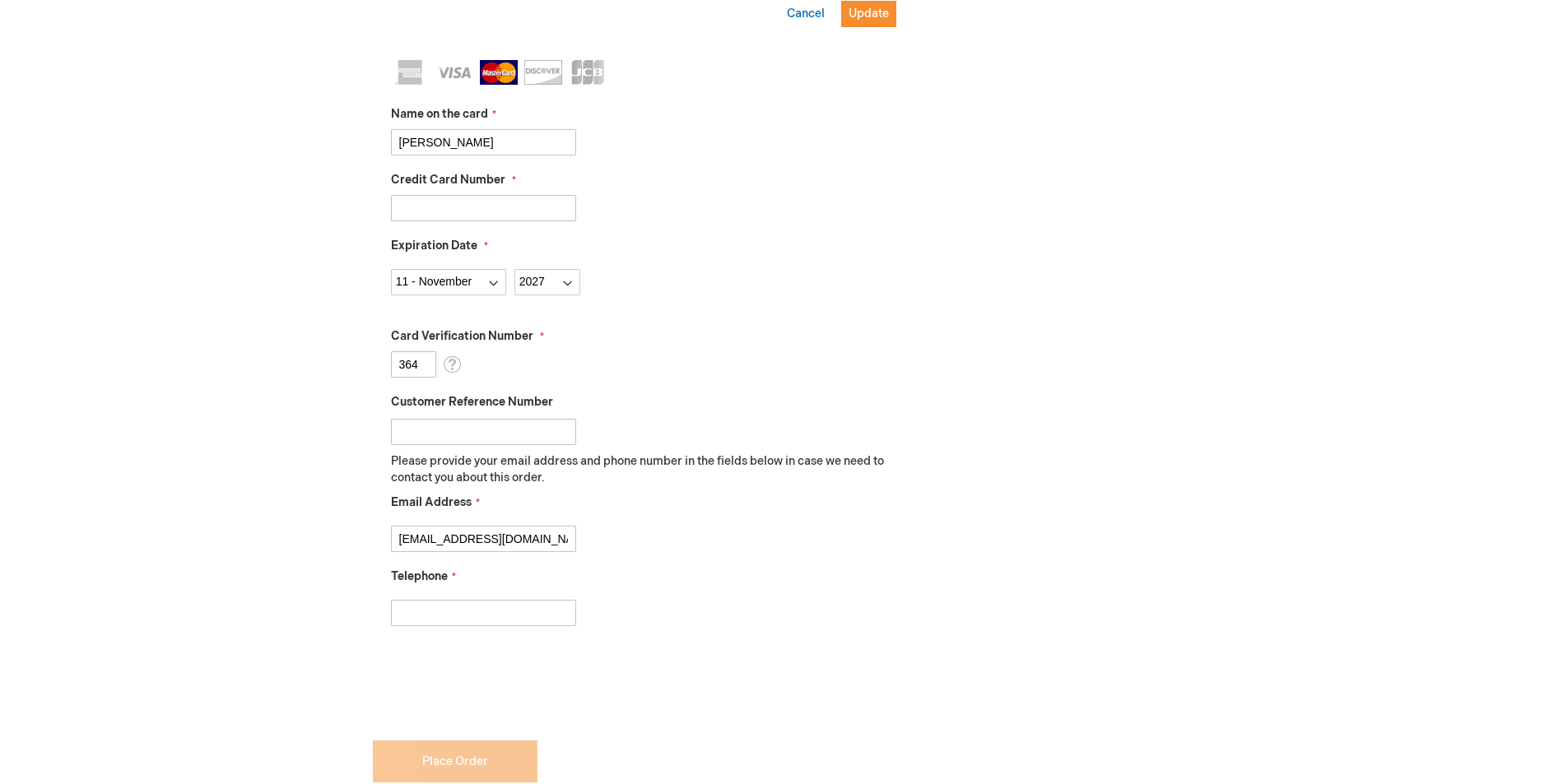
type input "364"
click at [508, 619] on input "Telephone" at bounding box center [484, 613] width 186 height 26
type input "9157815902"
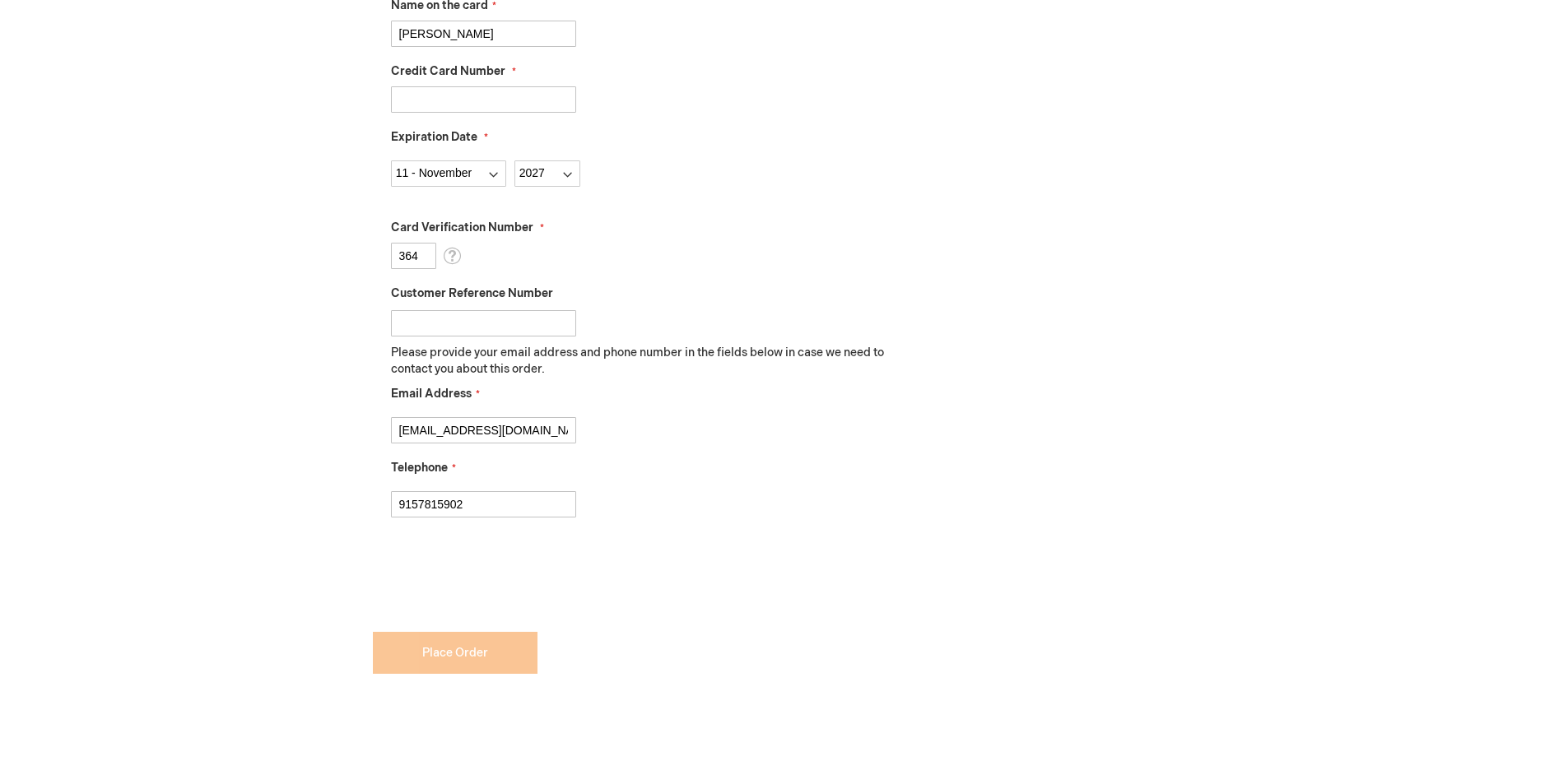
checkbox input "true"
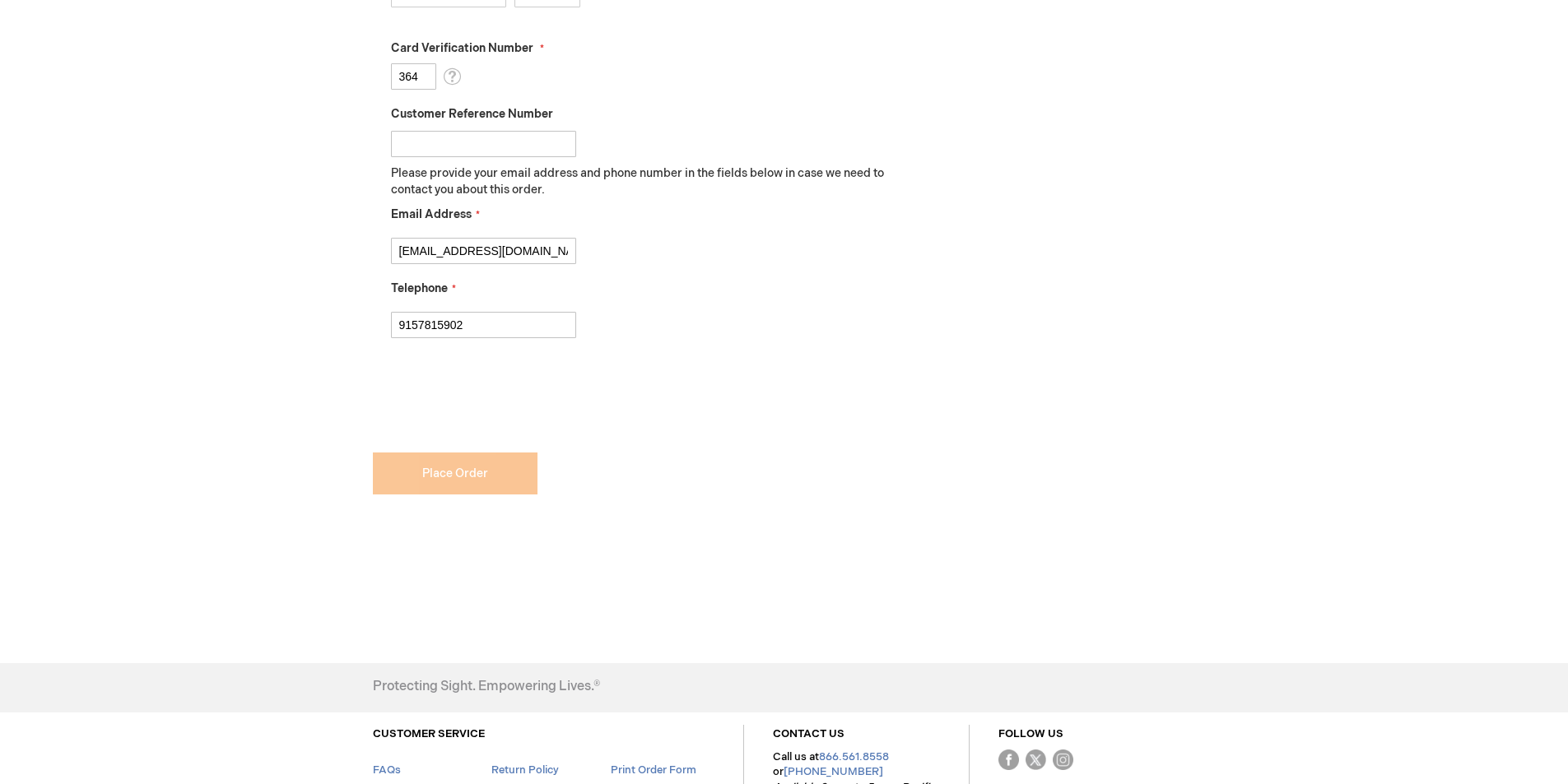
scroll to position [1378, 0]
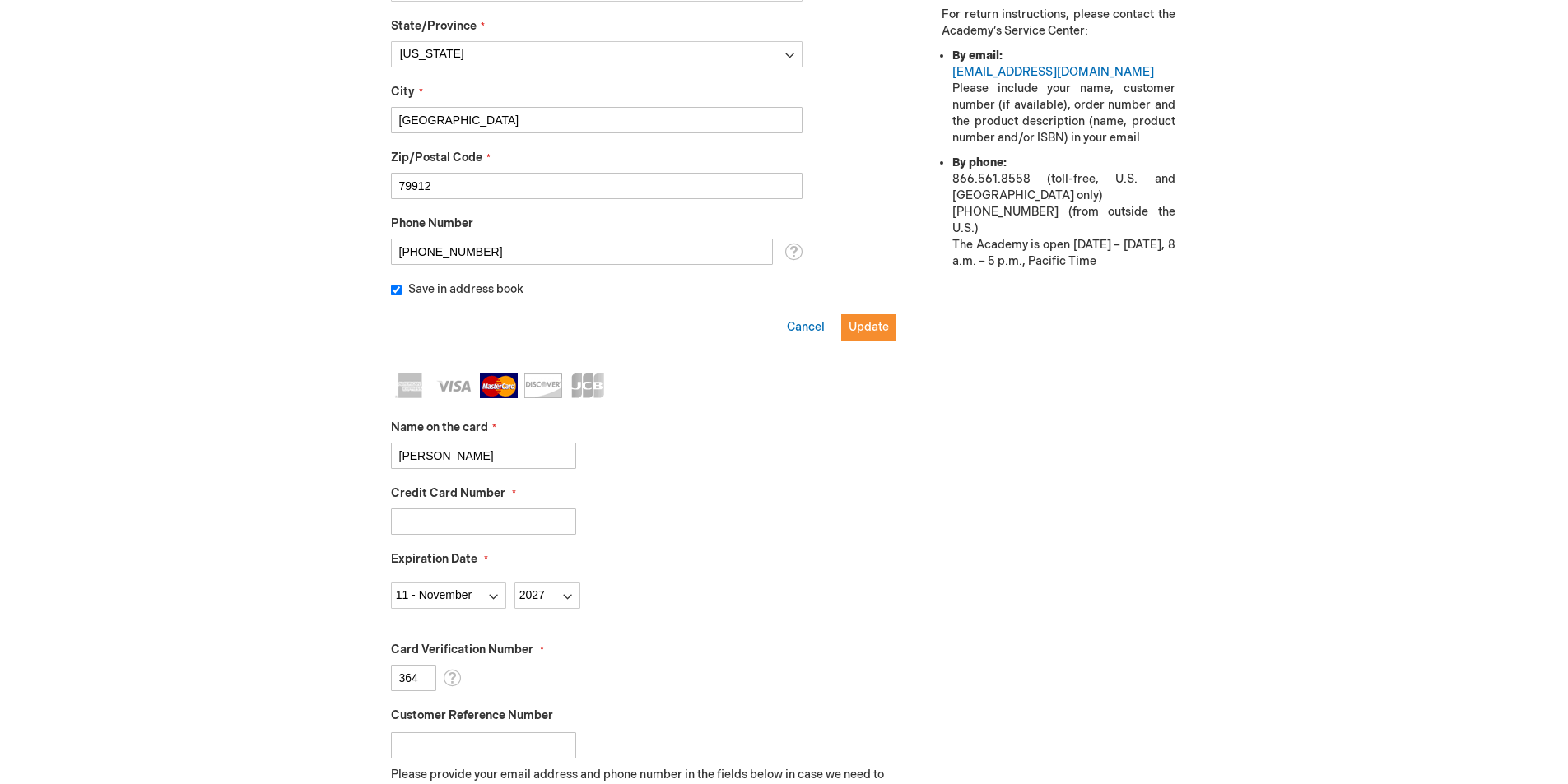
scroll to position [637, 0]
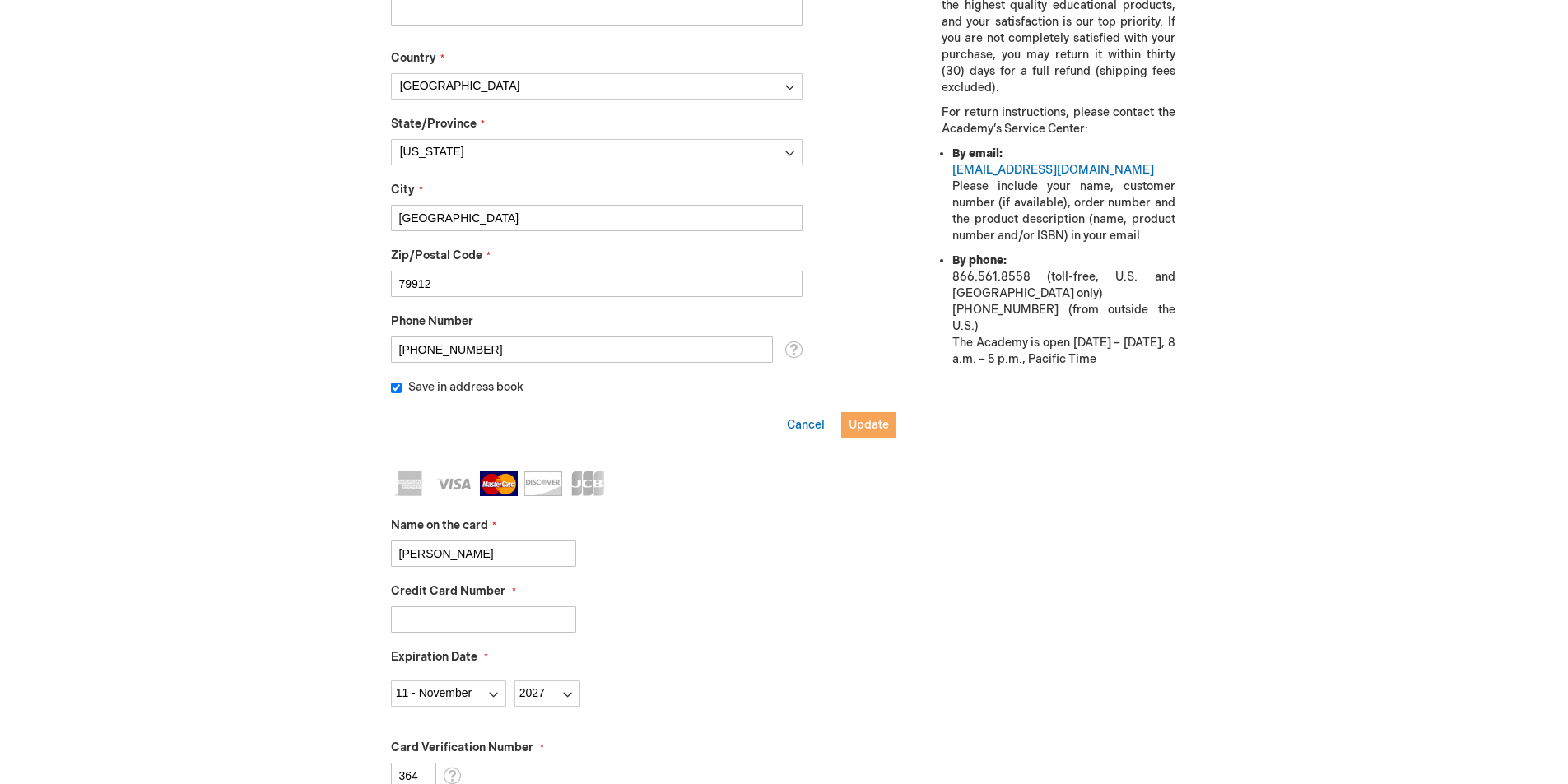
click at [886, 434] on button "Update" at bounding box center [869, 426] width 55 height 26
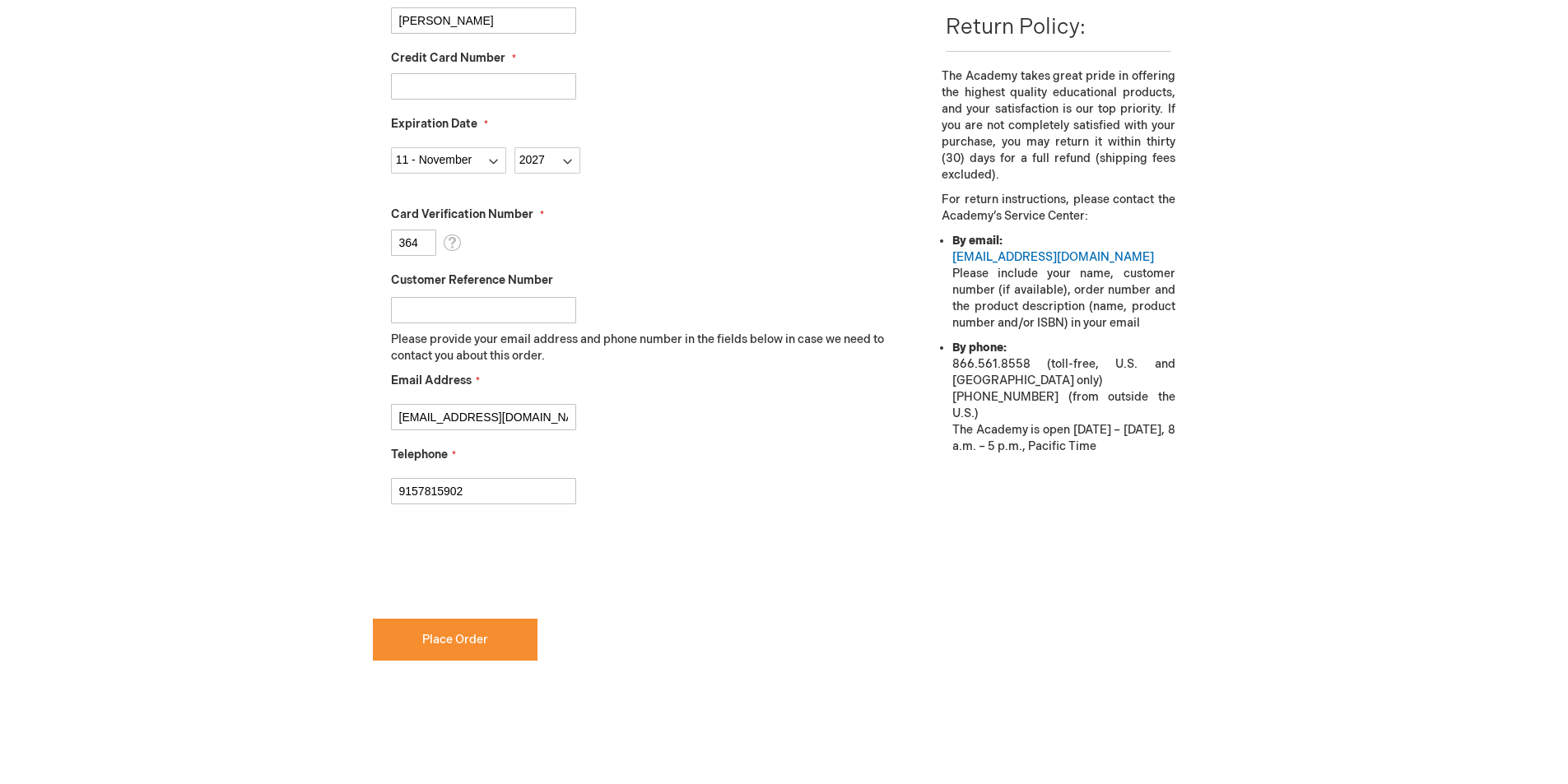
scroll to position [609, 0]
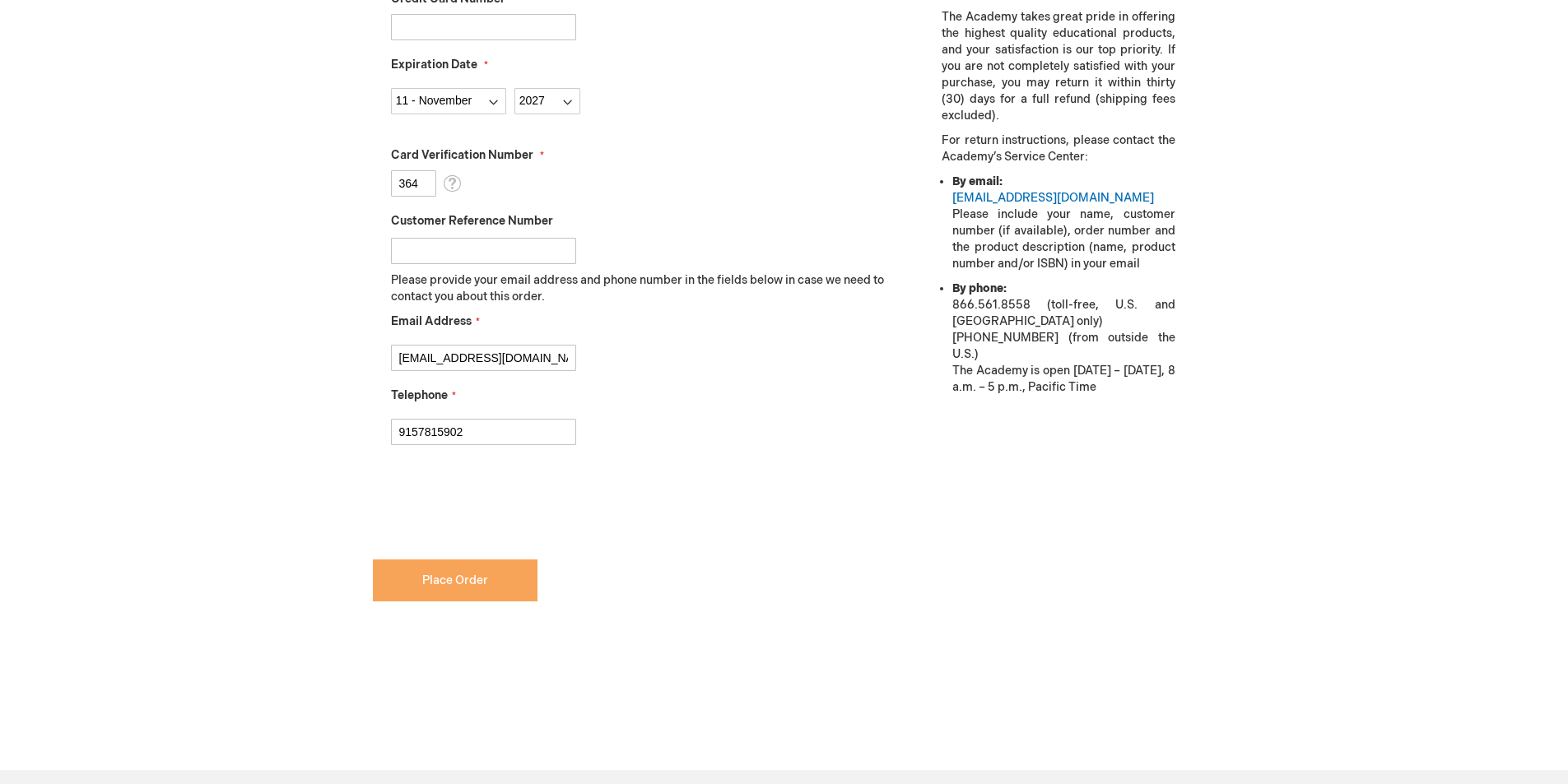
click at [444, 588] on button "Place Order" at bounding box center [455, 580] width 165 height 42
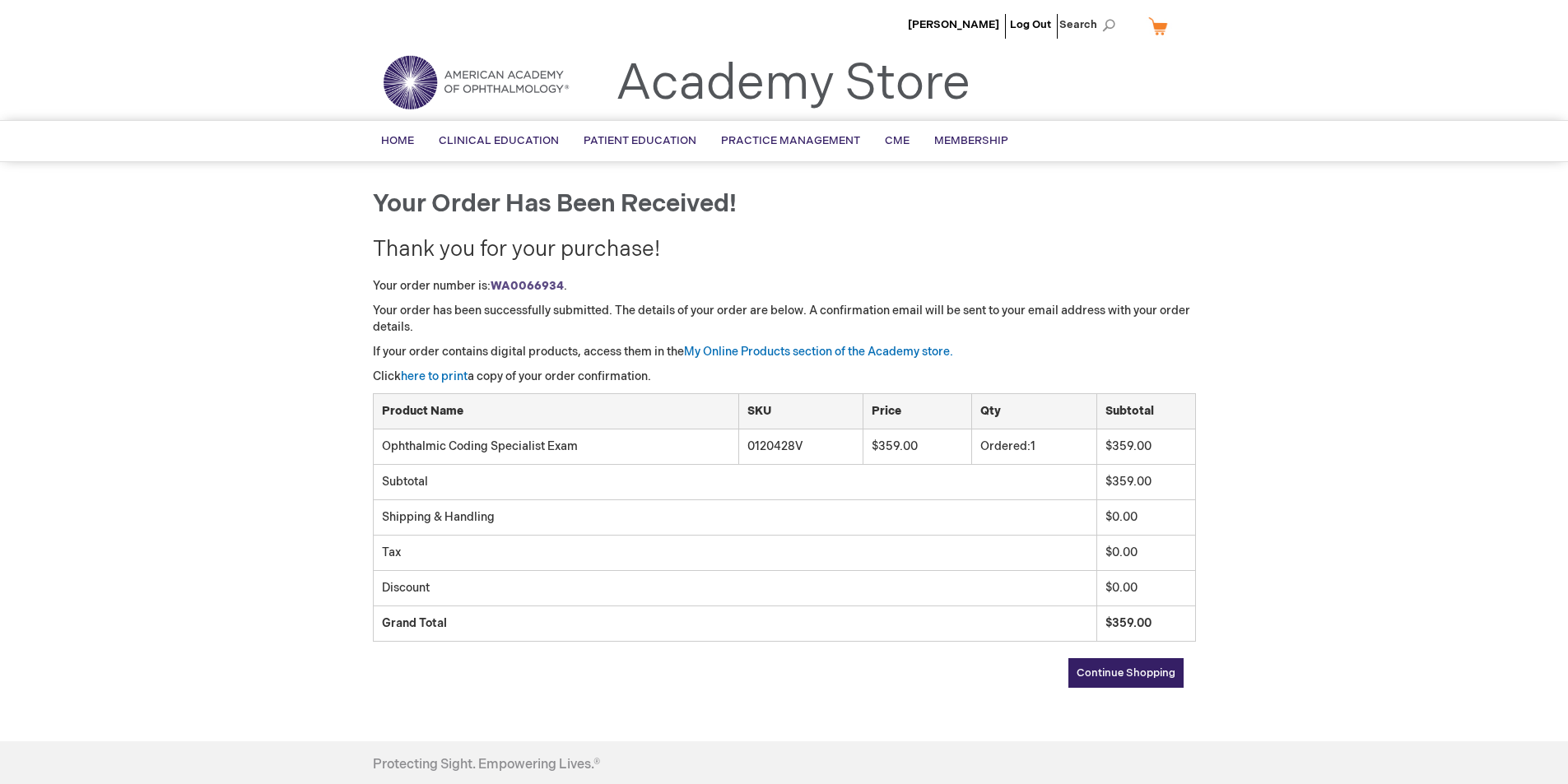
click at [1215, 221] on div "[PERSON_NAME] Log Out Search My Cart CLOSE RECENTLY ADDED ITEM(S) Close There a…" at bounding box center [784, 501] width 1568 height 1003
click at [432, 377] on link "here to print" at bounding box center [434, 376] width 67 height 14
click at [761, 353] on link "My Online Products section of the Academy store." at bounding box center [818, 351] width 269 height 14
